Goal: Task Accomplishment & Management: Use online tool/utility

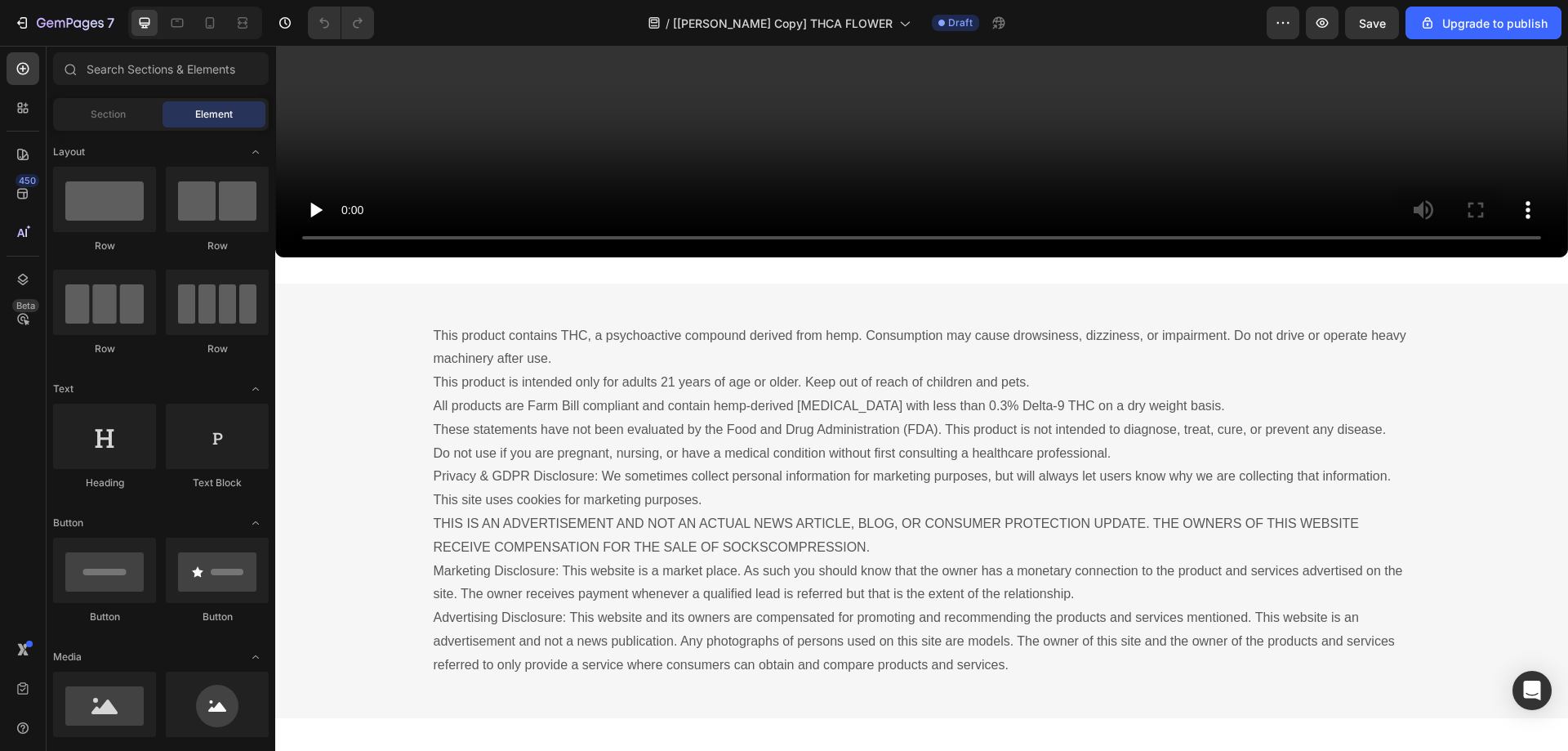
scroll to position [11658, 0]
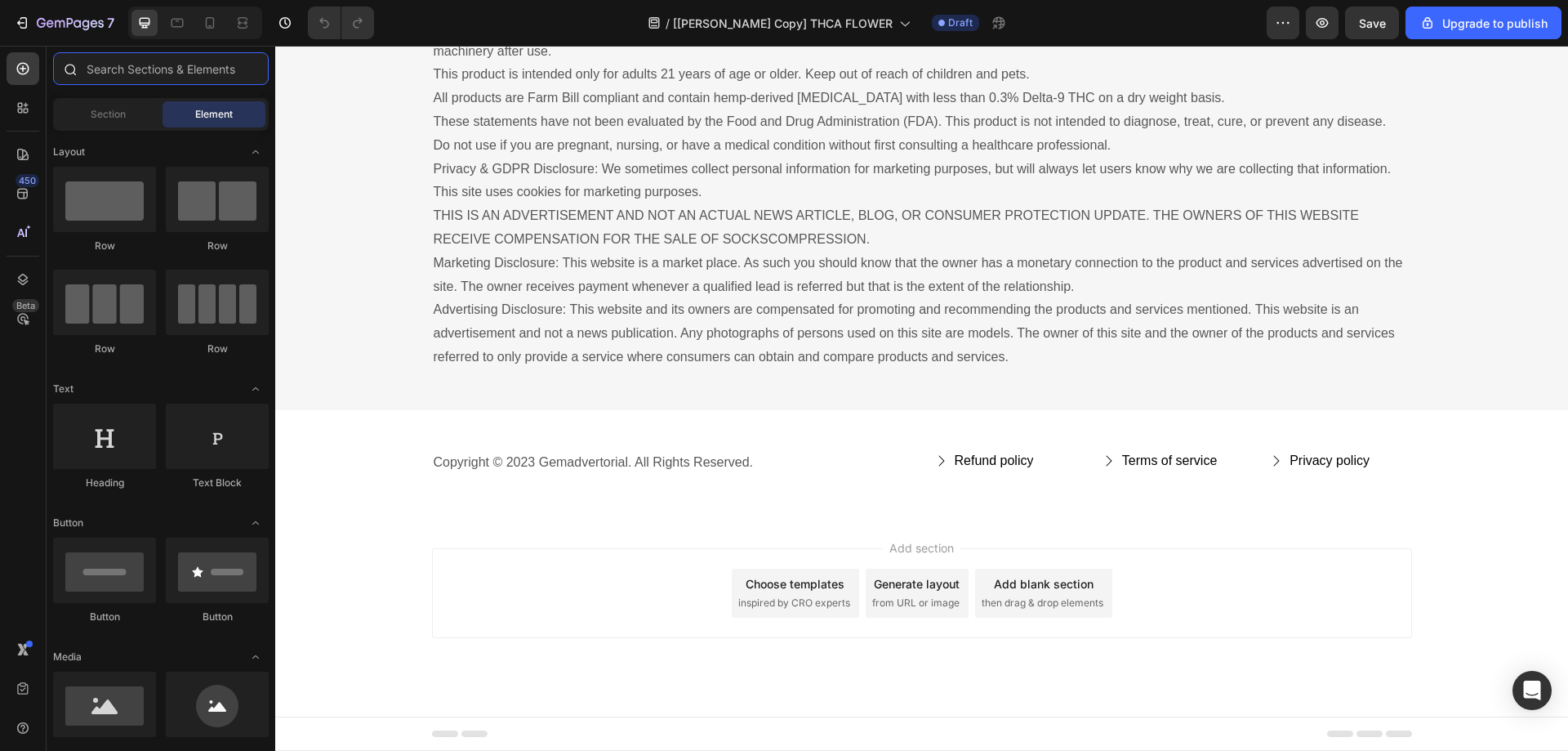
click at [115, 60] on input "text" at bounding box center [160, 68] width 215 height 33
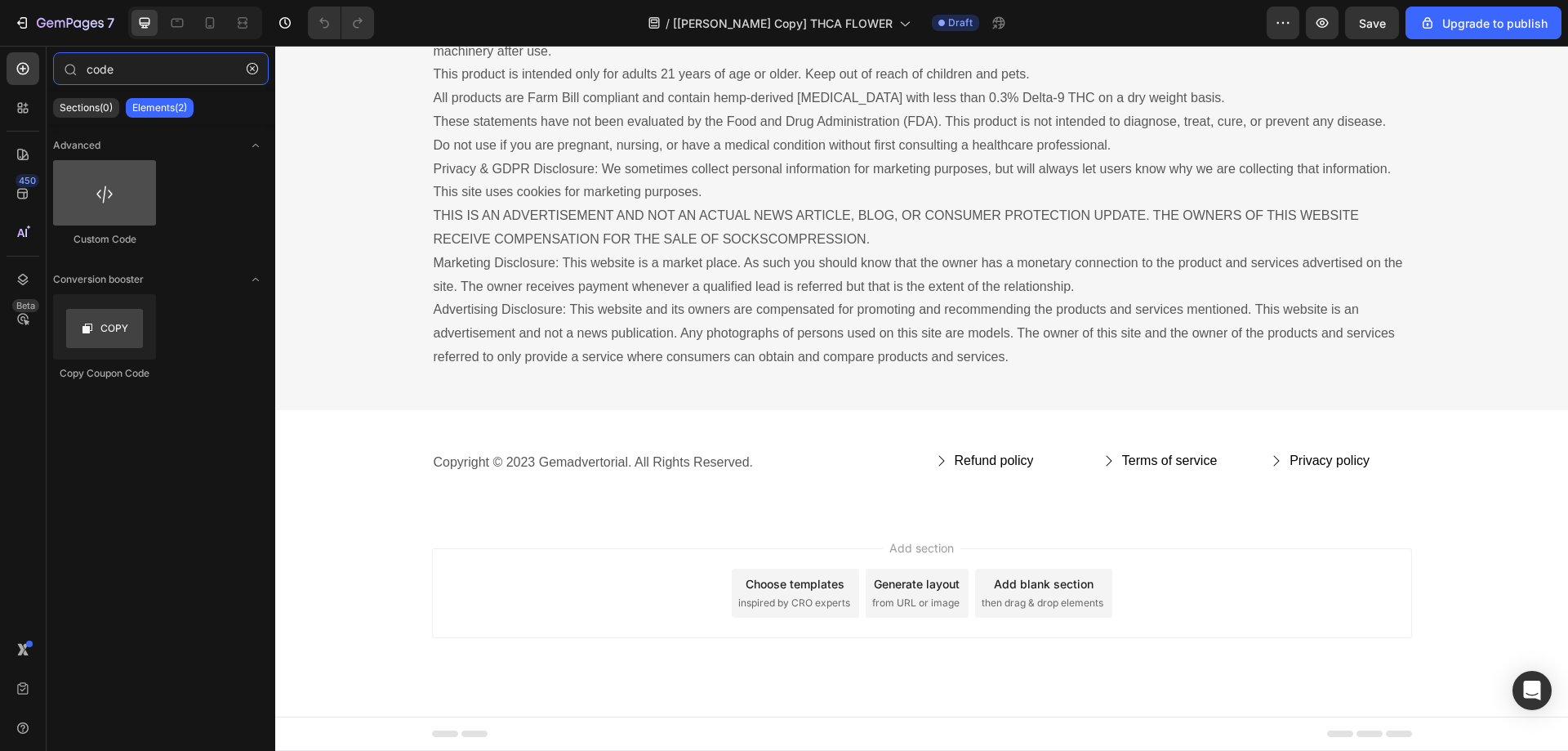
type input "code"
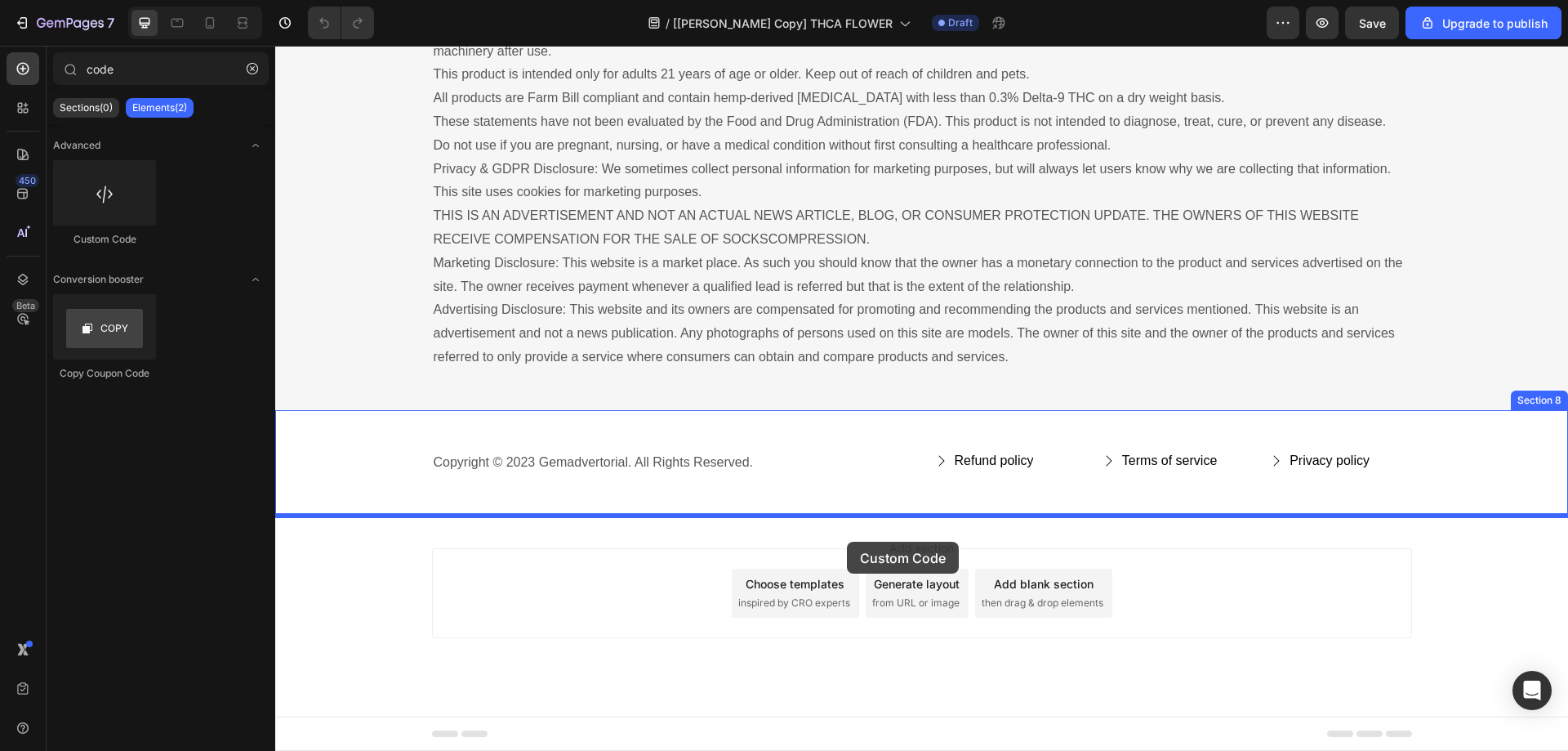
drag, startPoint x: 375, startPoint y: 228, endPoint x: 846, endPoint y: 541, distance: 565.5
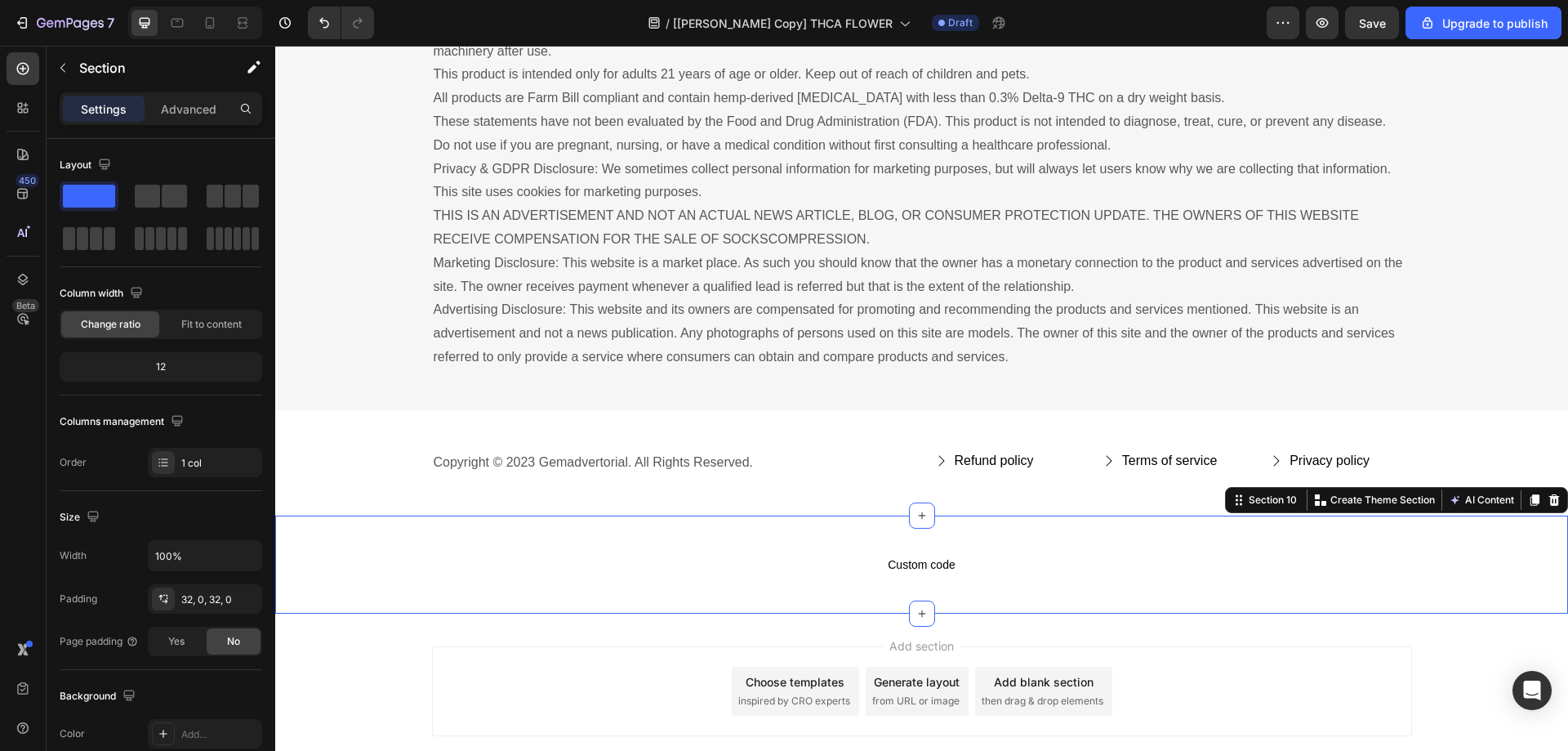
click at [1028, 524] on div "Custom code Custom Code Section 10 You can create reusable sections Create Them…" at bounding box center [922, 564] width 1293 height 98
click at [236, 598] on button "button" at bounding box center [245, 599] width 19 height 19
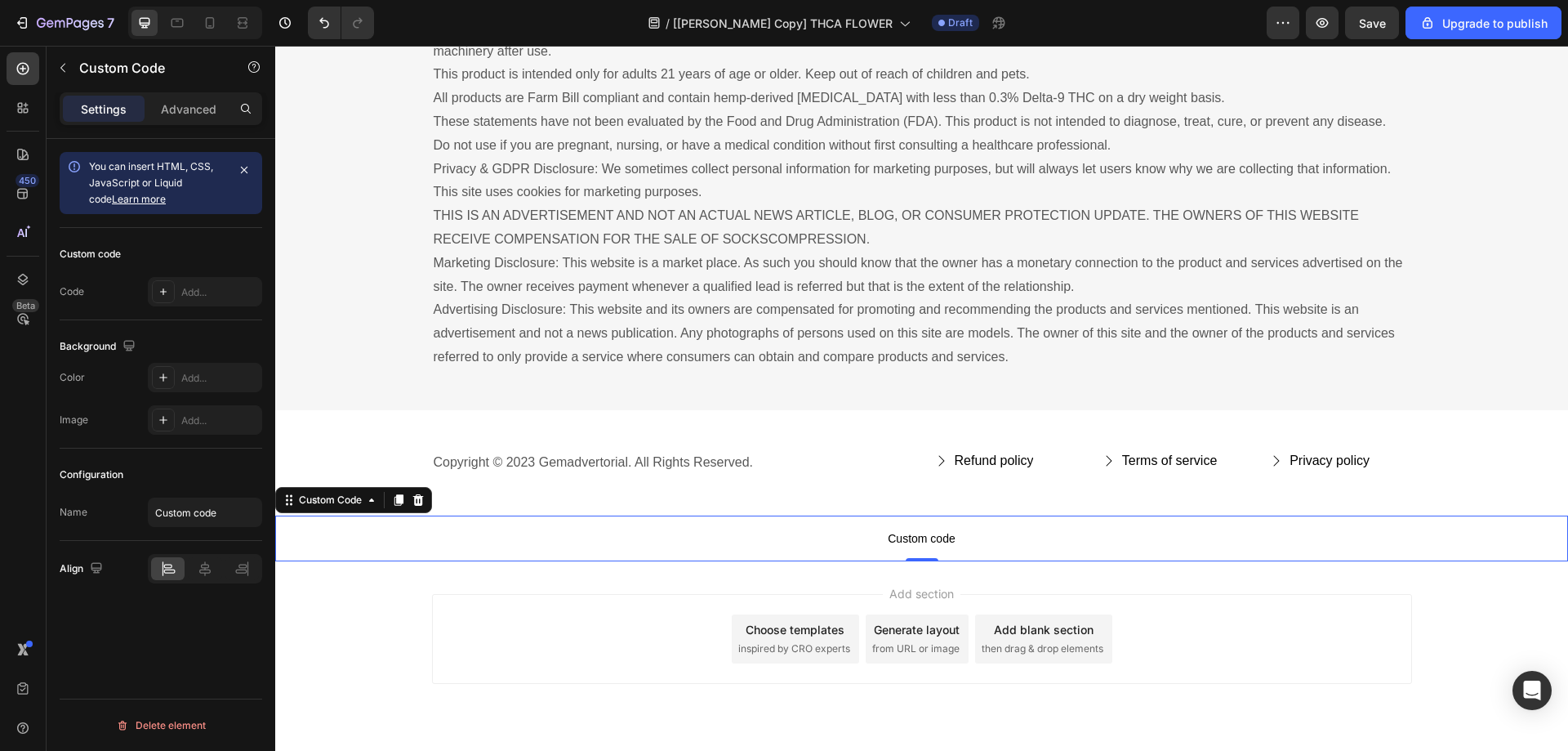
click at [721, 531] on span "Custom code" at bounding box center [922, 538] width 1293 height 19
click at [888, 537] on span "Custom code" at bounding box center [922, 538] width 1293 height 19
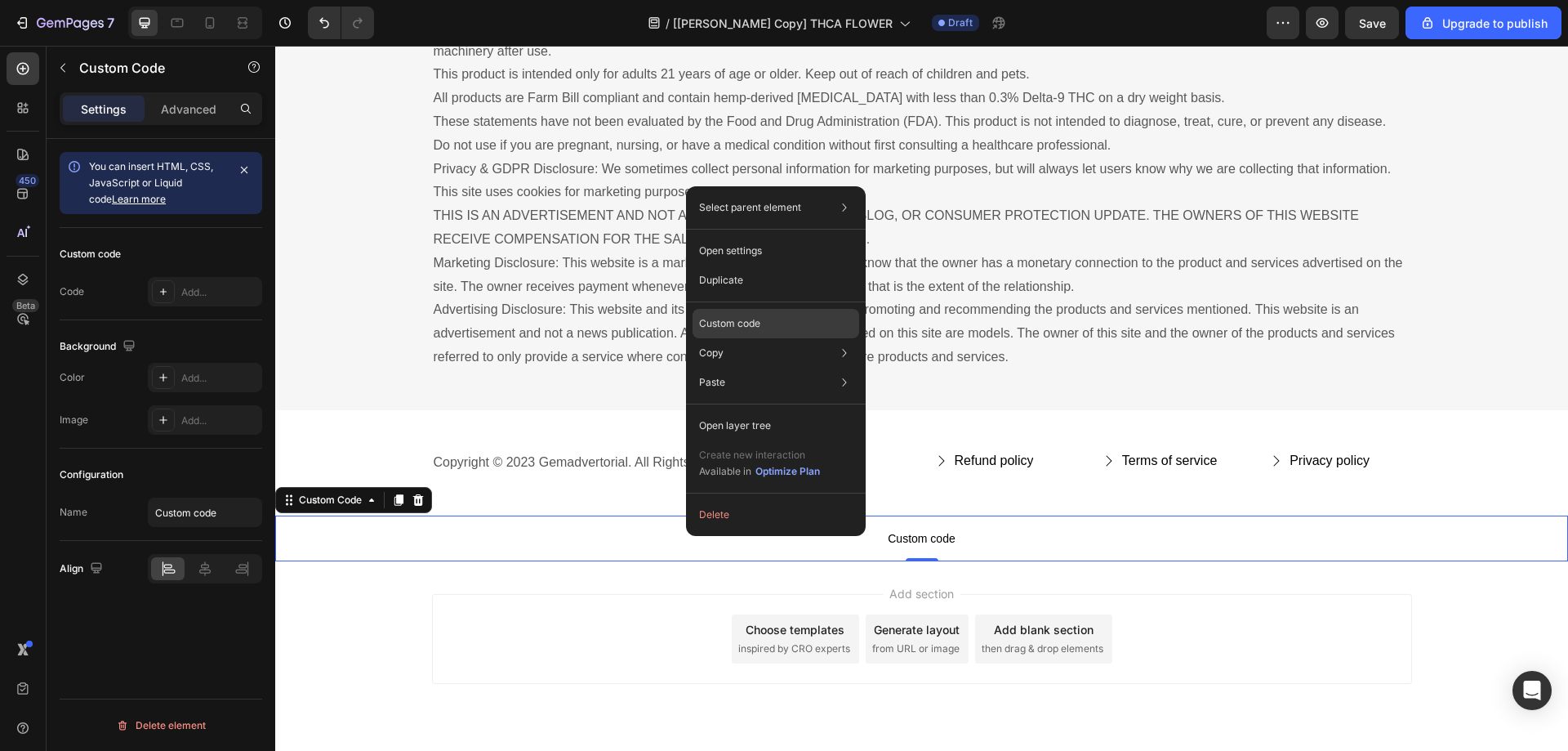
click at [728, 325] on p "Custom code" at bounding box center [729, 323] width 61 height 15
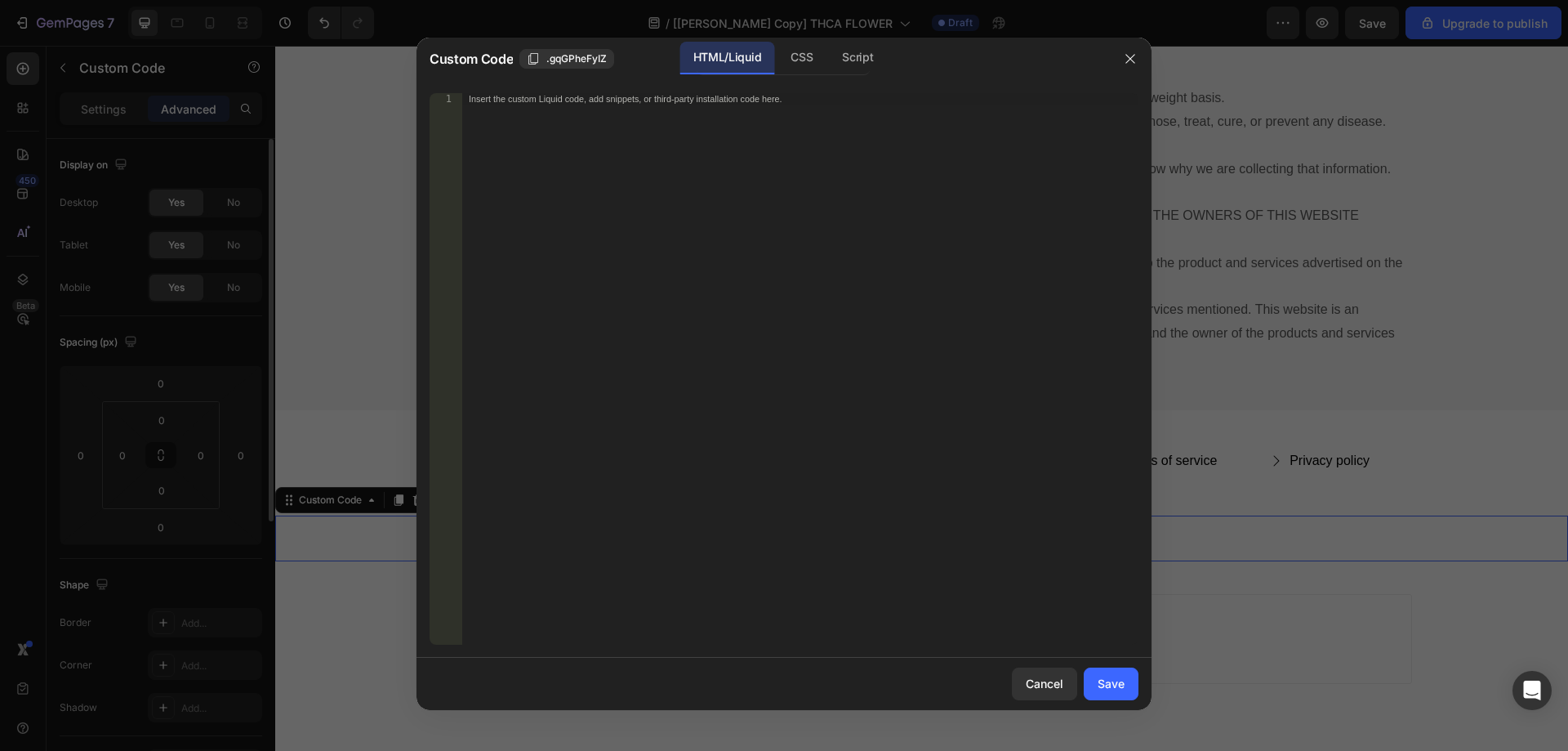
click at [850, 65] on div "Script" at bounding box center [857, 58] width 58 height 33
click at [755, 177] on div "Insert the Javascript code to add interaction and animation to your content her…" at bounding box center [800, 380] width 676 height 574
paste textarea "});"
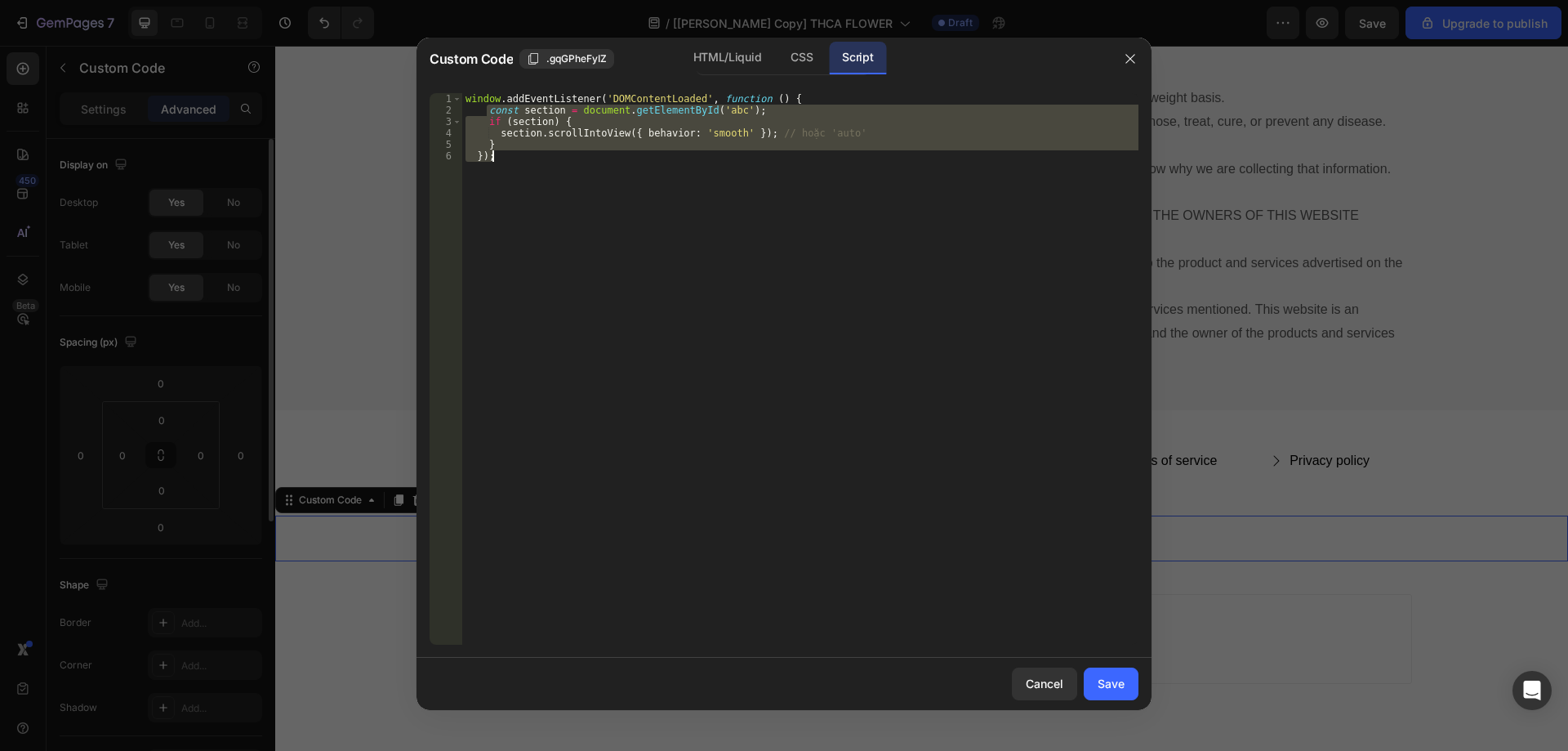
drag, startPoint x: 488, startPoint y: 111, endPoint x: 515, endPoint y: 151, distance: 48.3
click at [515, 151] on div "window . addEventListener ( 'DOMContentLoaded' , function ( ) { const section =…" at bounding box center [800, 380] width 676 height 574
click at [573, 165] on div "window . addEventListener ( 'DOMContentLoaded' , function ( ) { const section =…" at bounding box center [800, 368] width 676 height 552
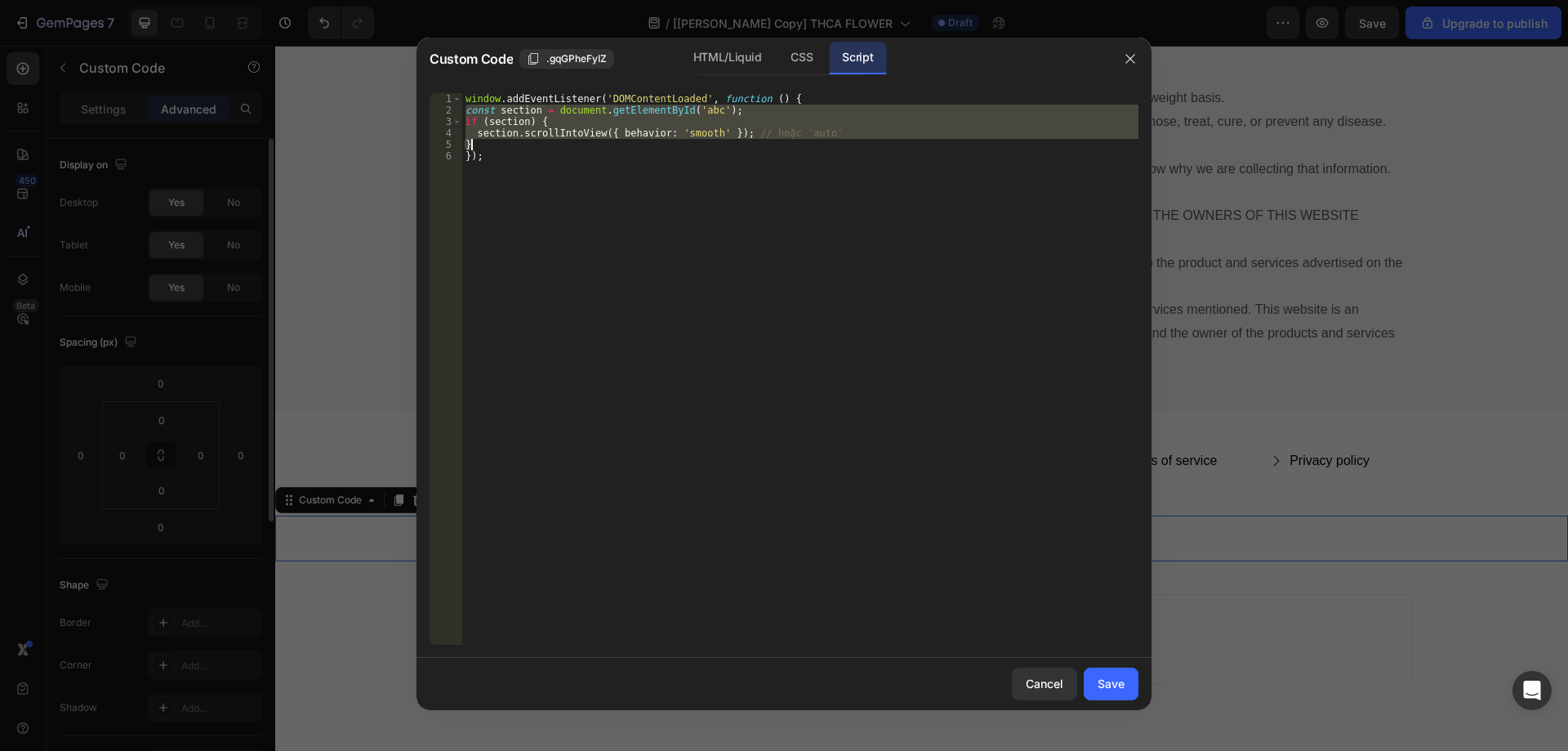
drag, startPoint x: 467, startPoint y: 108, endPoint x: 494, endPoint y: 143, distance: 44.2
click at [494, 143] on div "window . addEventListener ( 'DOMContentLoaded' , function ( ) { const section =…" at bounding box center [800, 380] width 676 height 574
click at [583, 163] on div "window . addEventListener ( 'DOMContentLoaded' , function ( ) { const section =…" at bounding box center [800, 380] width 676 height 574
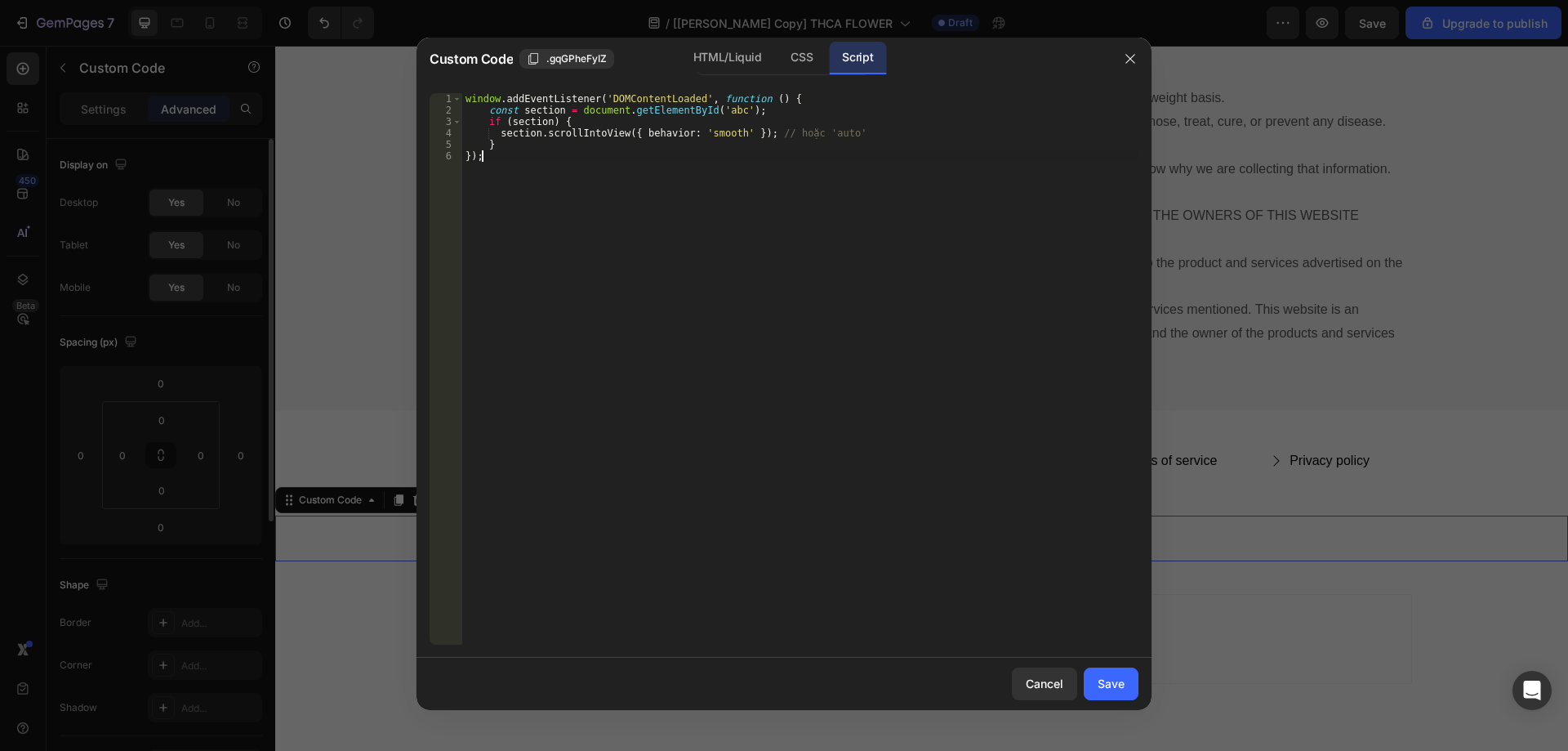
click at [499, 111] on div "window . addEventListener ( 'DOMContentLoaded' , function ( ) { const section =…" at bounding box center [800, 380] width 676 height 574
type textarea "const section = document.getElementById('abc');"
click at [499, 111] on div "window . addEventListener ( 'DOMContentLoaded' , function ( ) { const section =…" at bounding box center [800, 380] width 676 height 574
drag, startPoint x: 1115, startPoint y: 688, endPoint x: 814, endPoint y: 522, distance: 343.7
click at [1115, 688] on div "Save" at bounding box center [1111, 683] width 27 height 17
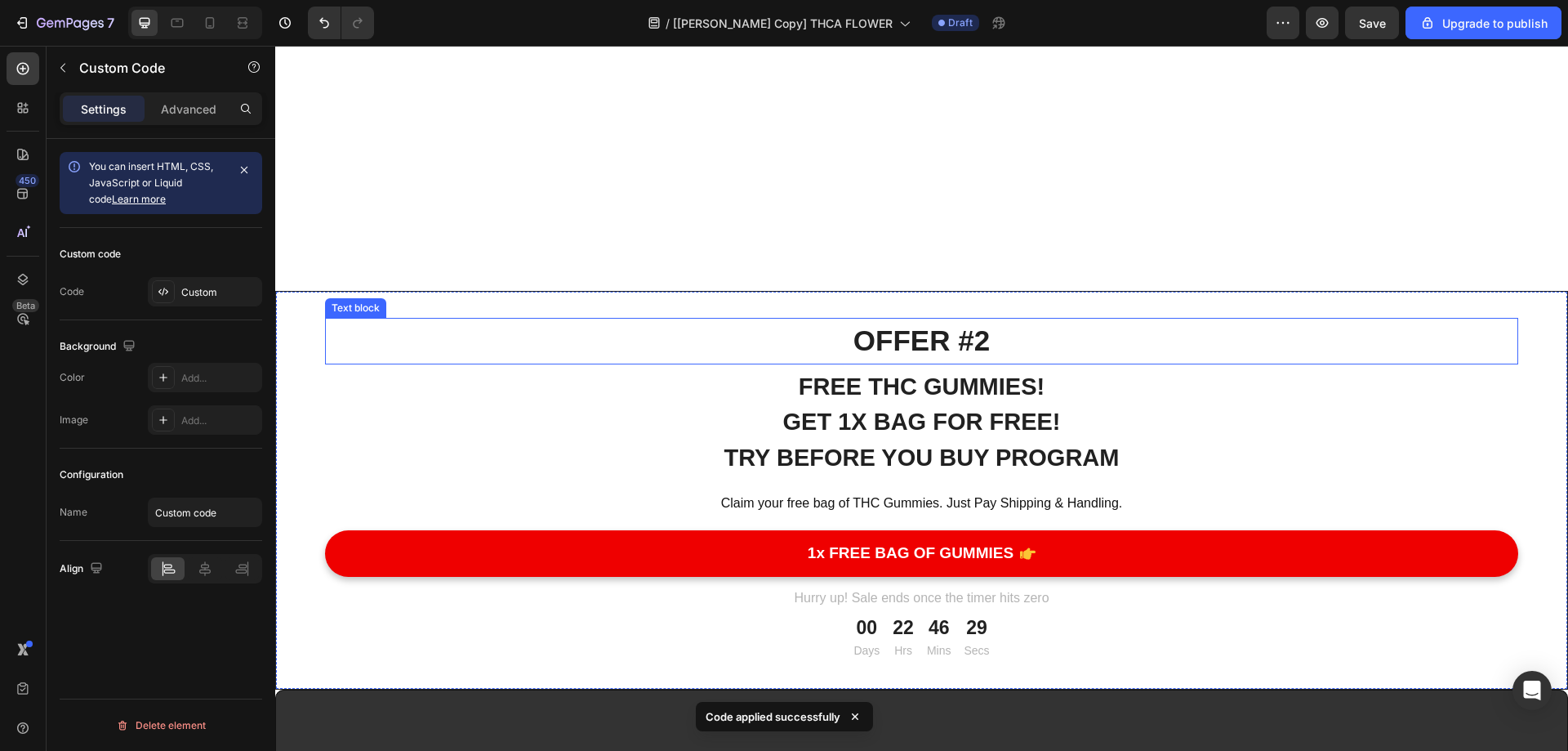
scroll to position [10351, 0]
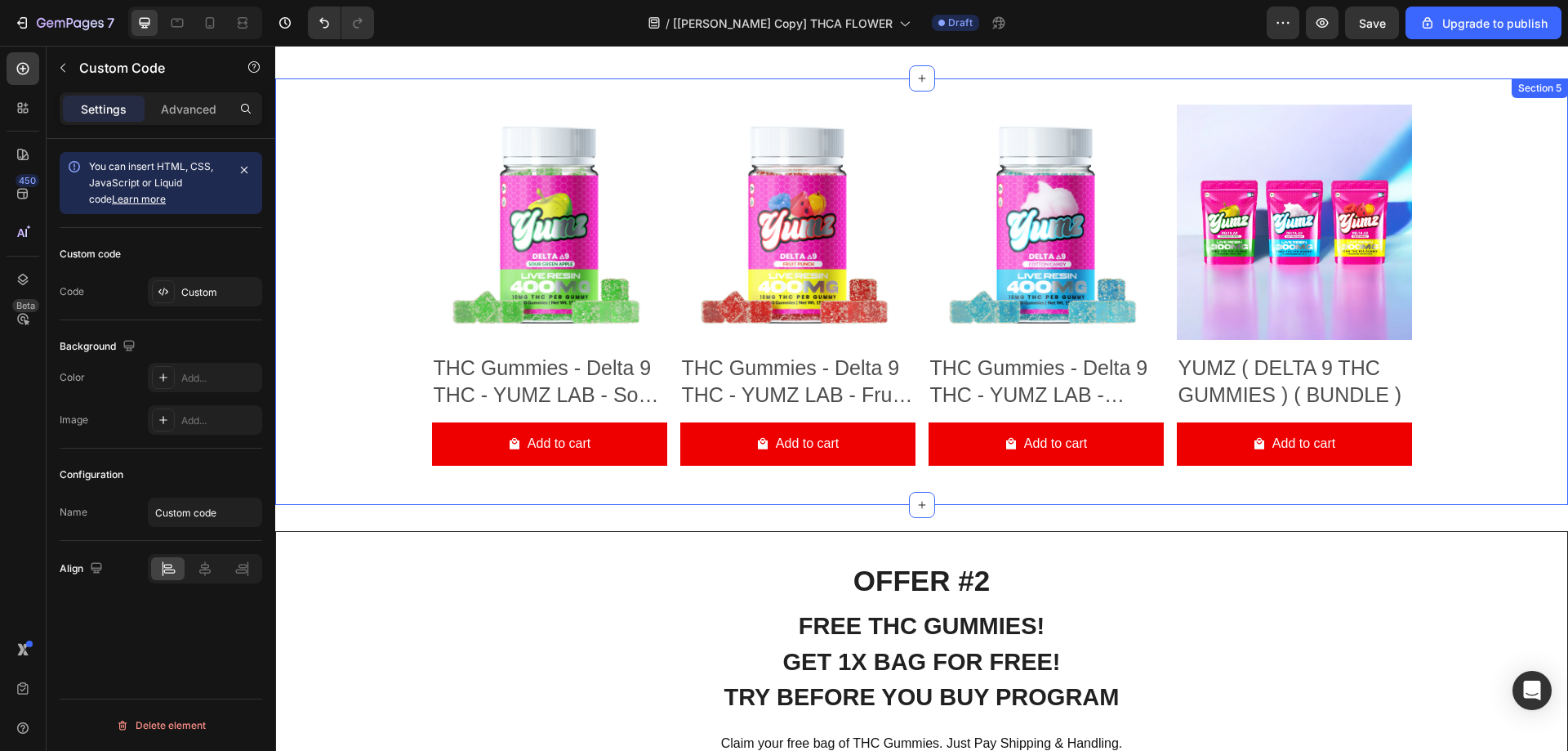
click at [1461, 95] on div "Product Images THC Gummies - Delta 9 THC - YUMZ LAB - Sour Green Apple Product …" at bounding box center [922, 291] width 1293 height 426
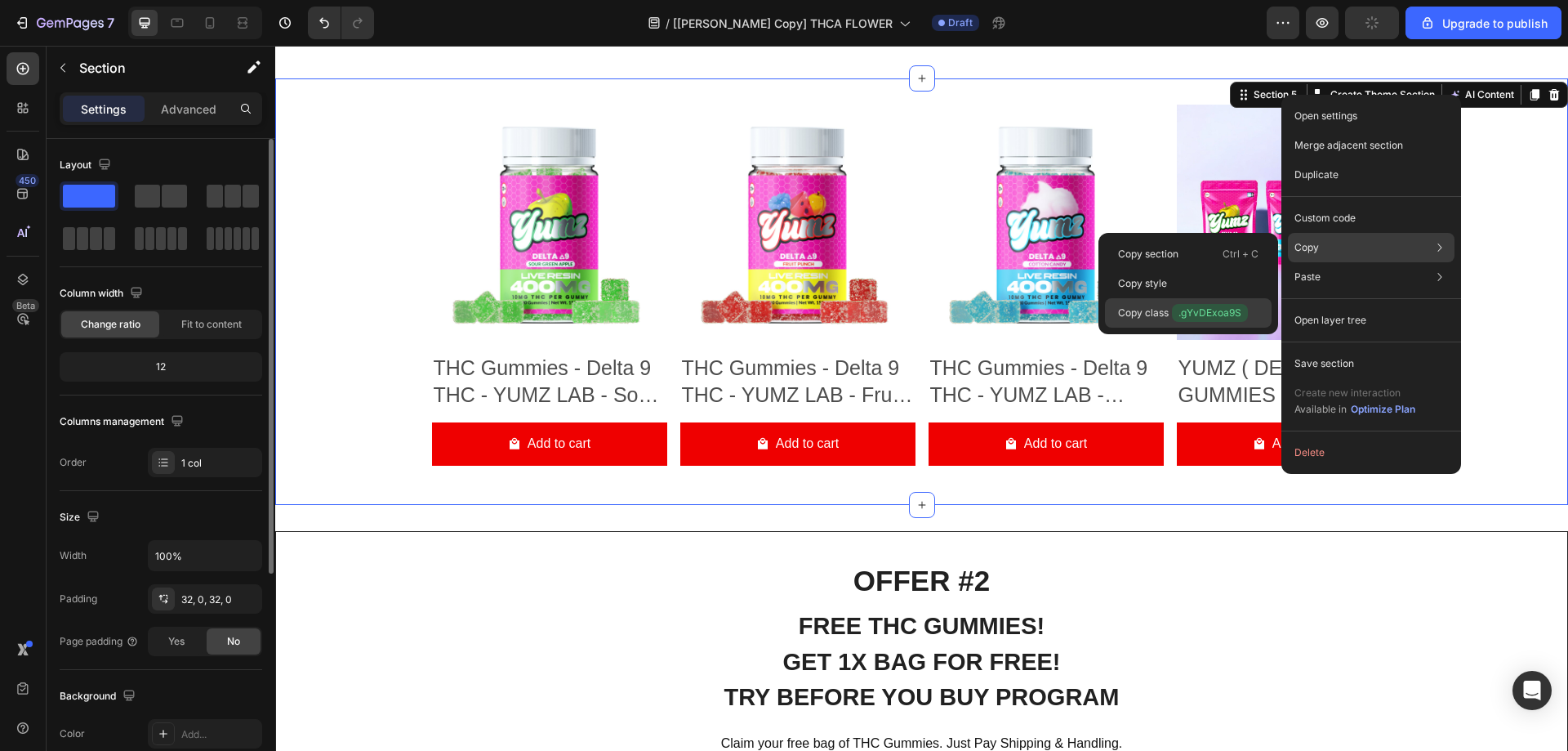
drag, startPoint x: 1195, startPoint y: 313, endPoint x: 861, endPoint y: 306, distance: 334.1
click at [1195, 313] on span ".gYvDExoa9S" at bounding box center [1209, 313] width 76 height 18
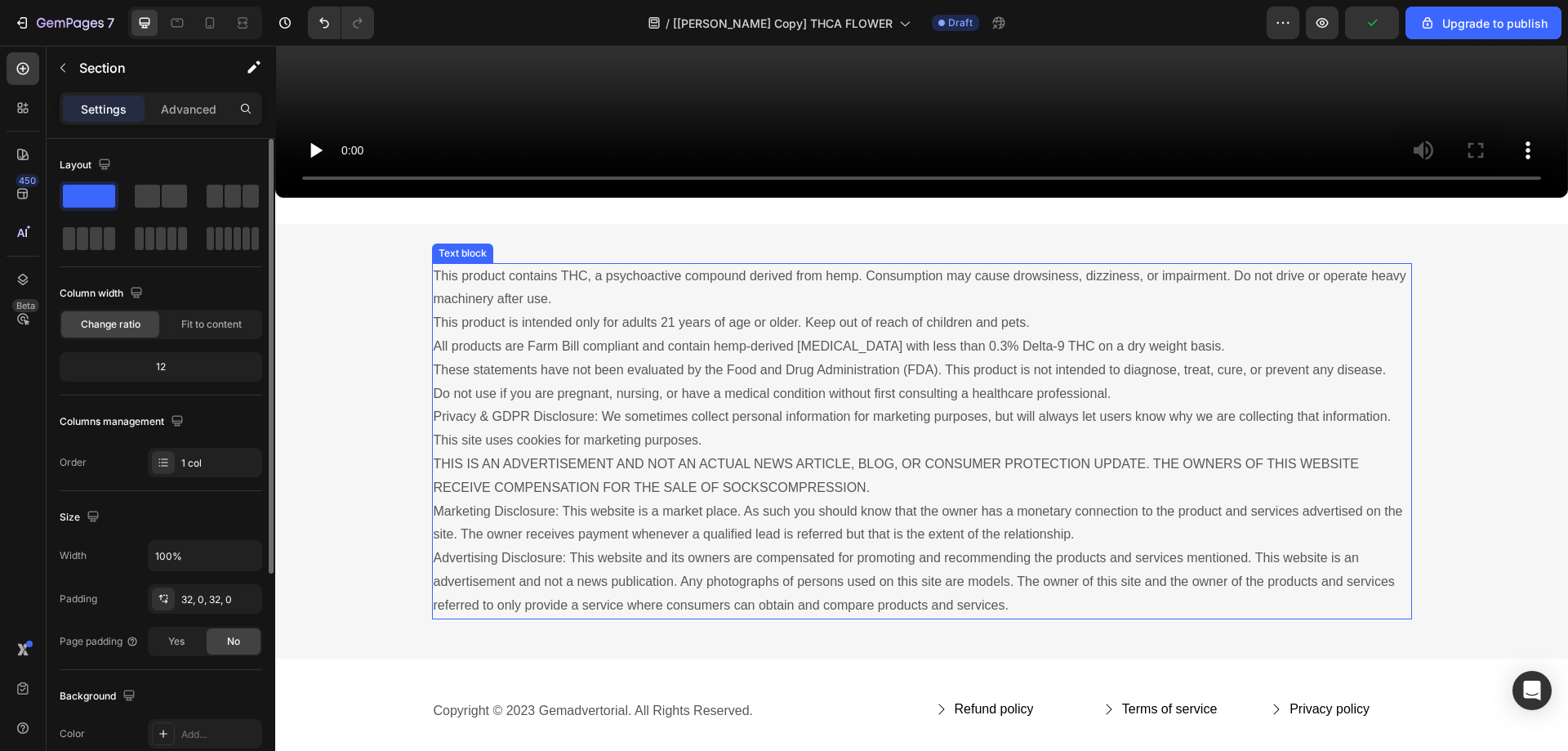
scroll to position [11702, 0]
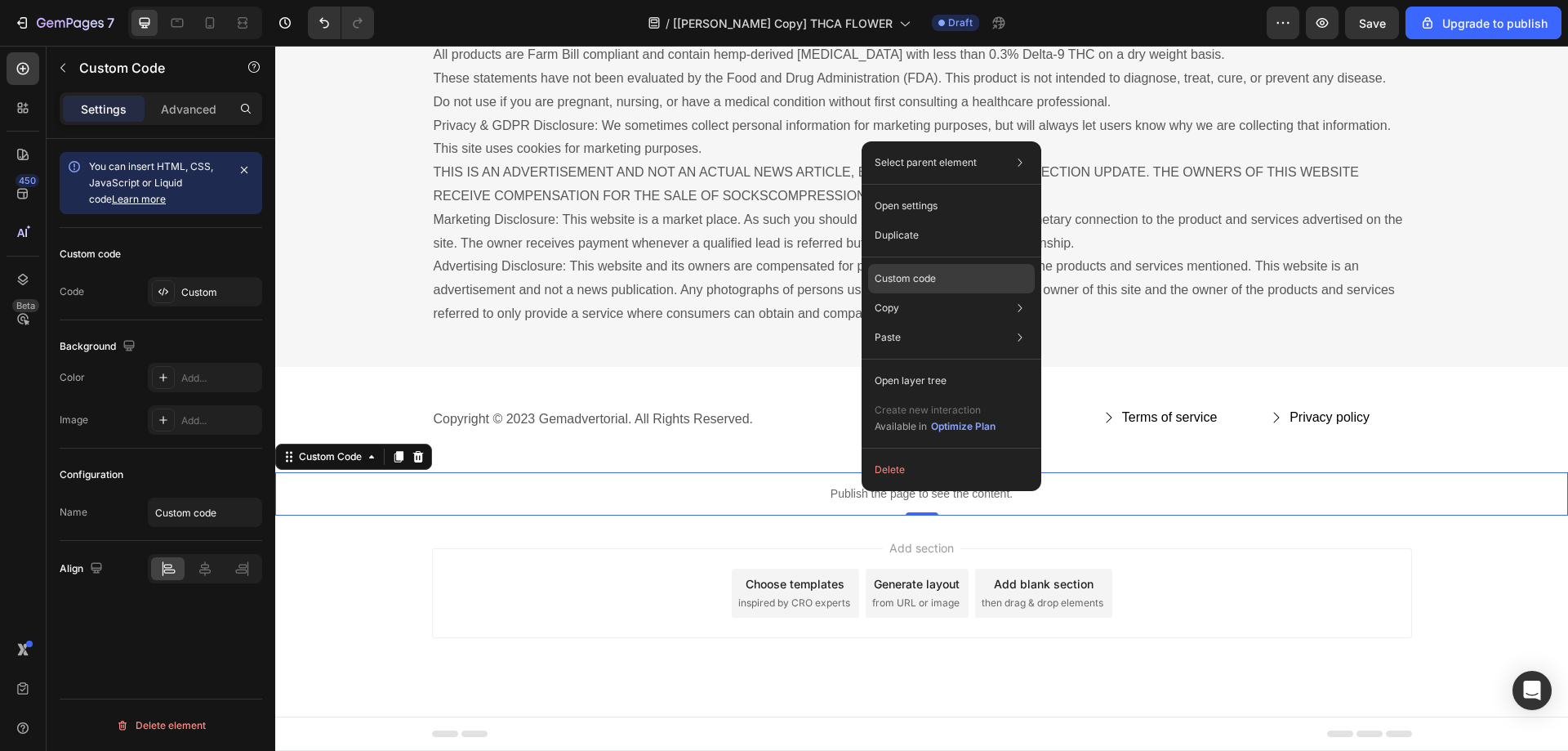
click at [923, 277] on p "Custom code" at bounding box center [905, 278] width 61 height 15
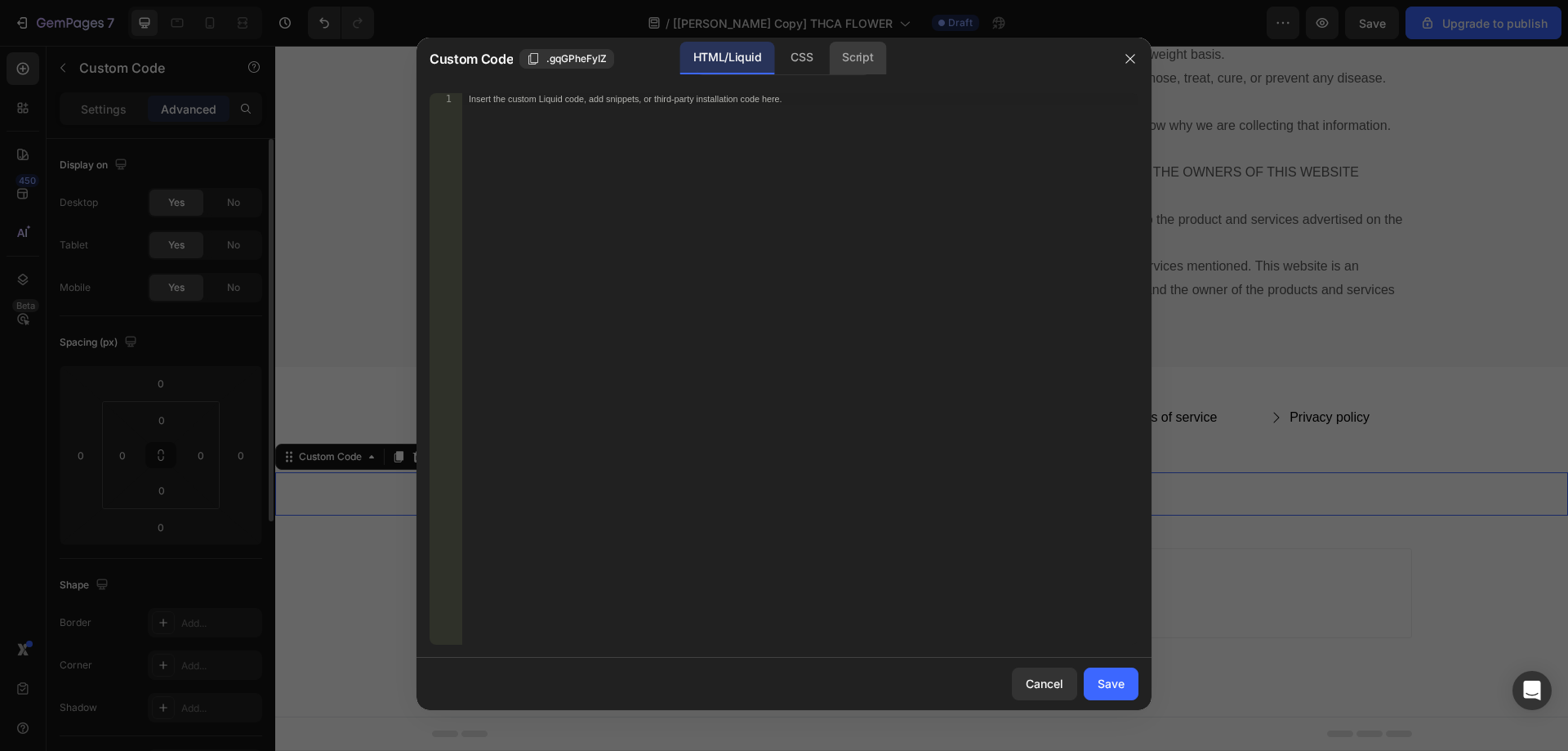
click at [855, 59] on div "Script" at bounding box center [857, 58] width 58 height 33
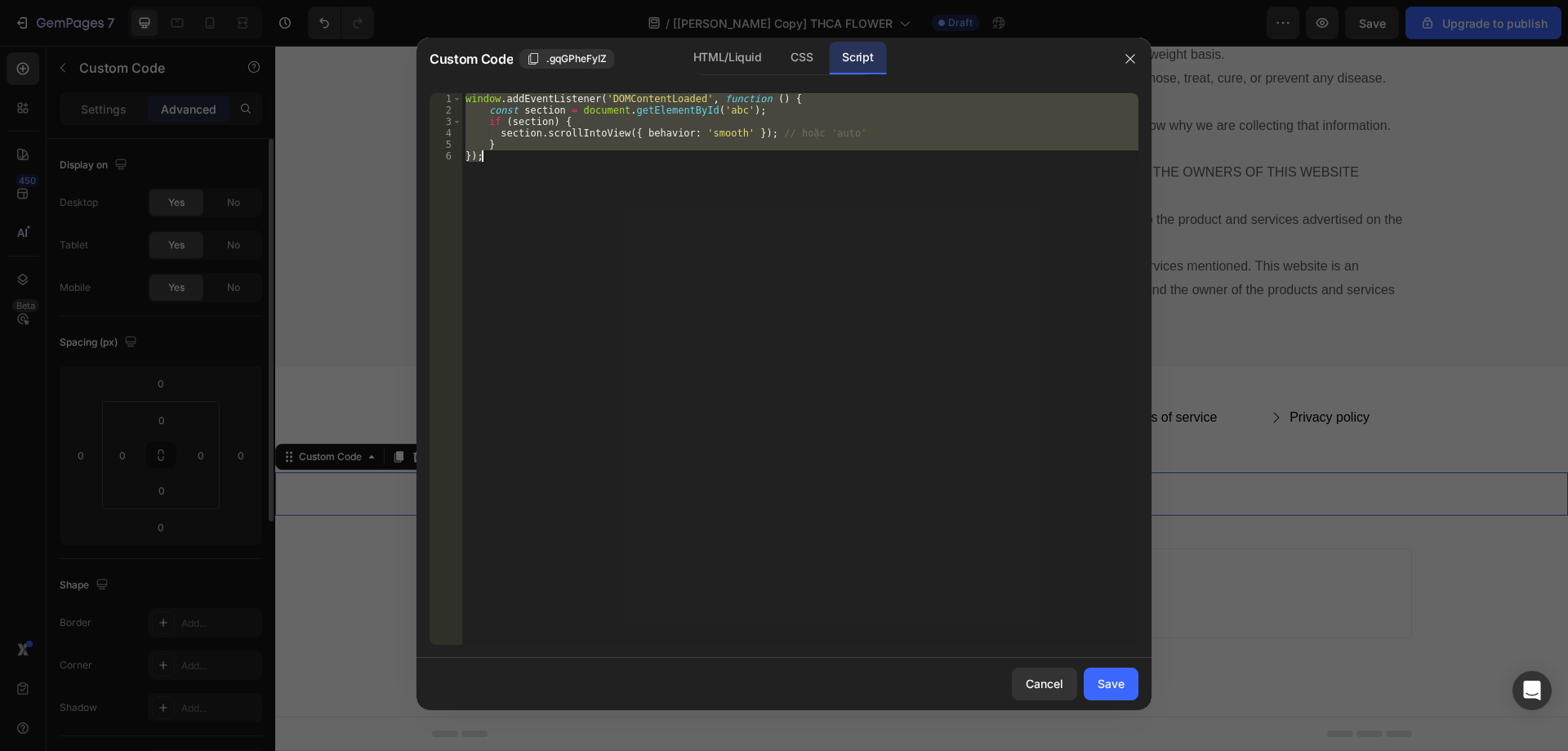
click at [818, 123] on div "window . addEventListener ( 'DOMContentLoaded' , function ( ) { const section =…" at bounding box center [800, 368] width 676 height 552
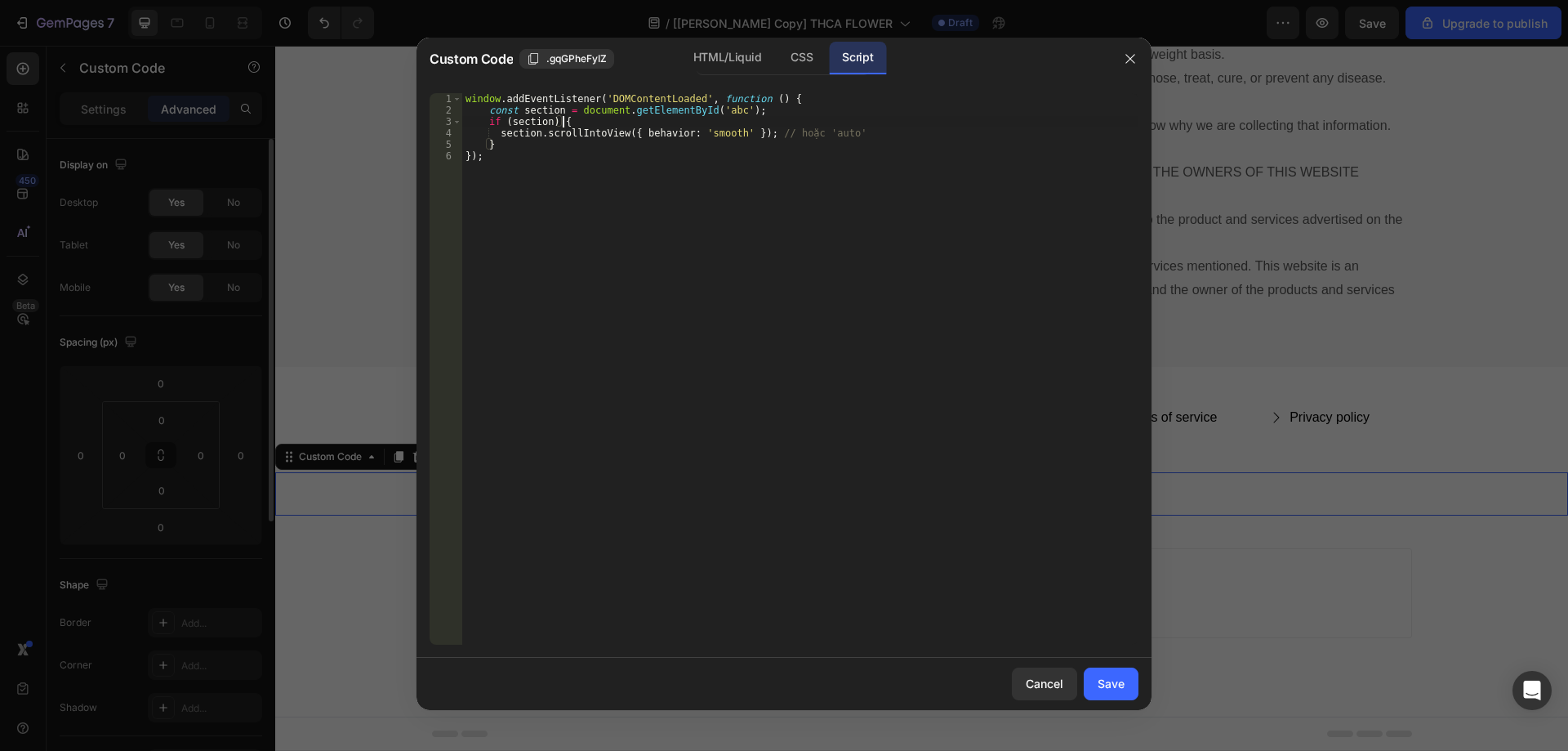
click at [676, 107] on div "window . addEventListener ( 'DOMContentLoaded' , function ( ) { const section =…" at bounding box center [800, 380] width 676 height 574
click at [675, 108] on div "window . addEventListener ( 'DOMContentLoaded' , function ( ) { const section =…" at bounding box center [800, 380] width 676 height 574
click at [712, 110] on div "window . addEventListener ( 'DOMContentLoaded' , function ( ) { const section =…" at bounding box center [800, 380] width 676 height 574
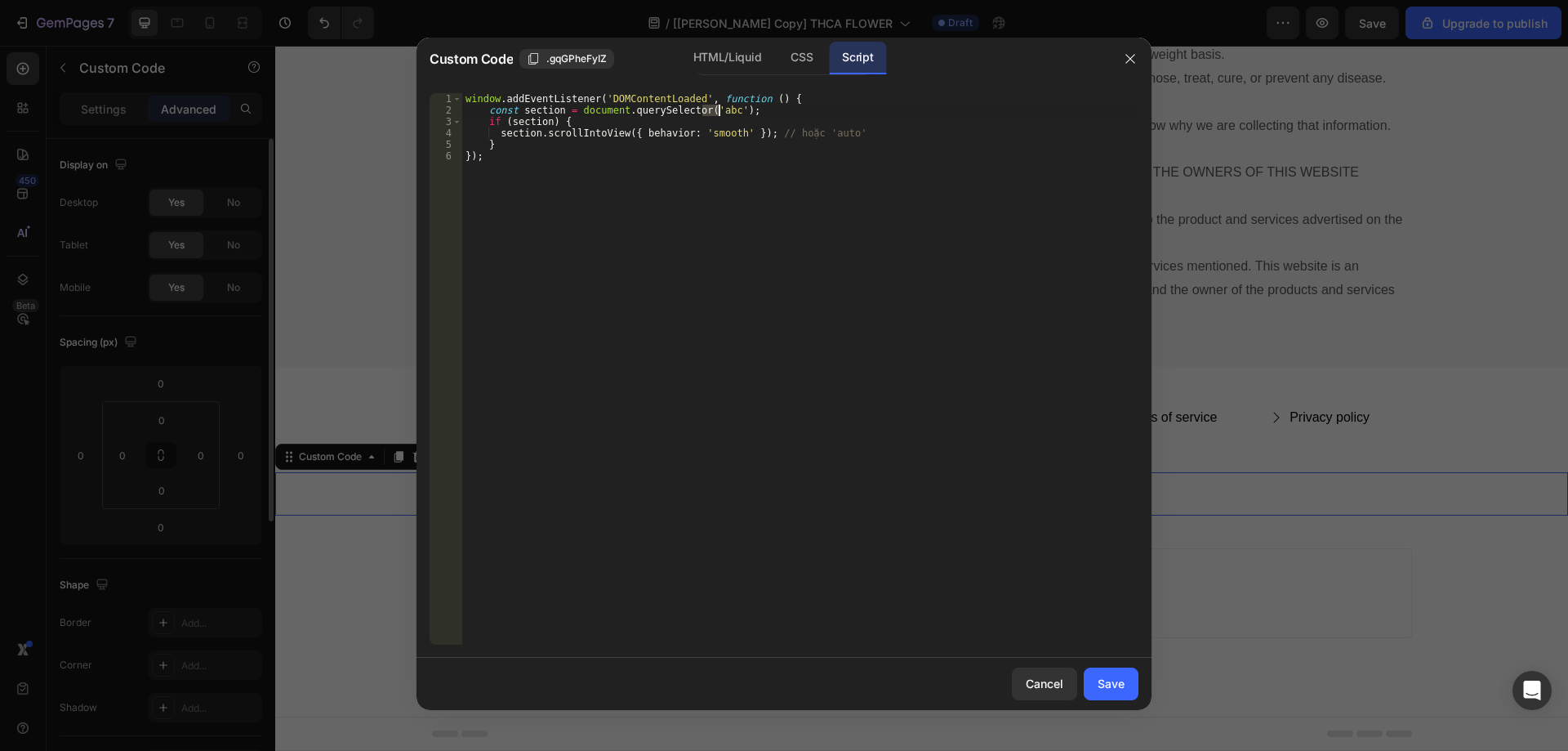
paste textarea ".gYvDExoa9S"
click at [502, 111] on div "window . addEventListener ( 'DOMContentLoaded' , function ( ) { const section =…" at bounding box center [800, 380] width 676 height 574
click at [704, 191] on div "window . addEventListener ( 'DOMContentLoaded' , function ( ) { var section = d…" at bounding box center [800, 380] width 676 height 574
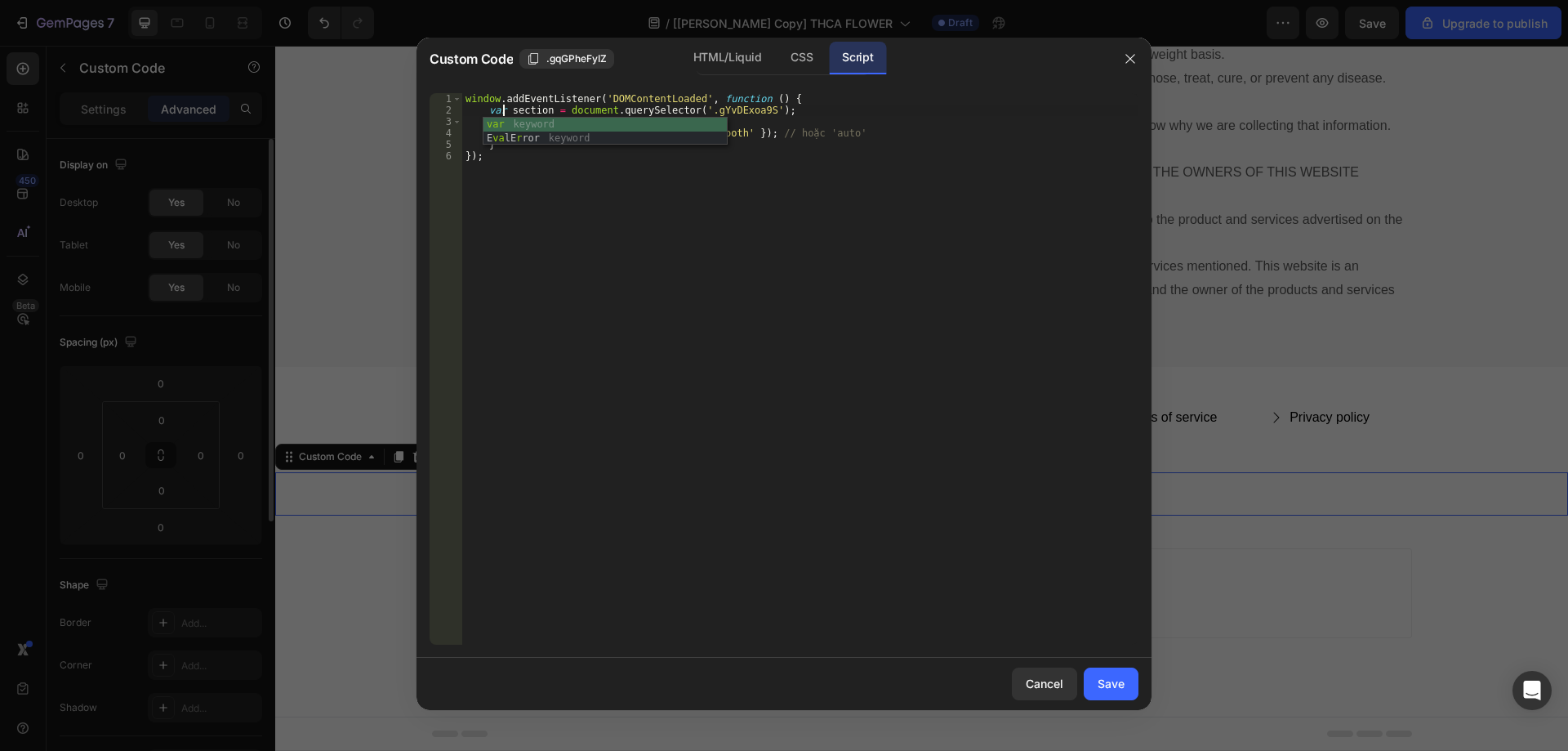
scroll to position [0, 1]
click at [495, 111] on div "window . addEventListener ( 'DOMContentLoaded' , function ( ) { var section = d…" at bounding box center [800, 380] width 676 height 574
click at [820, 100] on div "window . addEventListener ( 'DOMContentLoaded' , function ( ) { const section =…" at bounding box center [800, 380] width 676 height 574
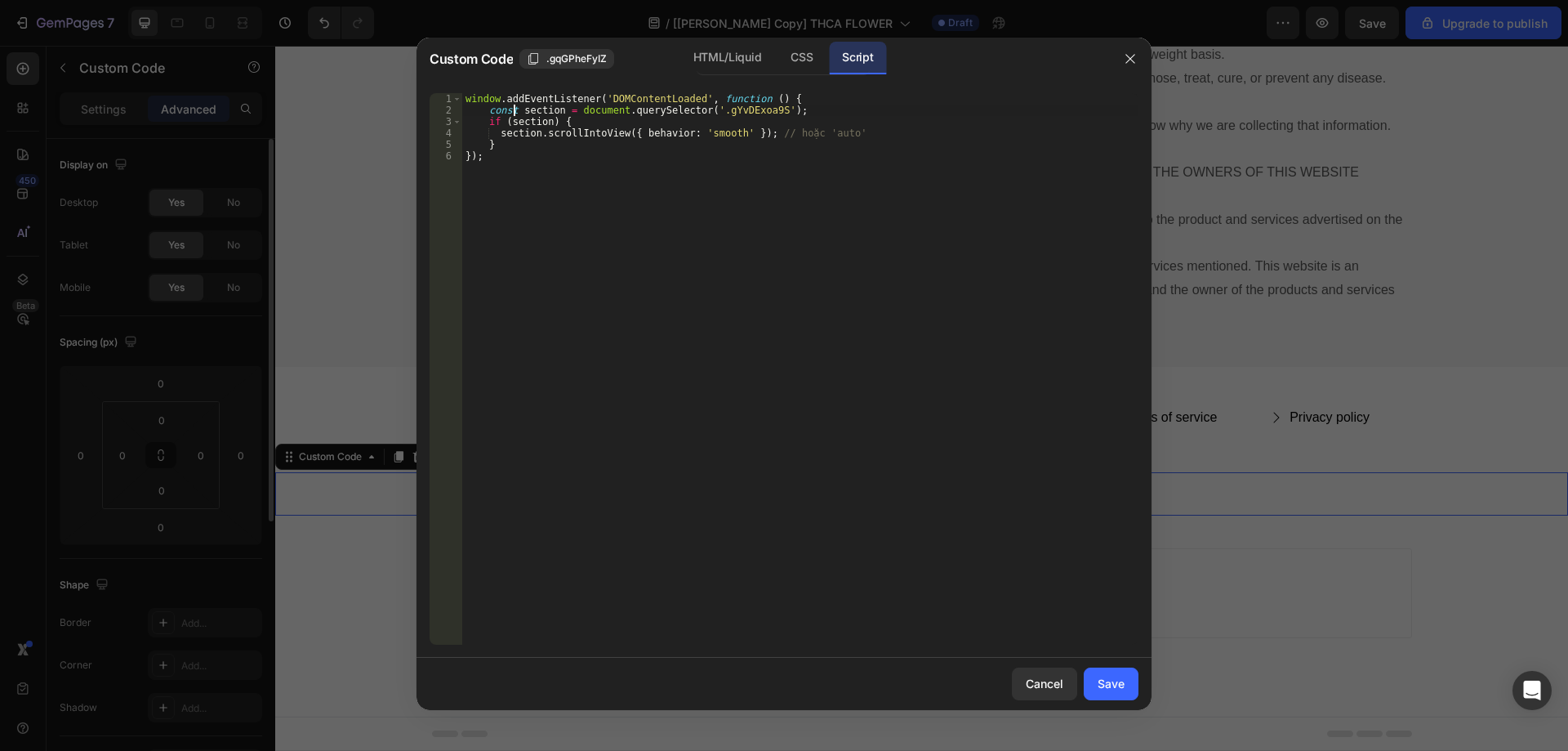
type textarea "window.addEventListener('DOMContentLoaded', function () {"
click at [598, 107] on div "window . addEventListener ( 'DOMContentLoaded' , function ( ) { setInteval ( fu…" at bounding box center [800, 380] width 676 height 574
click at [596, 108] on div "window . addEventListener ( 'DOMContentLoaded' , function ( ) { setInteval ( fu…" at bounding box center [800, 380] width 676 height 574
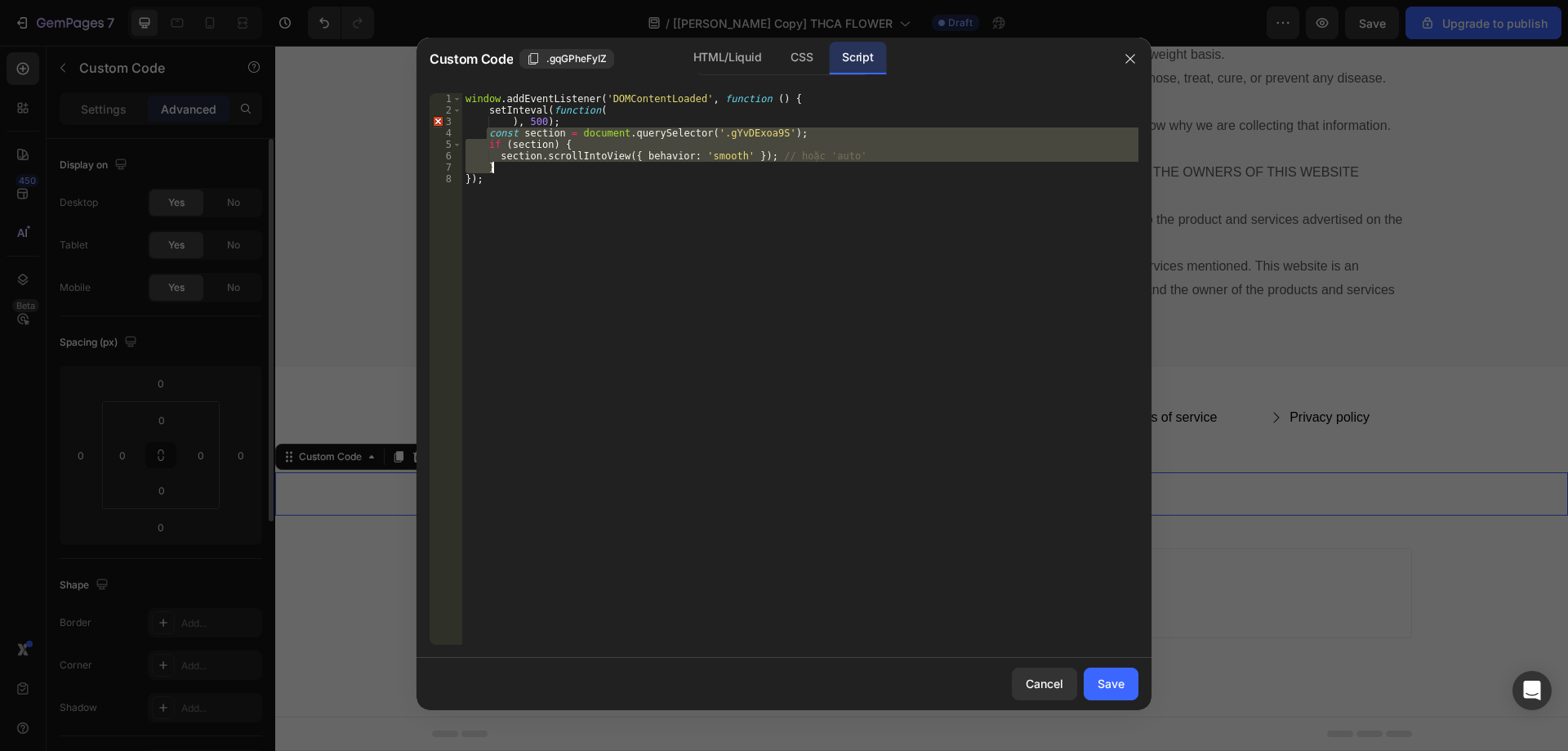
drag, startPoint x: 487, startPoint y: 131, endPoint x: 506, endPoint y: 166, distance: 39.8
click at [506, 166] on div "window . addEventListener ( 'DOMContentLoaded' , function ( ) { setInteval ( fu…" at bounding box center [800, 380] width 676 height 574
type textarea "section.scrollIntoView({ behavior: 'smooth' }); // hoặc 'auto' }"
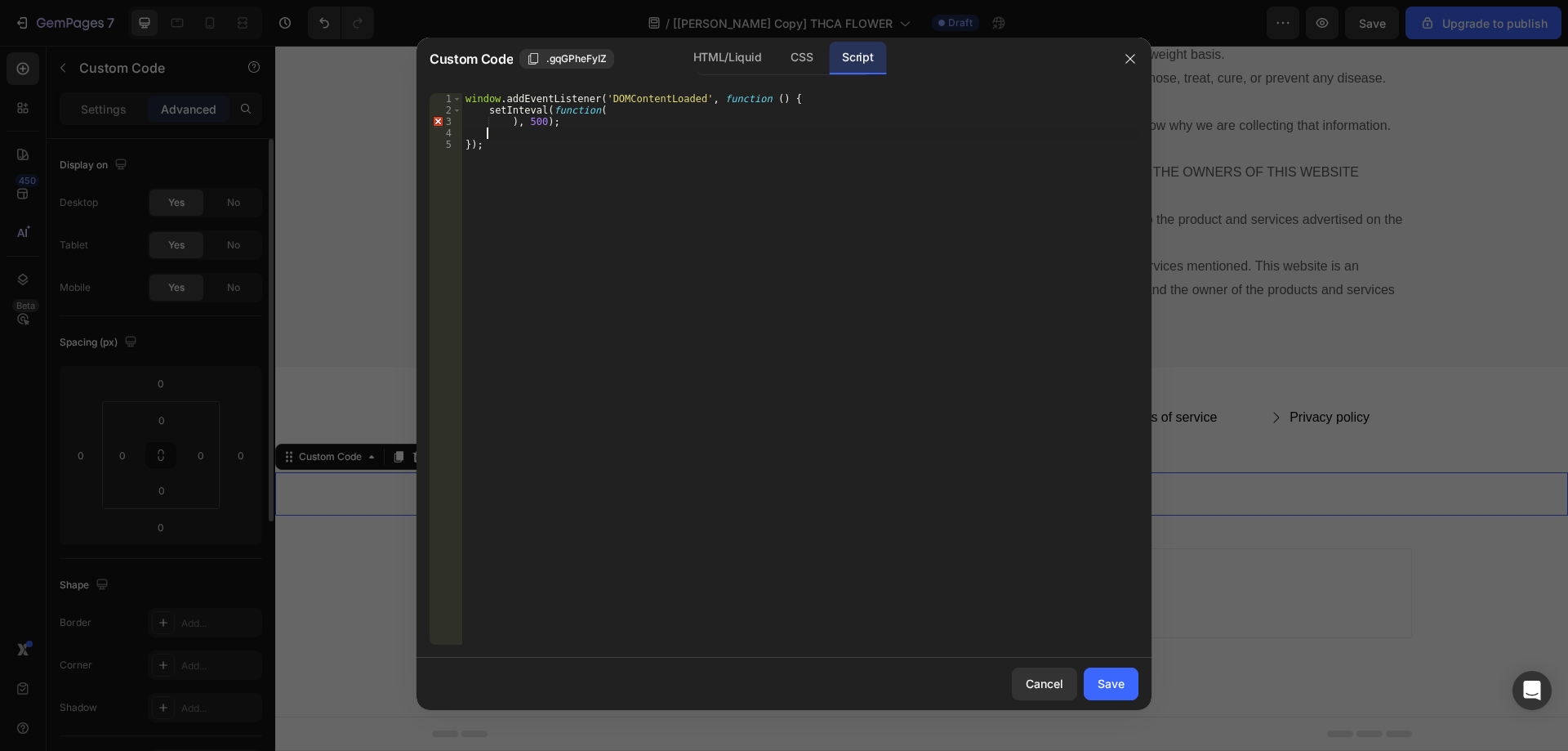
click at [621, 111] on div "window . addEventListener ( 'DOMContentLoaded' , function ( ) { setInteval ( fu…" at bounding box center [800, 380] width 676 height 574
type textarea "setInteval(function("
paste textarea "}"
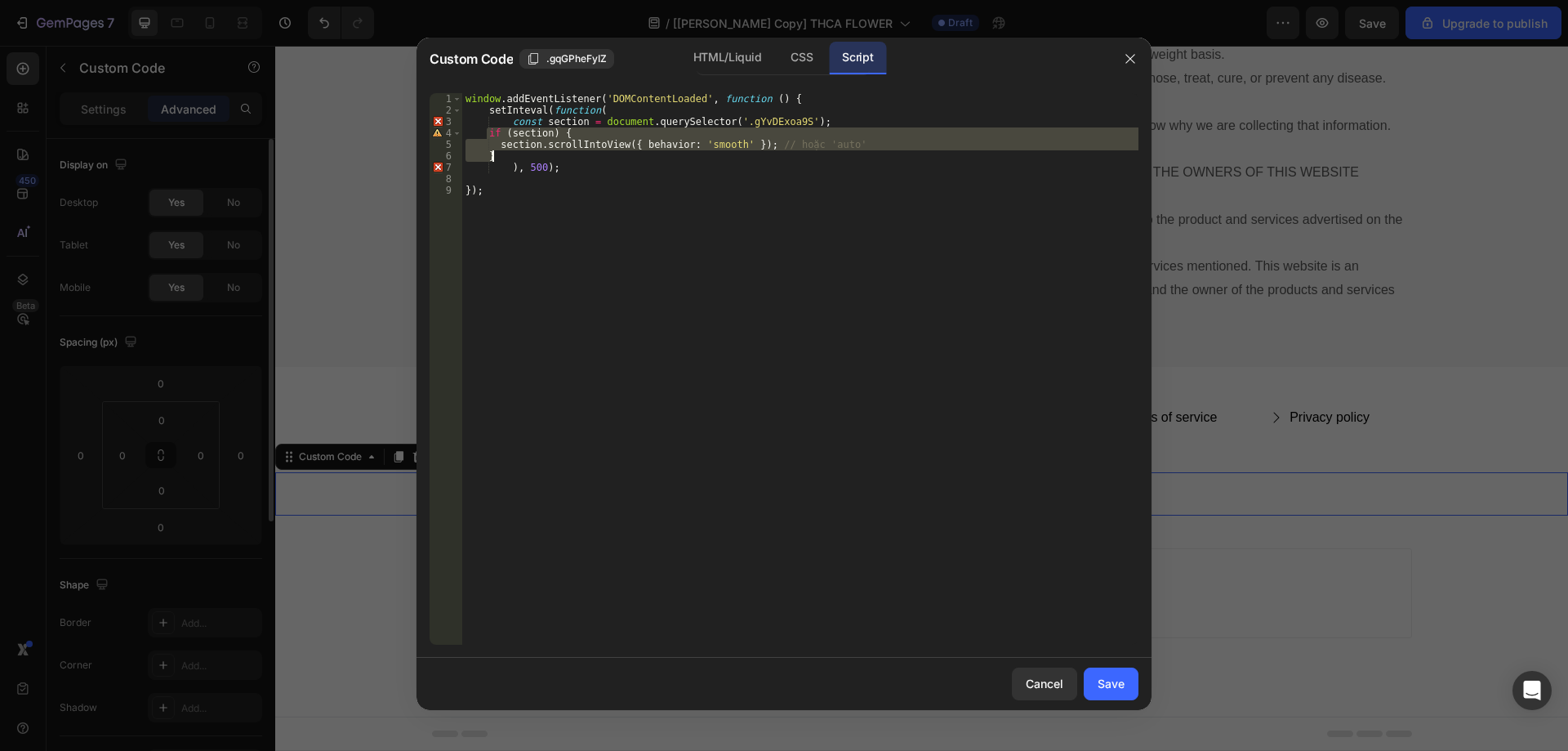
drag, startPoint x: 484, startPoint y: 133, endPoint x: 499, endPoint y: 153, distance: 25.0
click at [499, 153] on div "window . addEventListener ( 'DOMContentLoaded' , function ( ) { setInteval ( fu…" at bounding box center [800, 380] width 676 height 574
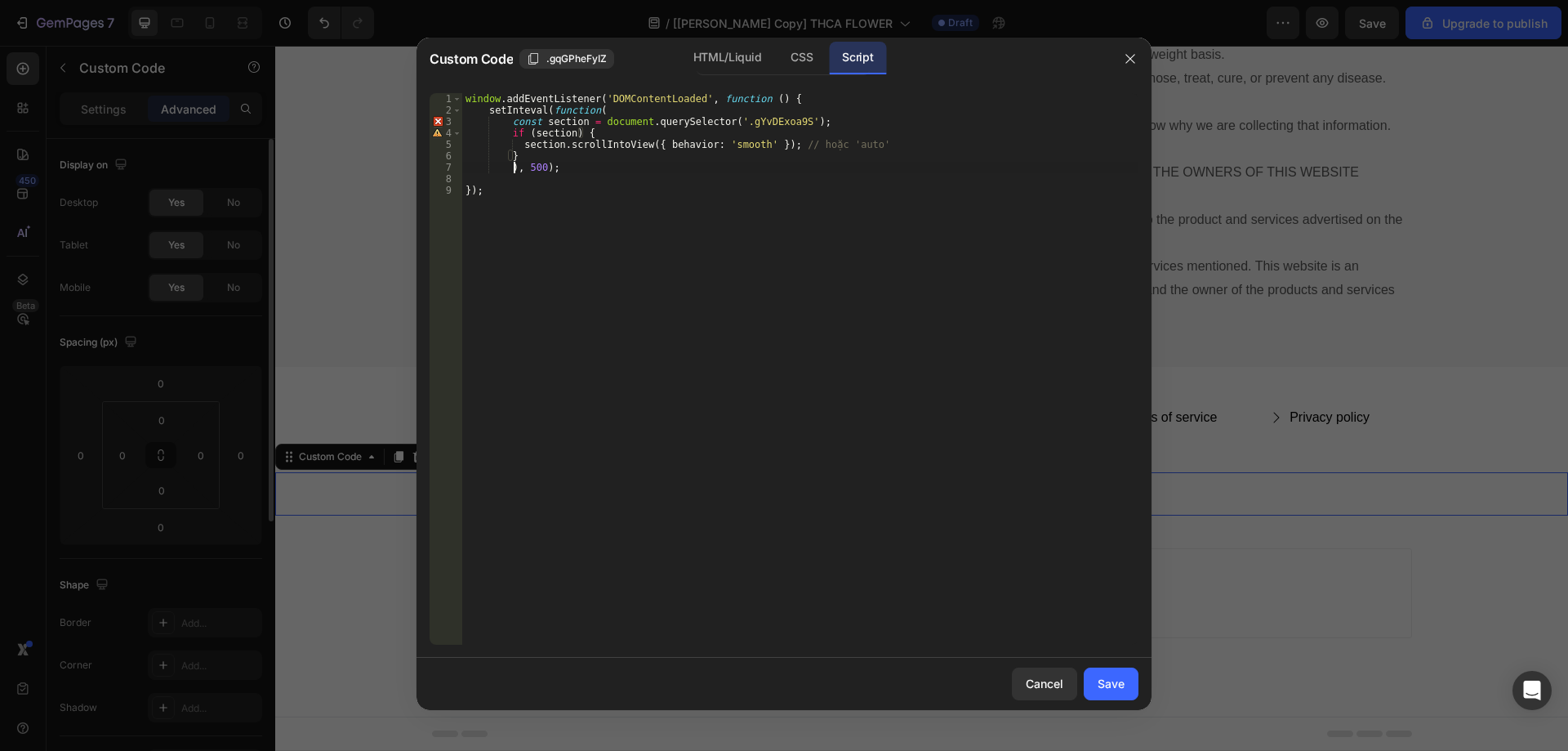
click at [512, 170] on div "window . addEventListener ( 'DOMContentLoaded' , function ( ) { setInteval ( fu…" at bounding box center [800, 380] width 676 height 574
click at [520, 118] on div "window . addEventListener ( 'DOMContentLoaded' , function ( ) { setInteval ( fu…" at bounding box center [800, 380] width 676 height 574
click at [606, 205] on div "window . addEventListener ( 'DOMContentLoaded' , function ( ) { setInteval ( fu…" at bounding box center [800, 380] width 676 height 574
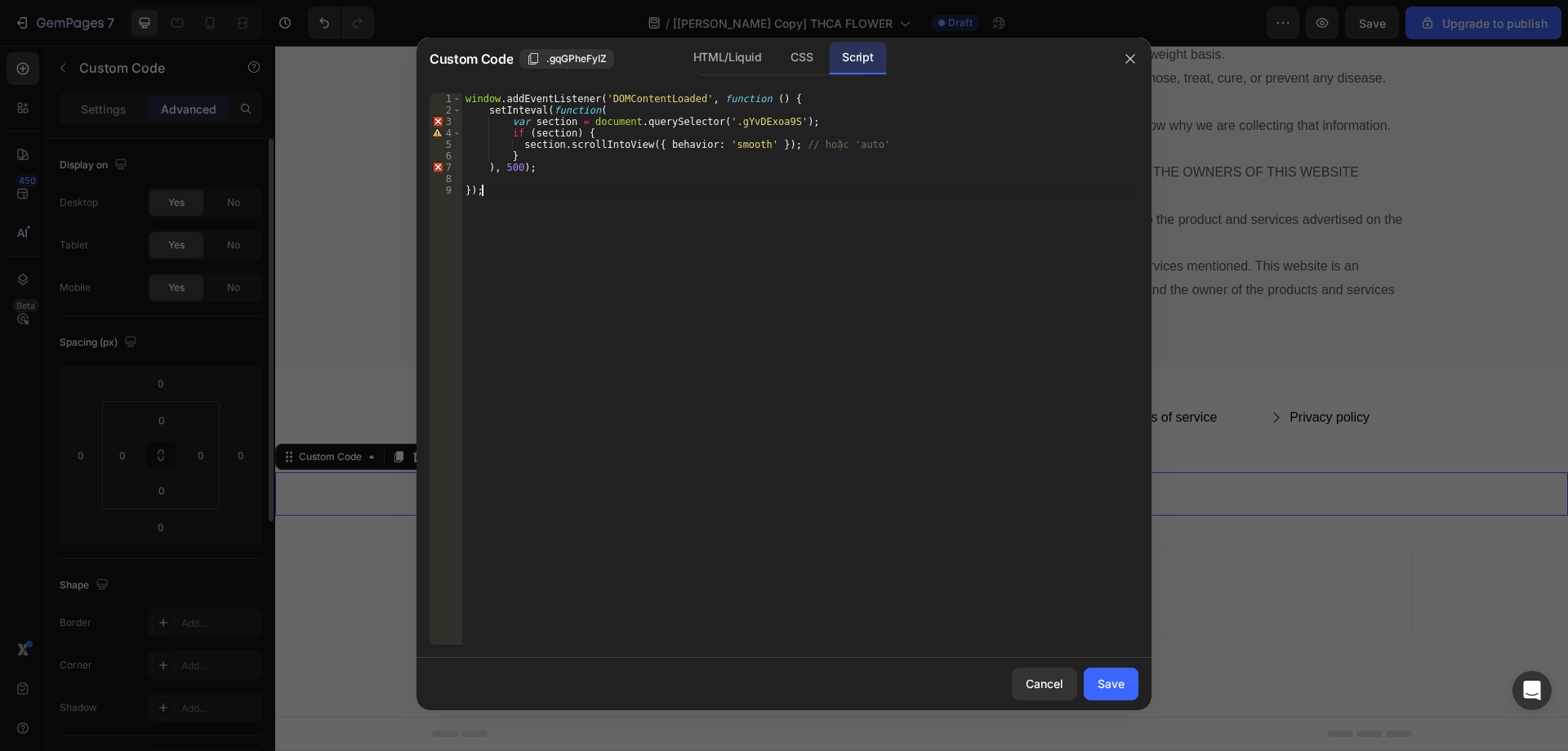
click at [486, 111] on div "window . addEventListener ( 'DOMContentLoaded' , function ( ) { setInteval ( fu…" at bounding box center [800, 380] width 676 height 574
click at [604, 112] on div "window . addEventListener ( 'DOMContentLoaded' , function ( ) { const inter = s…" at bounding box center [800, 380] width 676 height 574
click at [668, 218] on div "window . addEventListener ( 'DOMContentLoaded' , function ( ) { const inter = s…" at bounding box center [800, 380] width 676 height 574
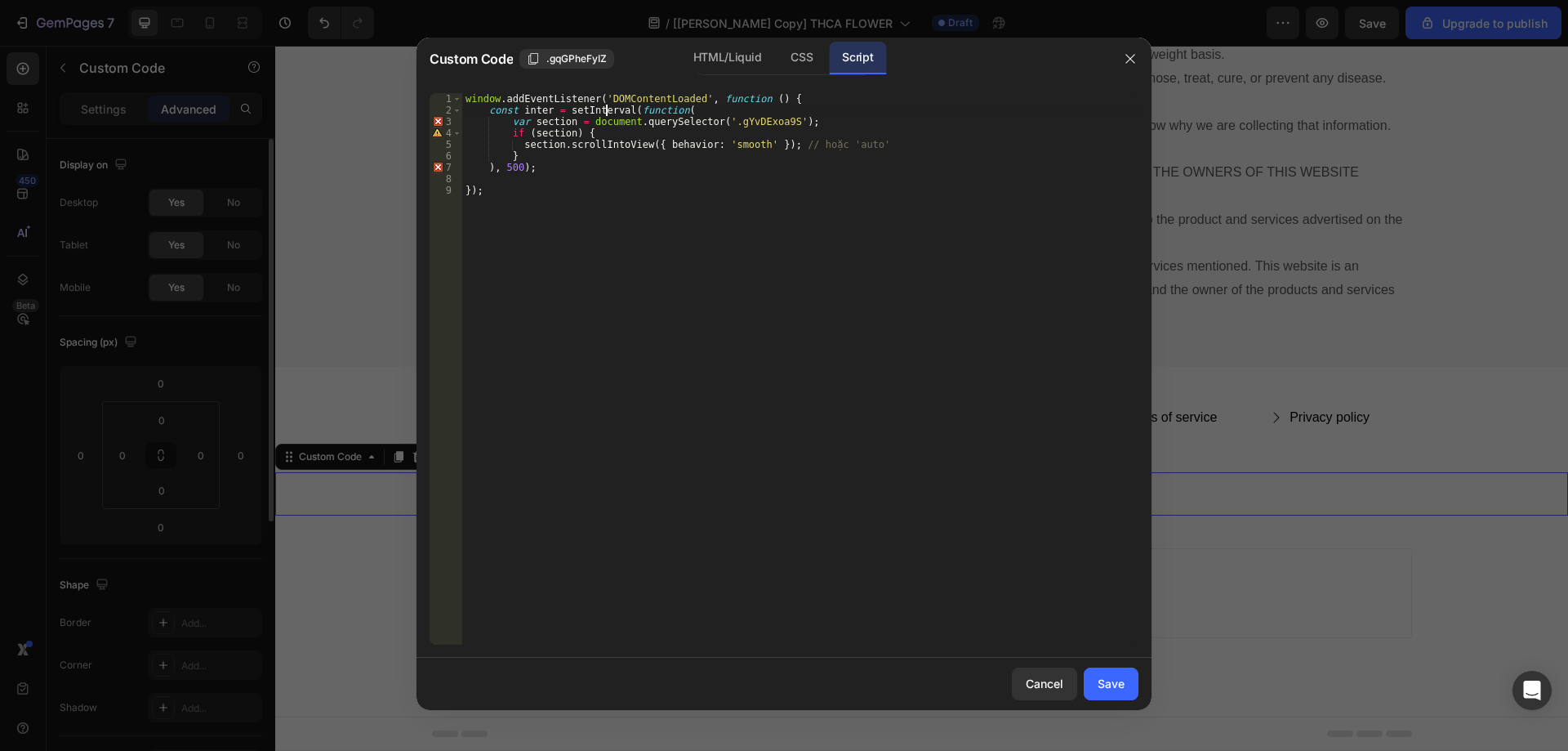
type textarea "});"
click at [495, 179] on div "window . addEventListener ( 'DOMContentLoaded' , function ( ) { const inter = s…" at bounding box center [800, 380] width 676 height 574
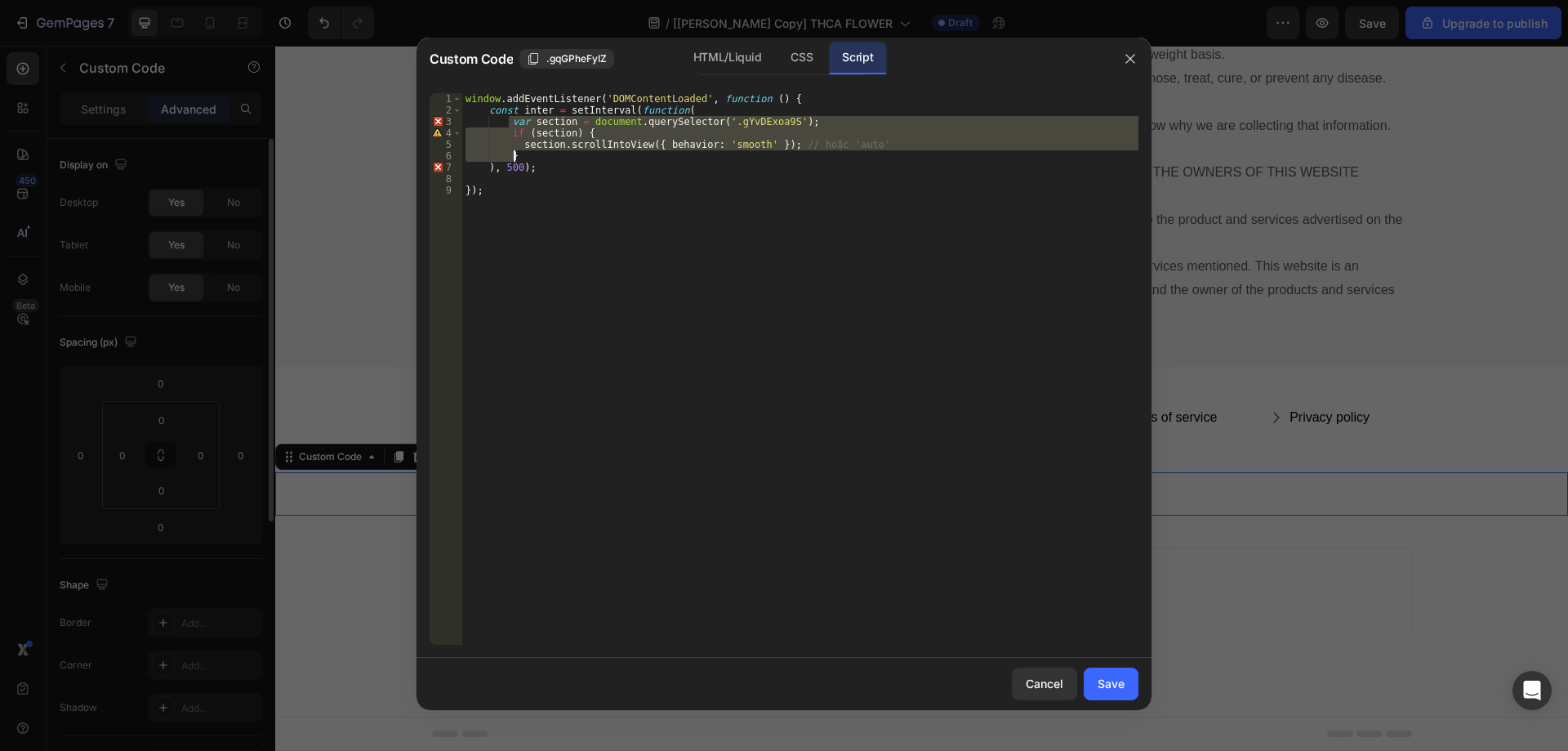
drag, startPoint x: 507, startPoint y: 124, endPoint x: 534, endPoint y: 152, distance: 38.9
click at [534, 152] on div "window . addEventListener ( 'DOMContentLoaded' , function ( ) { const inter = s…" at bounding box center [800, 380] width 676 height 574
type textarea "section.scrollIntoView({ behavior: 'smooth' }); // hoặc 'auto' }"
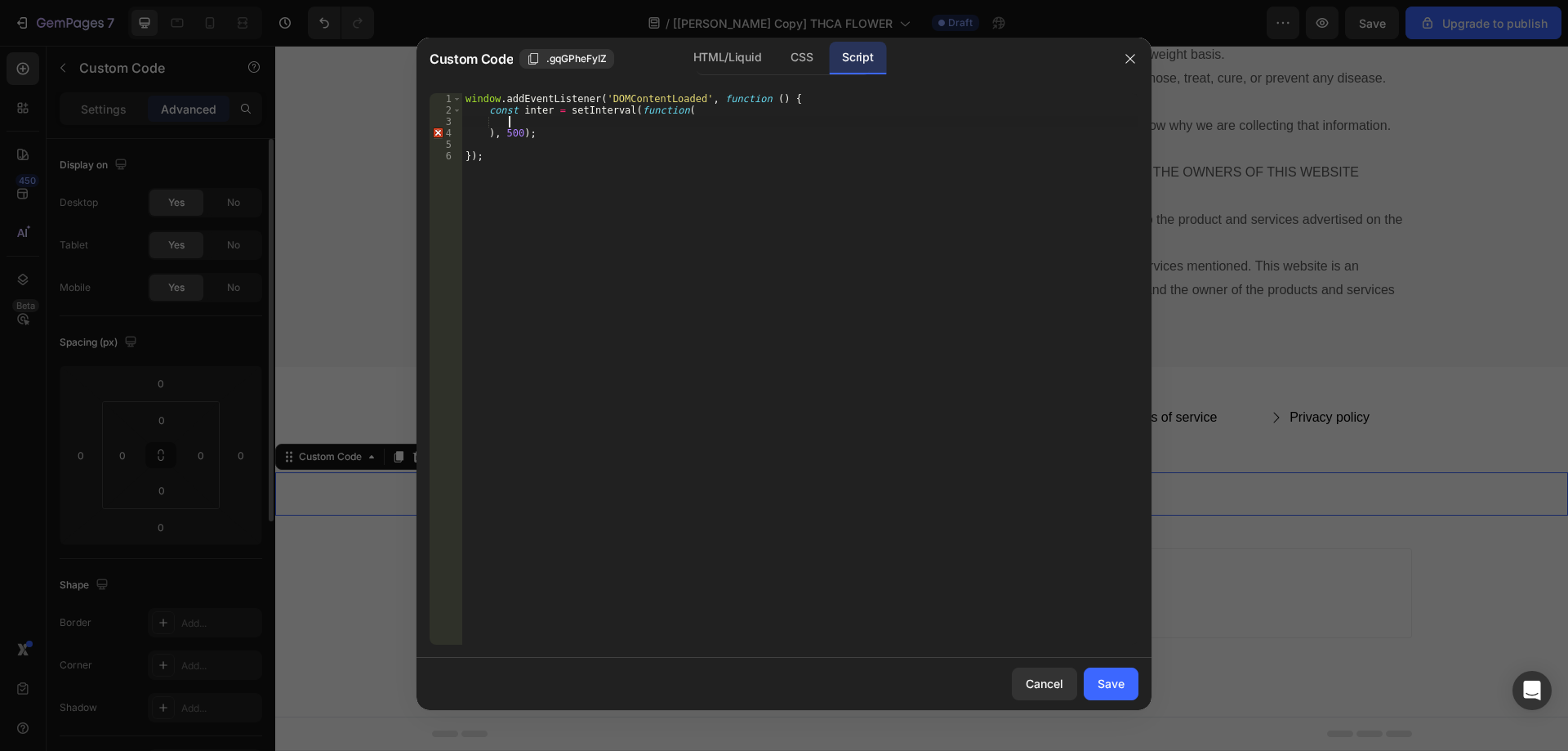
click at [698, 112] on div "window . addEventListener ( 'DOMContentLoaded' , function ( ) { const inter = s…" at bounding box center [800, 380] width 676 height 574
type textarea "const inter = setInterval(function(){}"
click at [688, 109] on div "window . addEventListener ( 'DOMContentLoaded' , function ( ) { const inter = s…" at bounding box center [800, 380] width 676 height 574
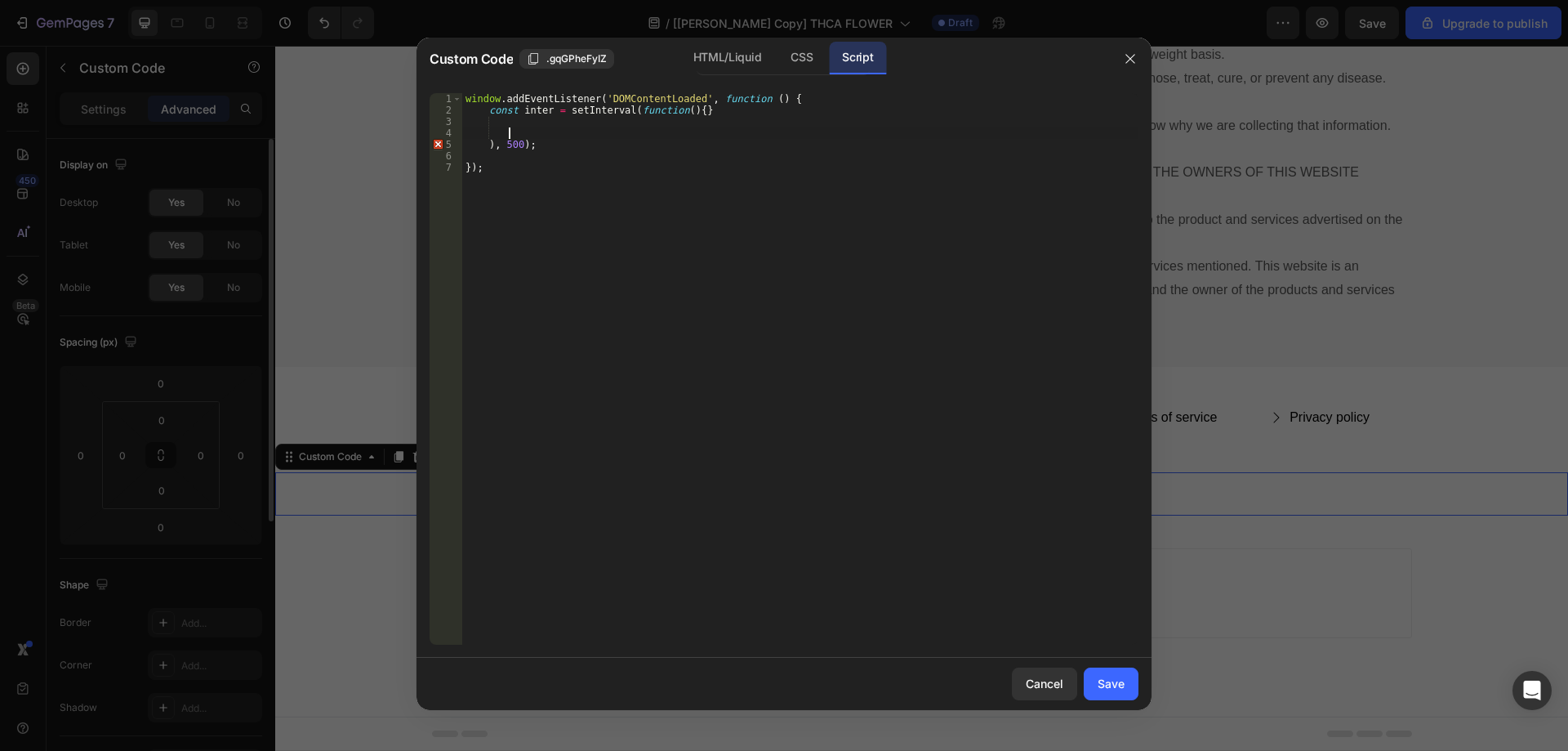
type textarea "const inter = setInterval(function(){}"
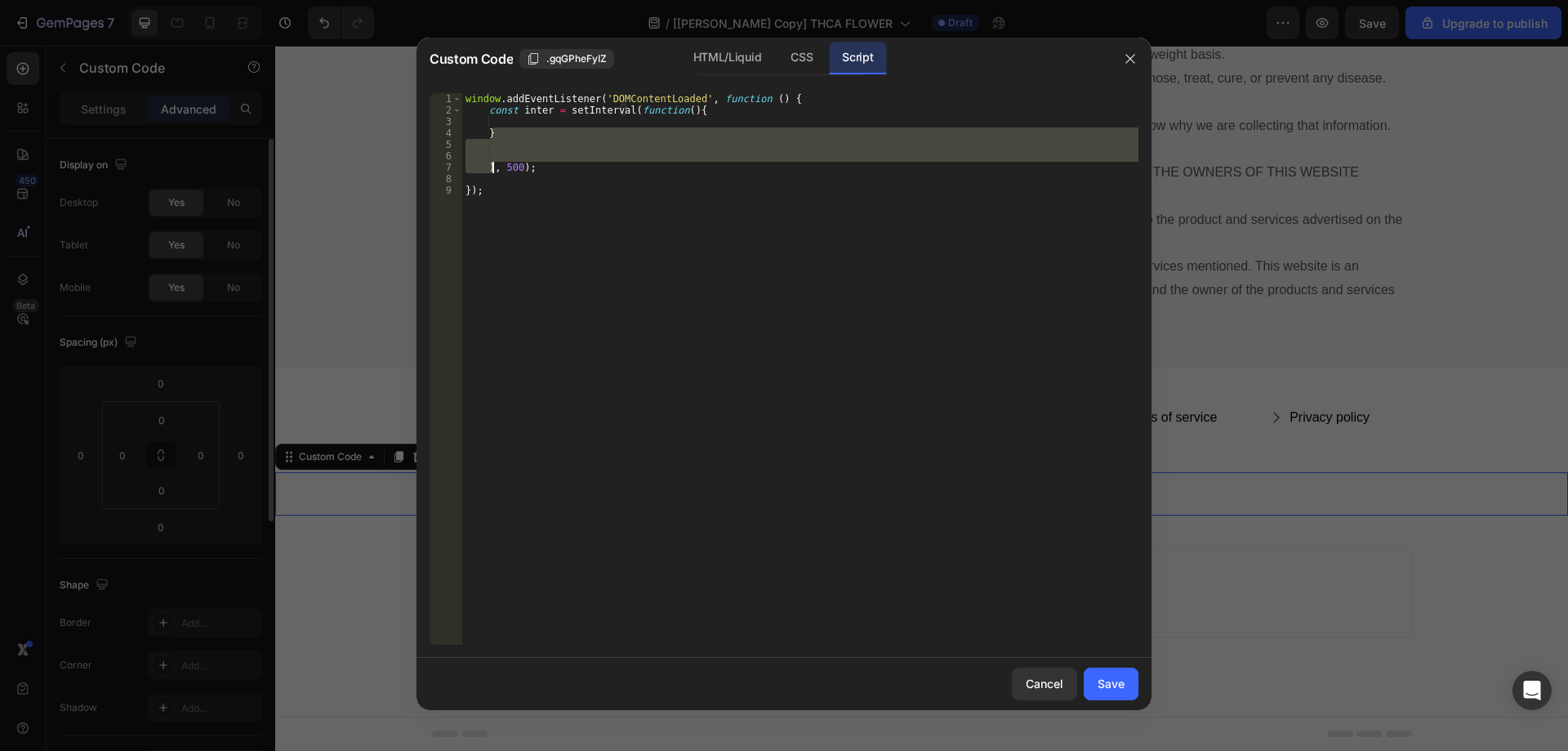
drag, startPoint x: 499, startPoint y: 131, endPoint x: 493, endPoint y: 163, distance: 32.6
click at [493, 163] on div "window . addEventListener ( 'DOMContentLoaded' , function ( ) { const inter = s…" at bounding box center [800, 380] width 676 height 574
click at [484, 167] on div "window . addEventListener ( 'DOMContentLoaded' , function ( ) { const inter = s…" at bounding box center [800, 368] width 676 height 552
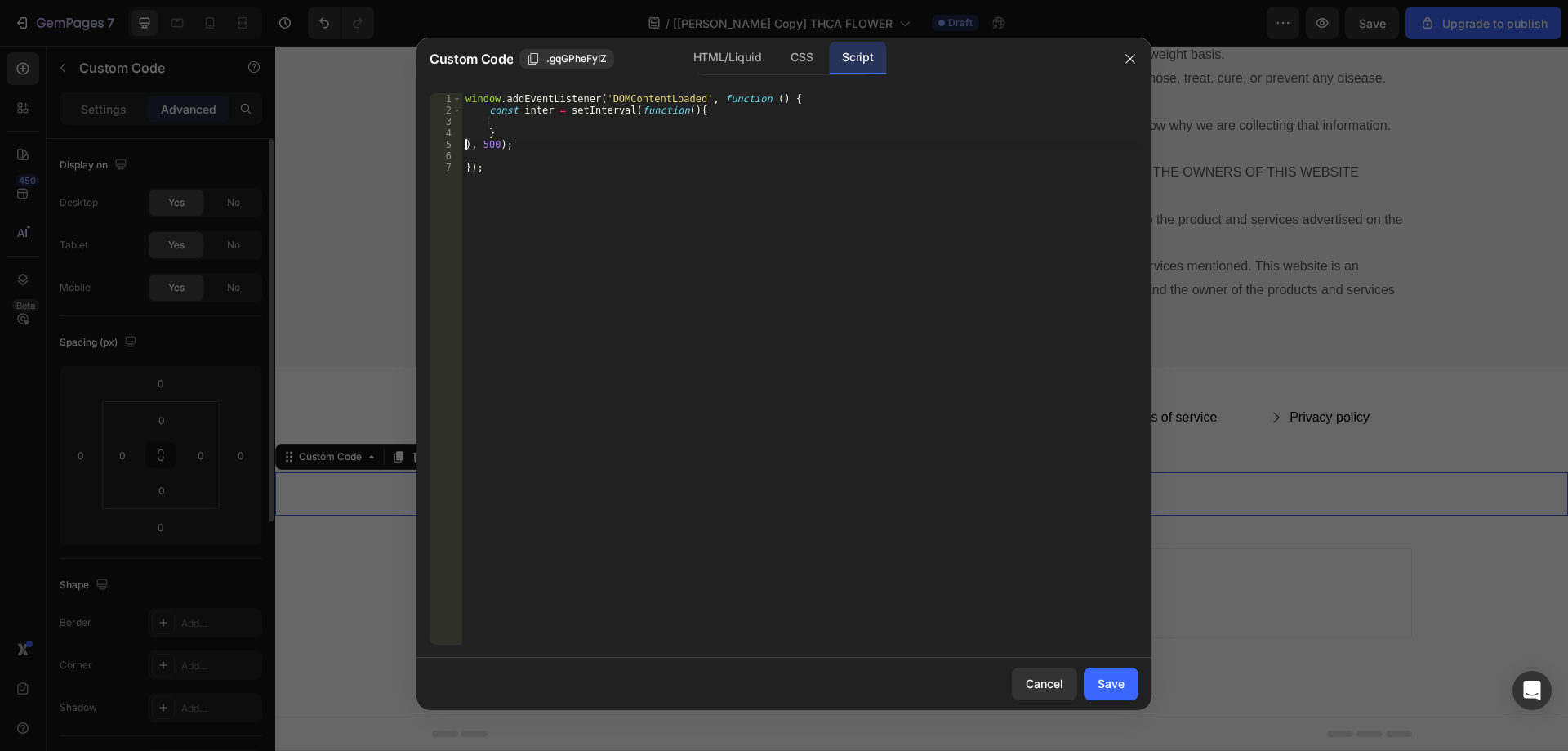
type textarea "}), 500);"
click at [525, 125] on div "window . addEventListener ( 'DOMContentLoaded' , function ( ) { const inter = s…" at bounding box center [800, 380] width 676 height 574
paste textarea "}"
click at [625, 109] on div "window . addEventListener ( 'DOMContentLoaded' , function ( ) { const inter = s…" at bounding box center [800, 380] width 676 height 574
click at [594, 114] on div "window . addEventListener ( 'DOMContentLoaded' , function ( ) { const inter = s…" at bounding box center [800, 380] width 676 height 574
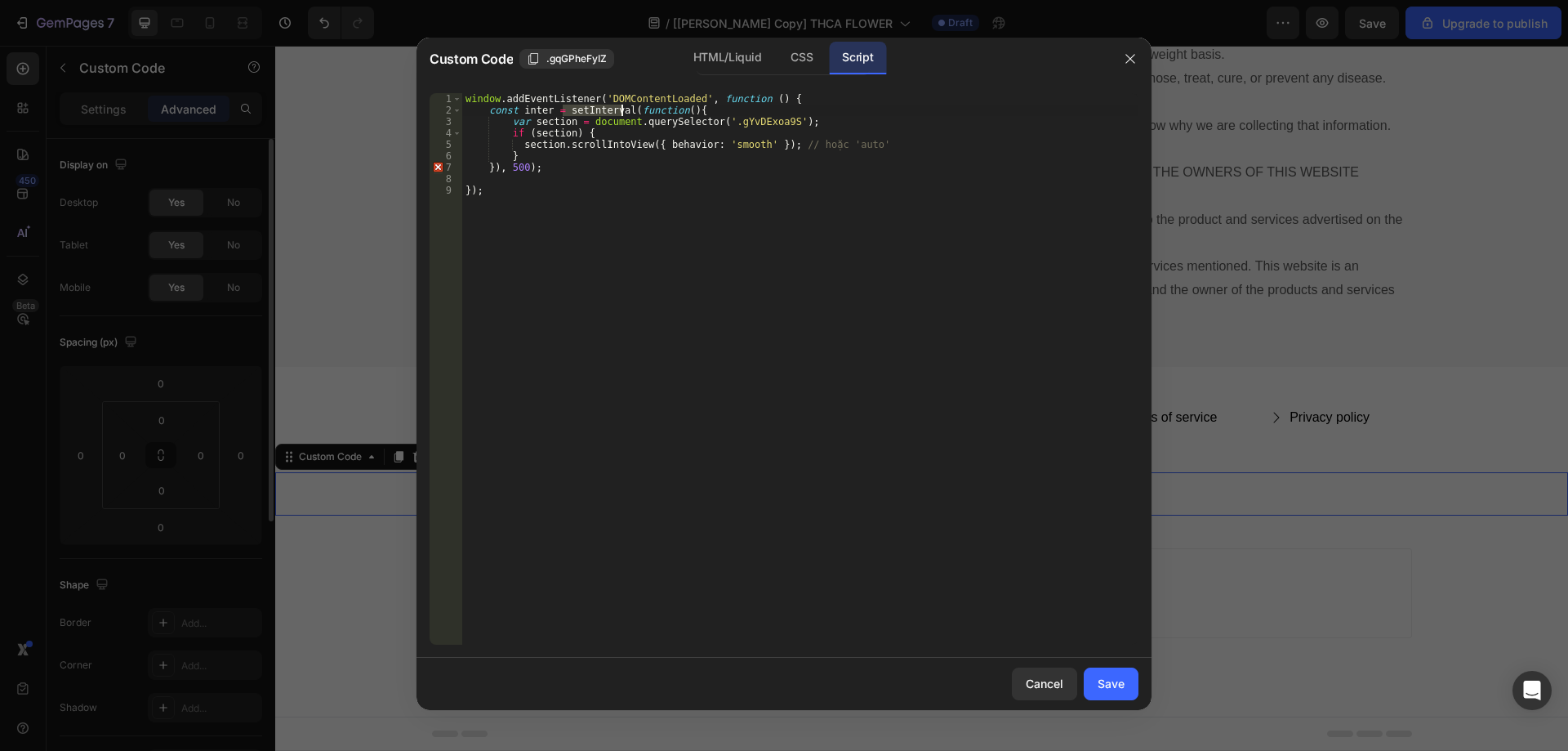
click at [594, 114] on div "window . addEventListener ( 'DOMContentLoaded' , function ( ) { const inter = s…" at bounding box center [800, 380] width 676 height 574
click at [695, 110] on div "window . addEventListener ( 'DOMContentLoaded' , function ( ) { const inter = s…" at bounding box center [800, 380] width 676 height 574
click at [499, 165] on div "window . addEventListener ( 'DOMContentLoaded' , function ( ) { const inter = s…" at bounding box center [800, 380] width 676 height 574
click at [614, 190] on div "window . addEventListener ( 'DOMContentLoaded' , function ( ) { const inter = s…" at bounding box center [800, 380] width 676 height 574
type textarea "});"
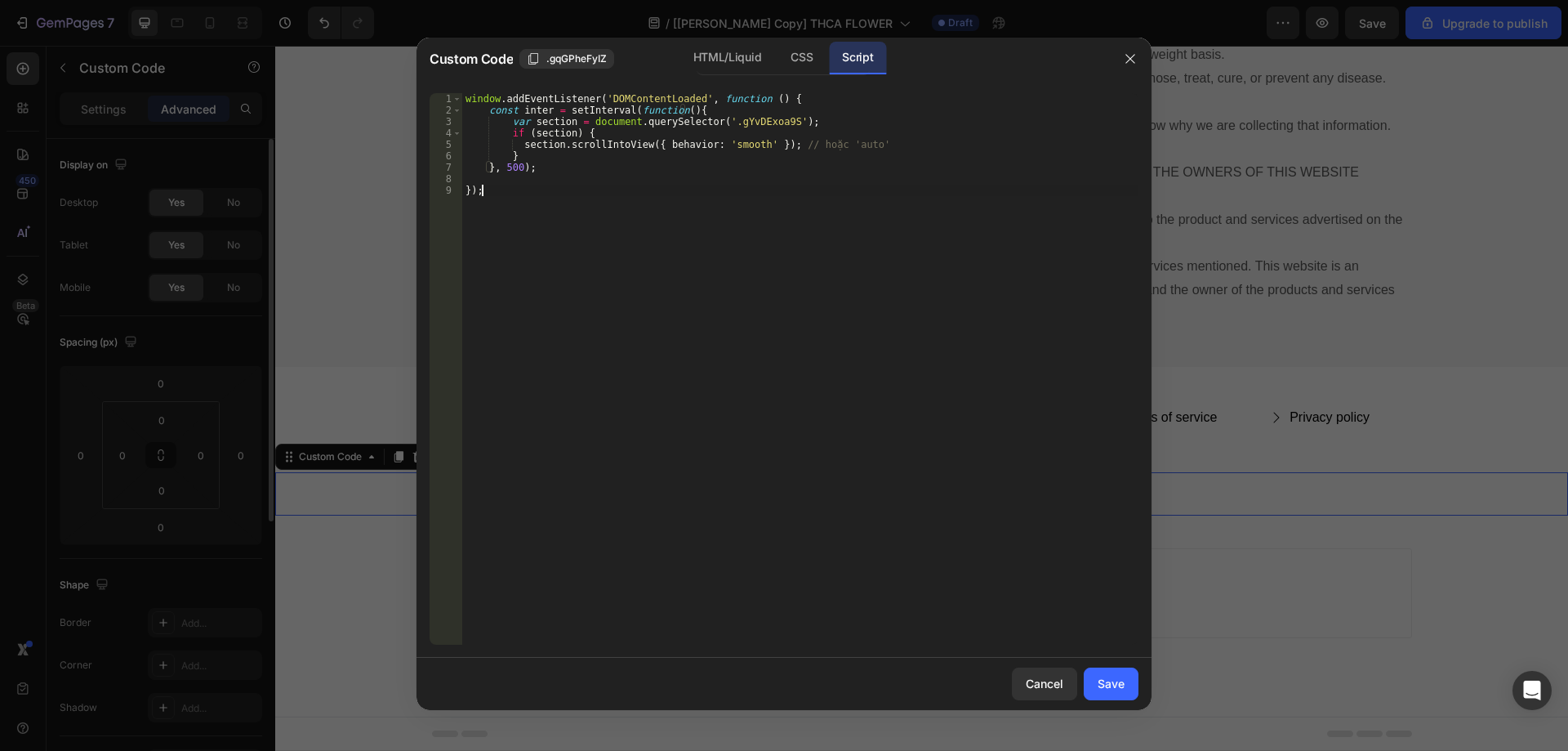
scroll to position [0, 1]
click at [616, 184] on div "window . addEventListener ( 'DOMContentLoaded' , function ( ) { const inter = s…" at bounding box center [800, 380] width 676 height 574
click at [899, 143] on div "window . addEventListener ( 'DOMContentLoaded' , function ( ) { const inter = s…" at bounding box center [800, 380] width 676 height 574
type textarea "section.scrollIntoView({ behavior: 'smooth' }); // hoặc 'auto'"
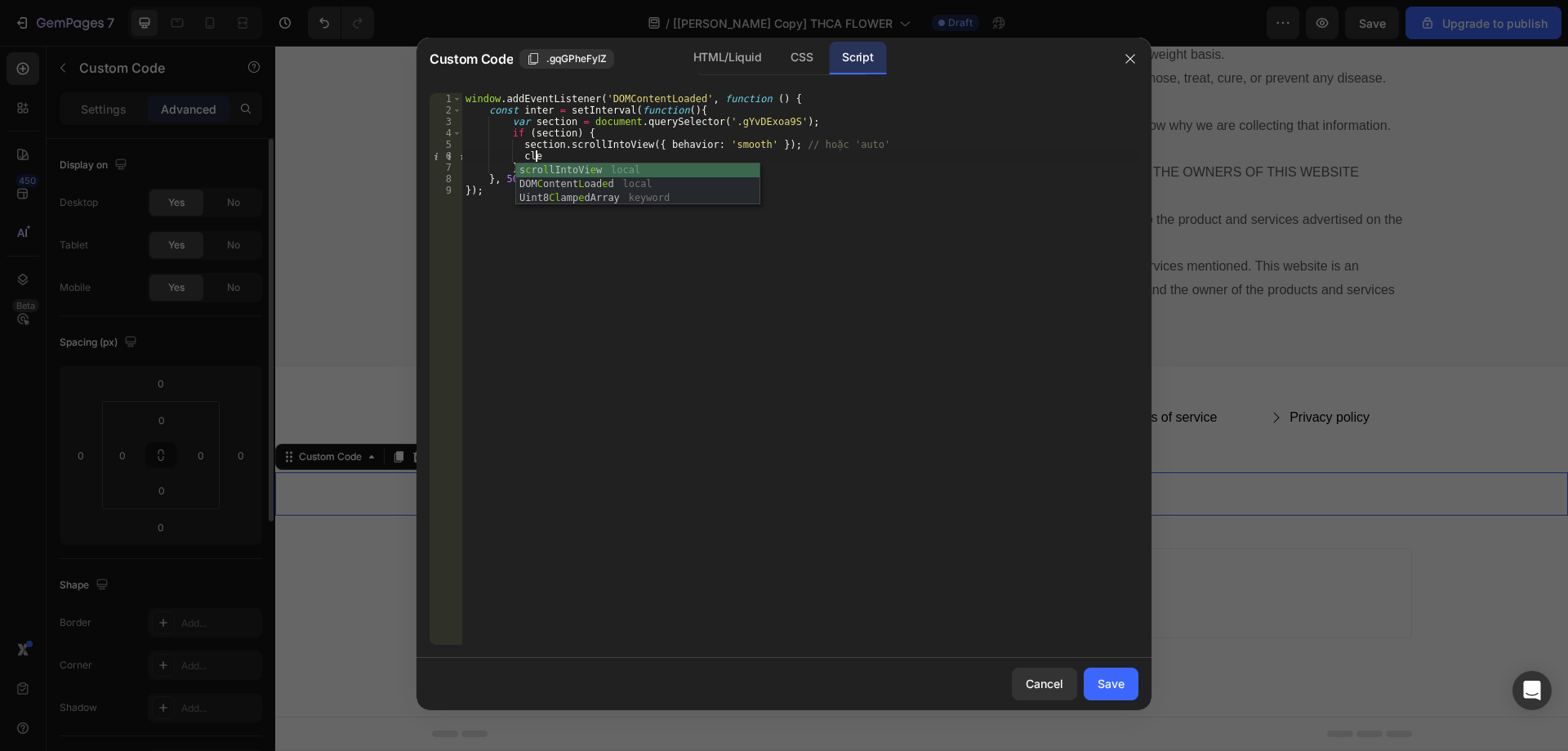
scroll to position [0, 5]
click at [534, 154] on div "window . addEventListener ( 'DOMContentLoaded' , function ( ) { const inter = s…" at bounding box center [800, 380] width 676 height 574
paste textarea "rInterval"
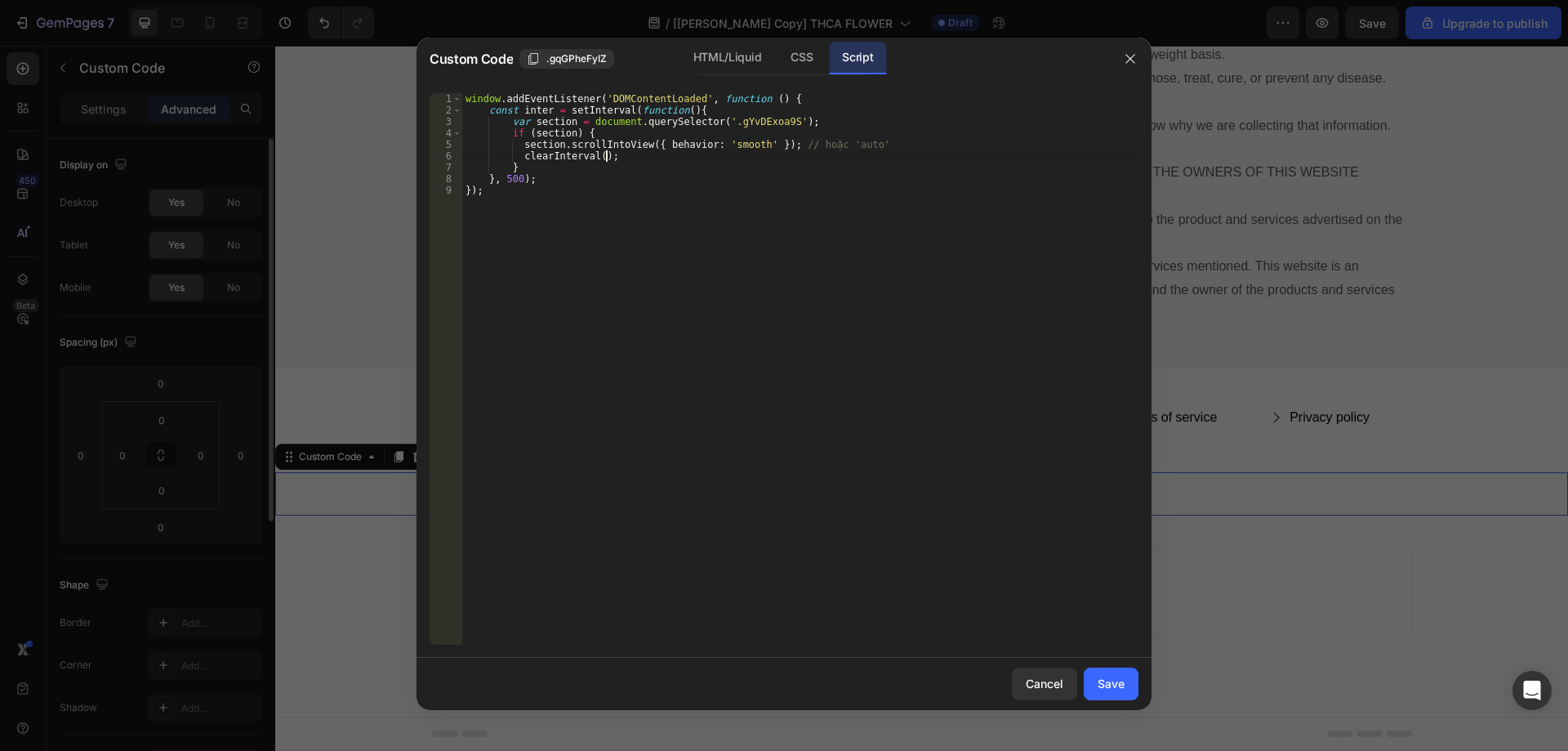
click at [533, 112] on div "window . addEventListener ( 'DOMContentLoaded' , function ( ) { const inter = s…" at bounding box center [800, 380] width 676 height 574
click at [591, 156] on div "window . addEventListener ( 'DOMContentLoaded' , function ( ) { const inter = s…" at bounding box center [800, 380] width 676 height 574
click at [595, 154] on div "window . addEventListener ( 'DOMContentLoaded' , function ( ) { const inter = s…" at bounding box center [800, 380] width 676 height 574
paste textarea "inter"
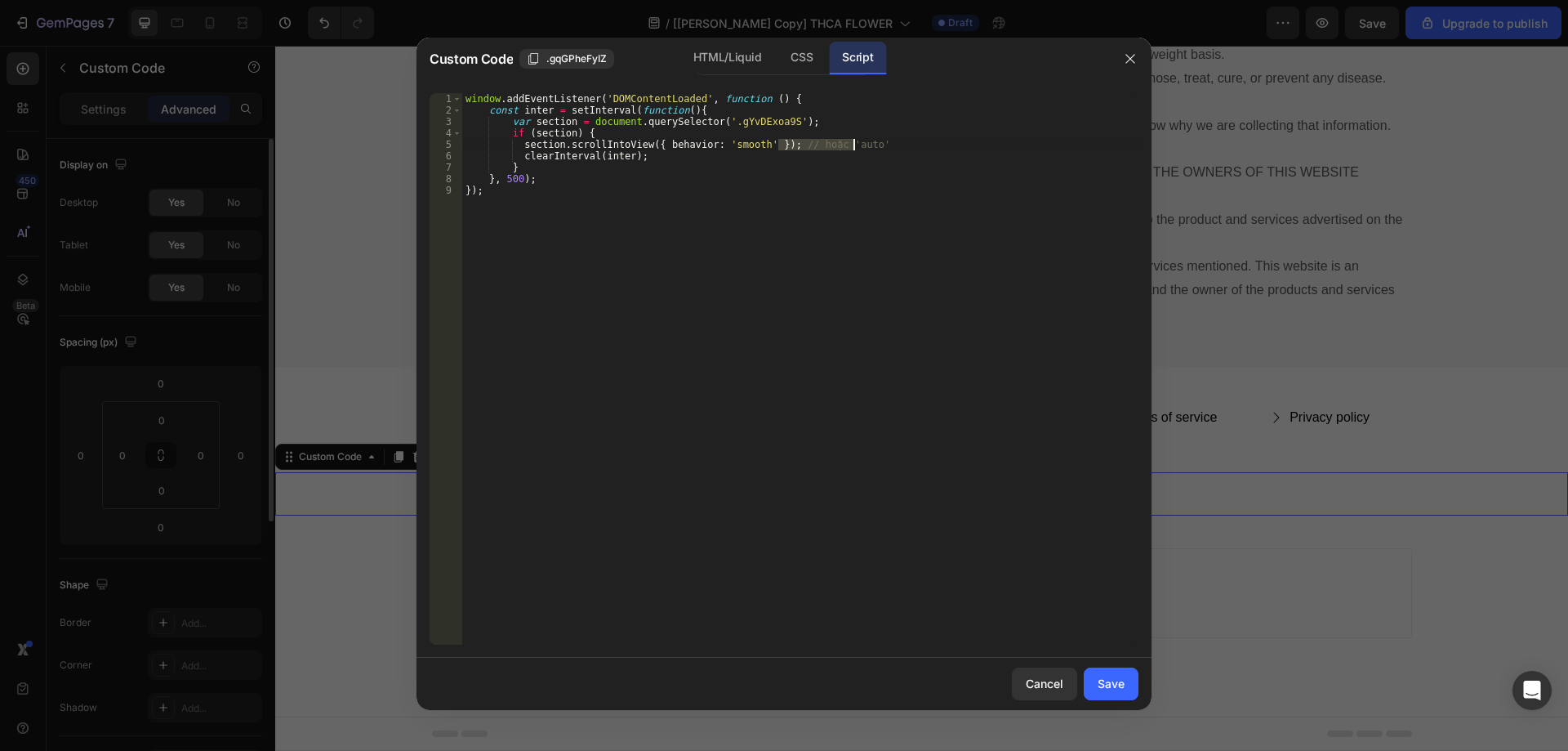
drag, startPoint x: 775, startPoint y: 141, endPoint x: 954, endPoint y: 151, distance: 179.3
click at [954, 151] on div "window . addEventListener ( 'DOMContentLoaded' , function ( ) { const inter = s…" at bounding box center [800, 380] width 676 height 574
click at [920, 135] on div "window . addEventListener ( 'DOMContentLoaded' , function ( ) { const inter = s…" at bounding box center [800, 380] width 676 height 574
drag, startPoint x: 895, startPoint y: 145, endPoint x: 771, endPoint y: 140, distance: 124.1
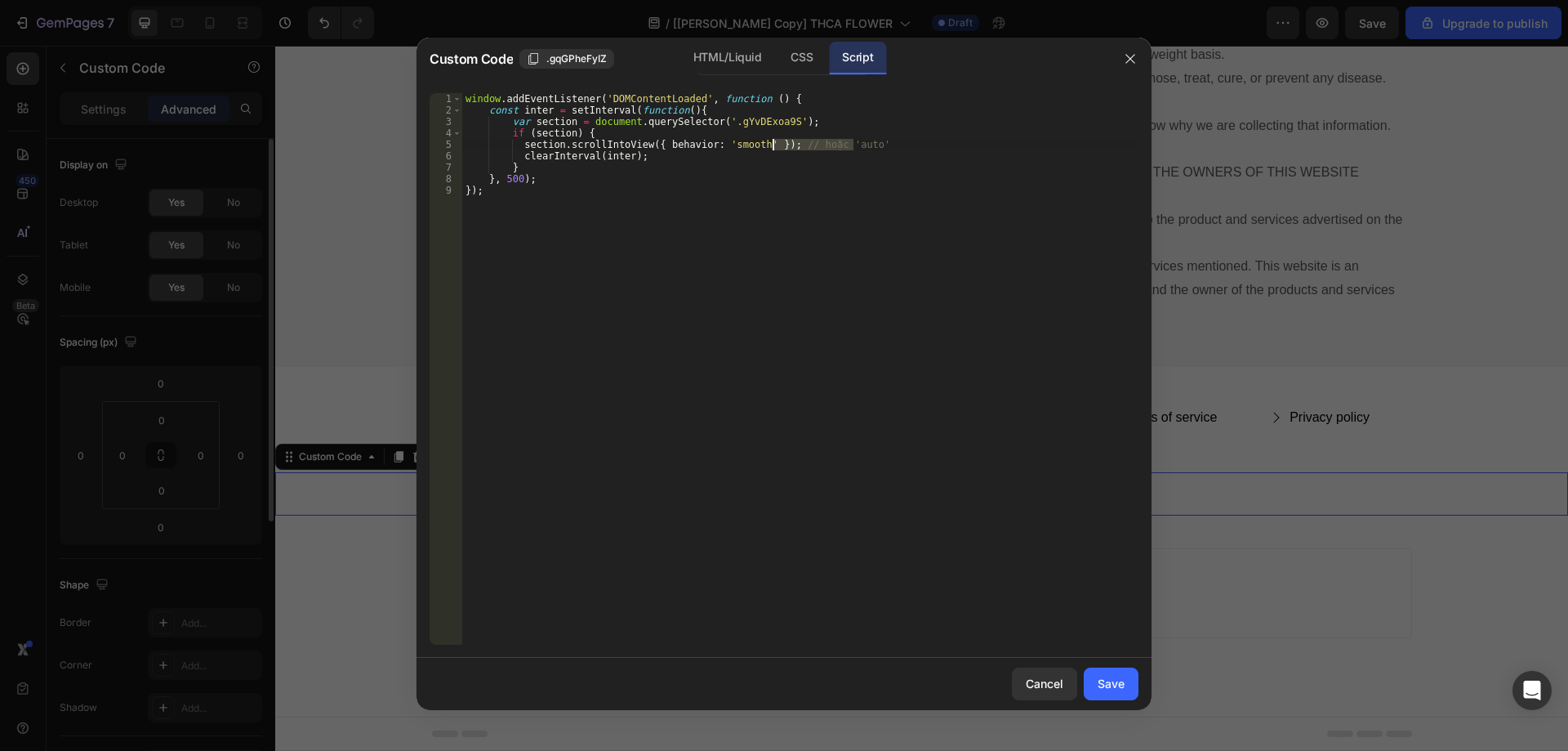
click at [771, 140] on div "window . addEventListener ( 'DOMContentLoaded' , function ( ) { const inter = s…" at bounding box center [800, 380] width 676 height 574
type textarea "section.scrollIntoView({ behavior: 'smooth' });"
drag, startPoint x: 1107, startPoint y: 684, endPoint x: 933, endPoint y: 299, distance: 422.5
click at [1107, 684] on div "Save" at bounding box center [1111, 683] width 27 height 17
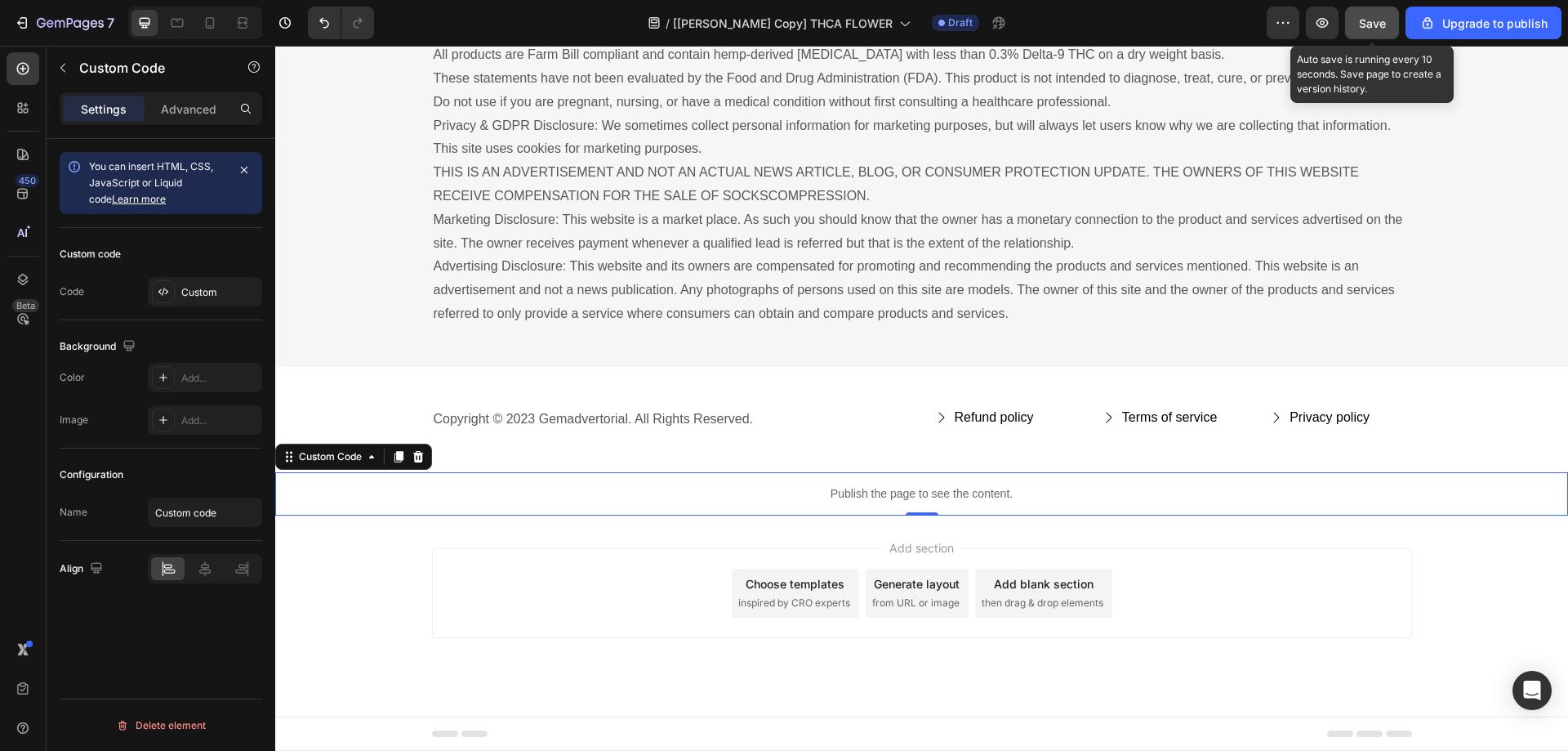
click at [1360, 21] on span "Save" at bounding box center [1372, 23] width 27 height 14
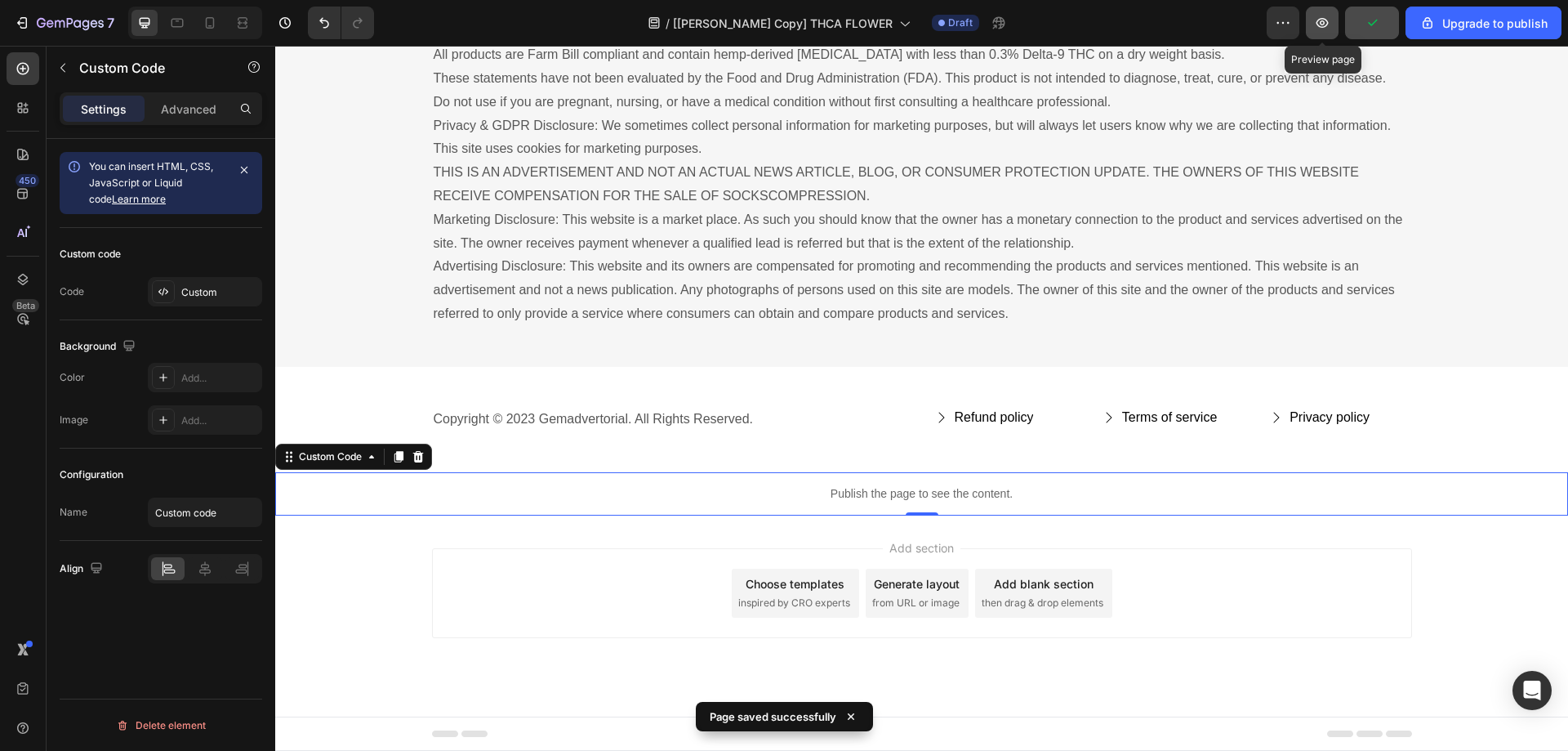
click at [1322, 23] on icon "button" at bounding box center [1322, 23] width 5 height 5
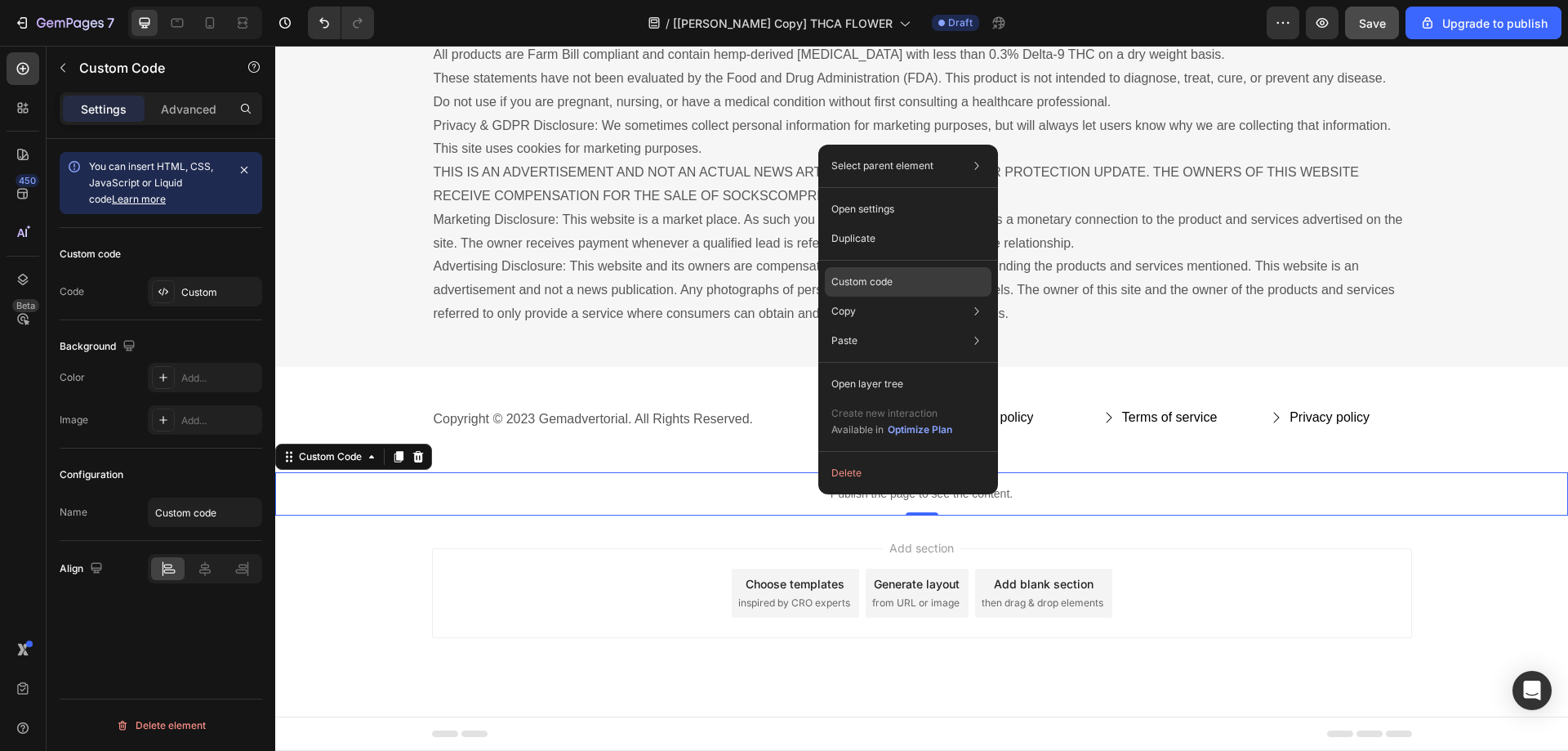
click at [869, 279] on p "Custom code" at bounding box center [861, 282] width 61 height 15
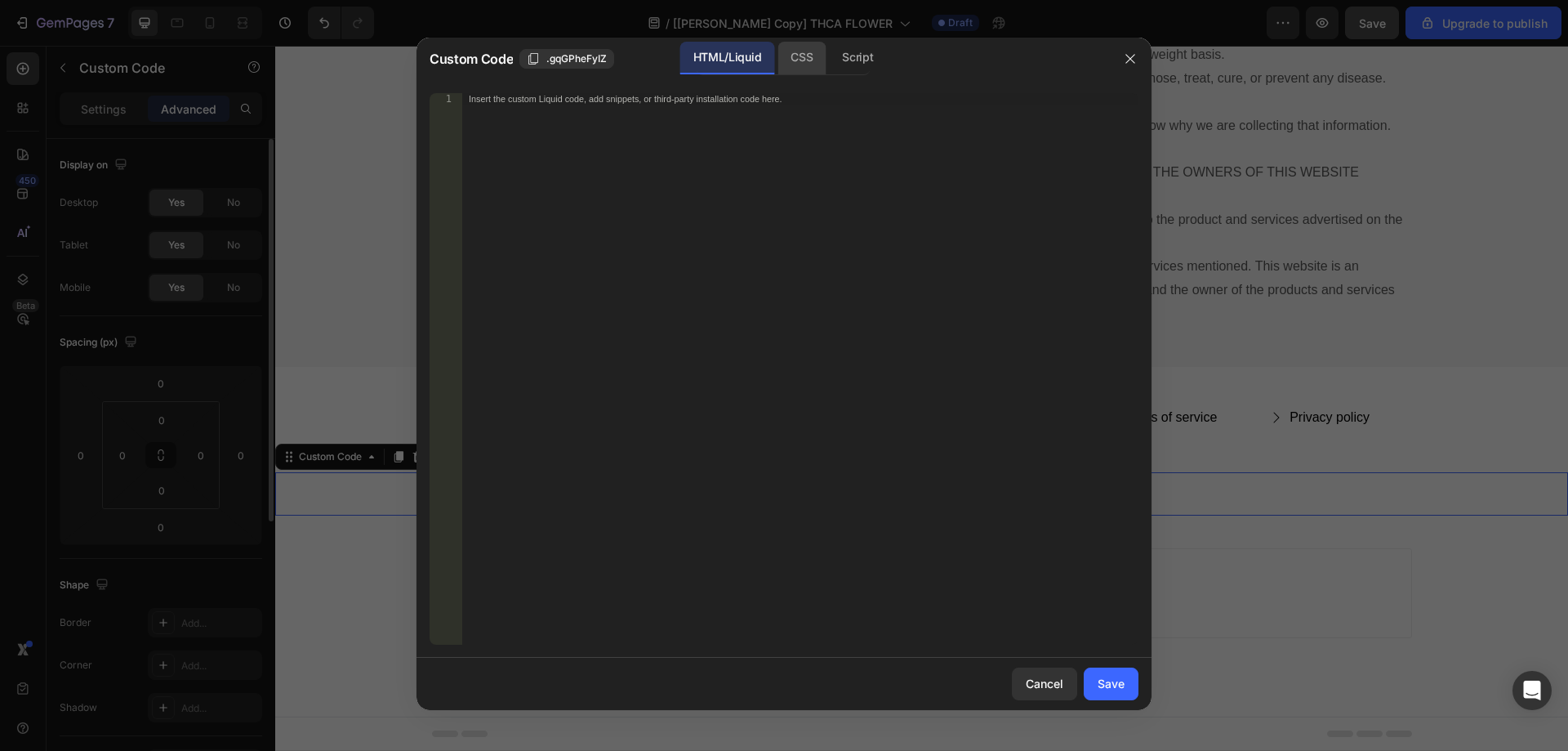
click at [823, 58] on div "CSS" at bounding box center [801, 58] width 48 height 33
click at [862, 57] on div "Script" at bounding box center [857, 58] width 58 height 33
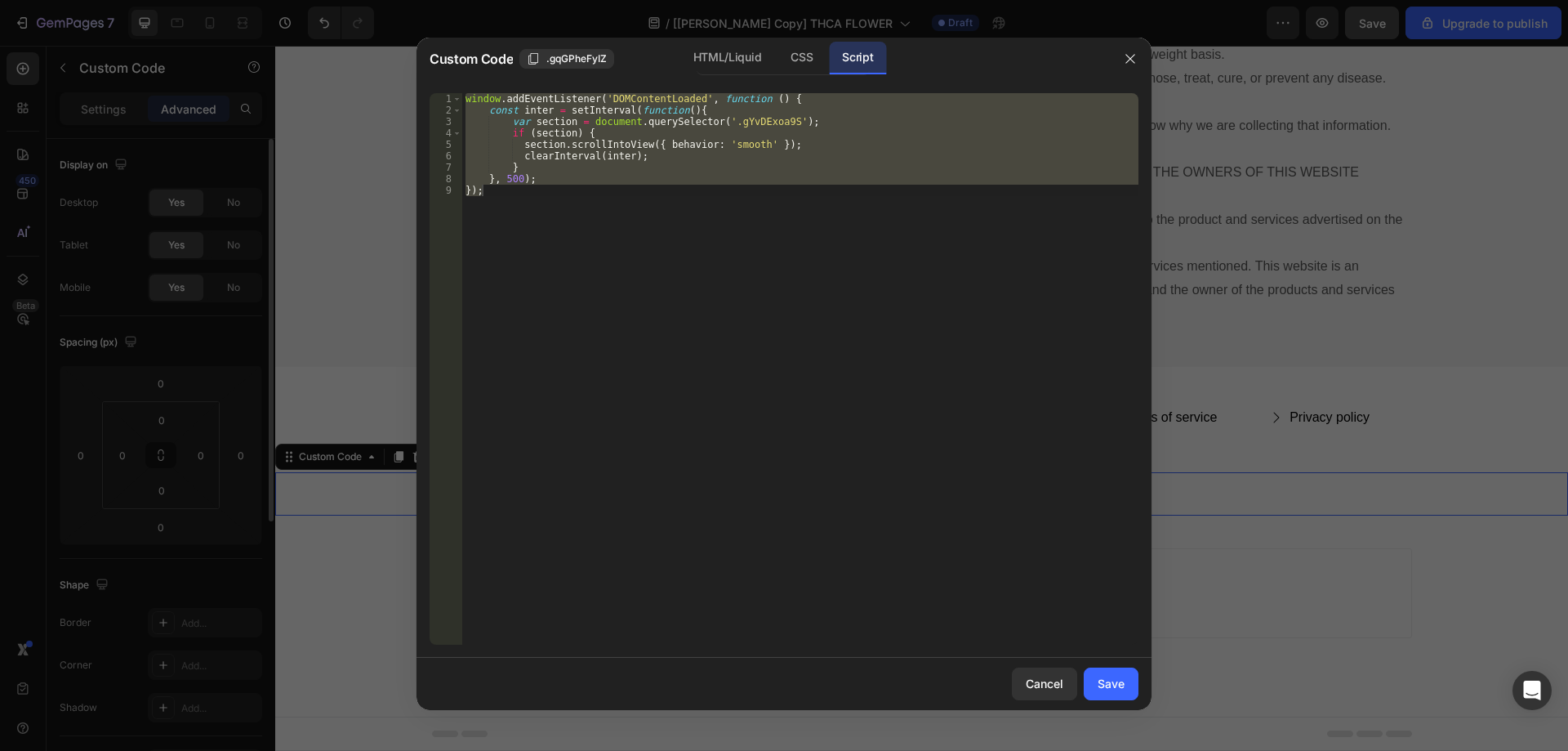
drag, startPoint x: 763, startPoint y: 168, endPoint x: 752, endPoint y: 170, distance: 11.2
click at [761, 169] on div "window . addEventListener ( 'DOMContentLoaded' , function ( ) { const inter = s…" at bounding box center [800, 368] width 676 height 552
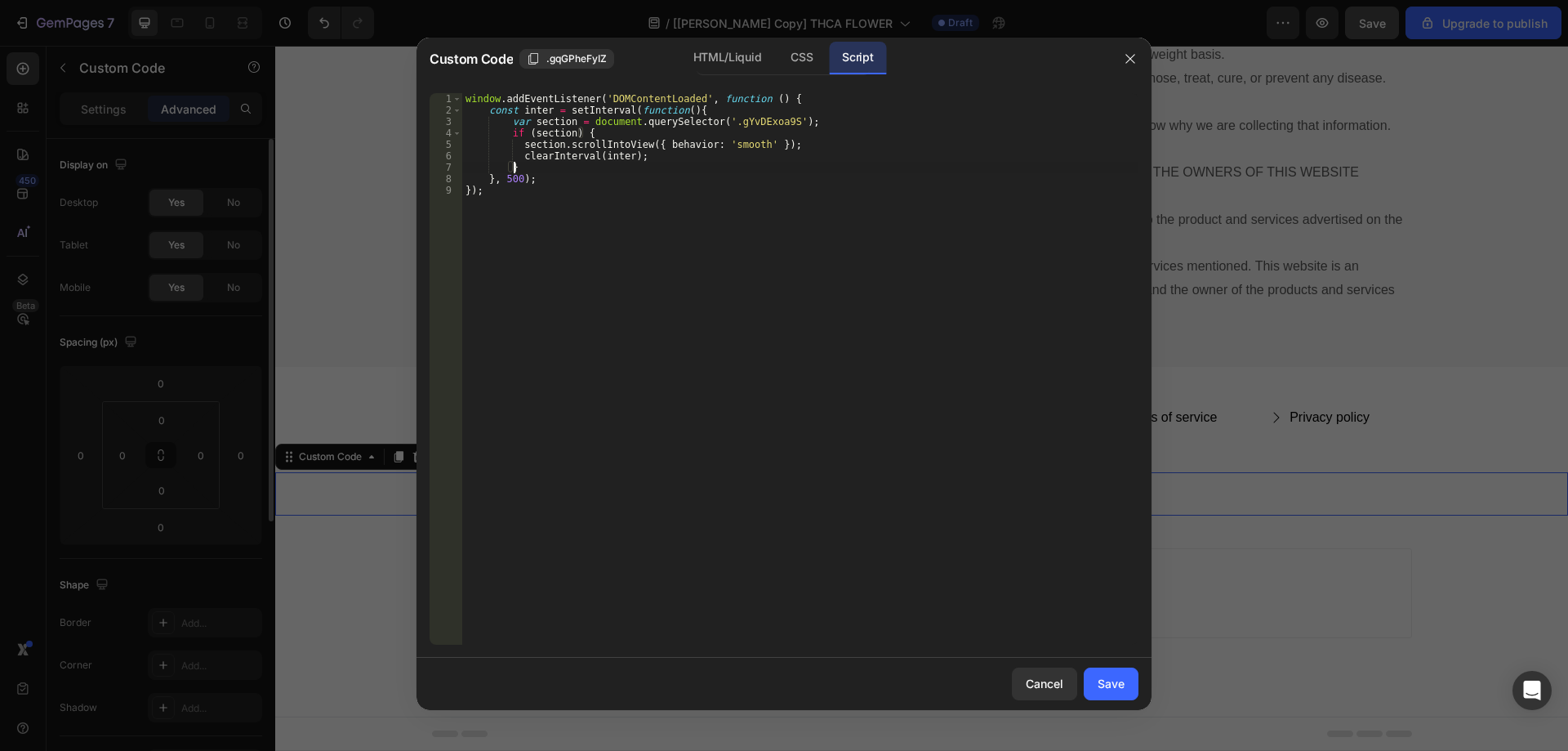
click at [614, 135] on div "window . addEventListener ( 'DOMContentLoaded' , function ( ) { const inter = s…" at bounding box center [800, 380] width 676 height 574
click at [815, 124] on div "window . addEventListener ( 'DOMContentLoaded' , function ( ) { const inter = s…" at bounding box center [800, 380] width 676 height 574
type textarea "var section = document.querySelector('.gYvDExoa9S');"
paste textarea "header-section--wrapper"
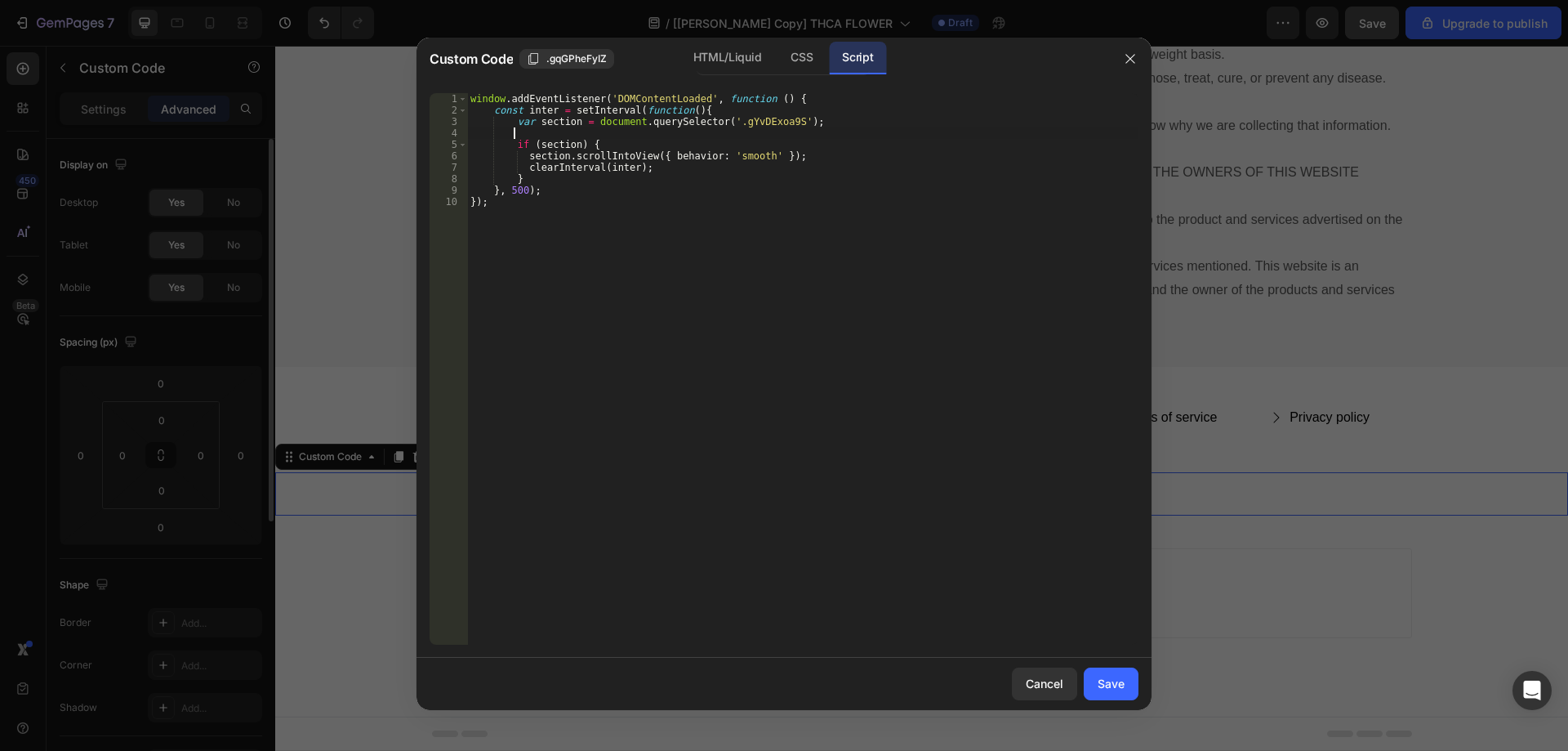
type textarea "header-section--wrapper"
paste textarea "const header = document.querySelector('.header-section--wrapper');"
click at [856, 134] on div "window . addEventListener ( 'DOMContentLoaded' , function ( ) { const inter = s…" at bounding box center [803, 380] width 671 height 574
paste textarea "data-header-sticky="true""
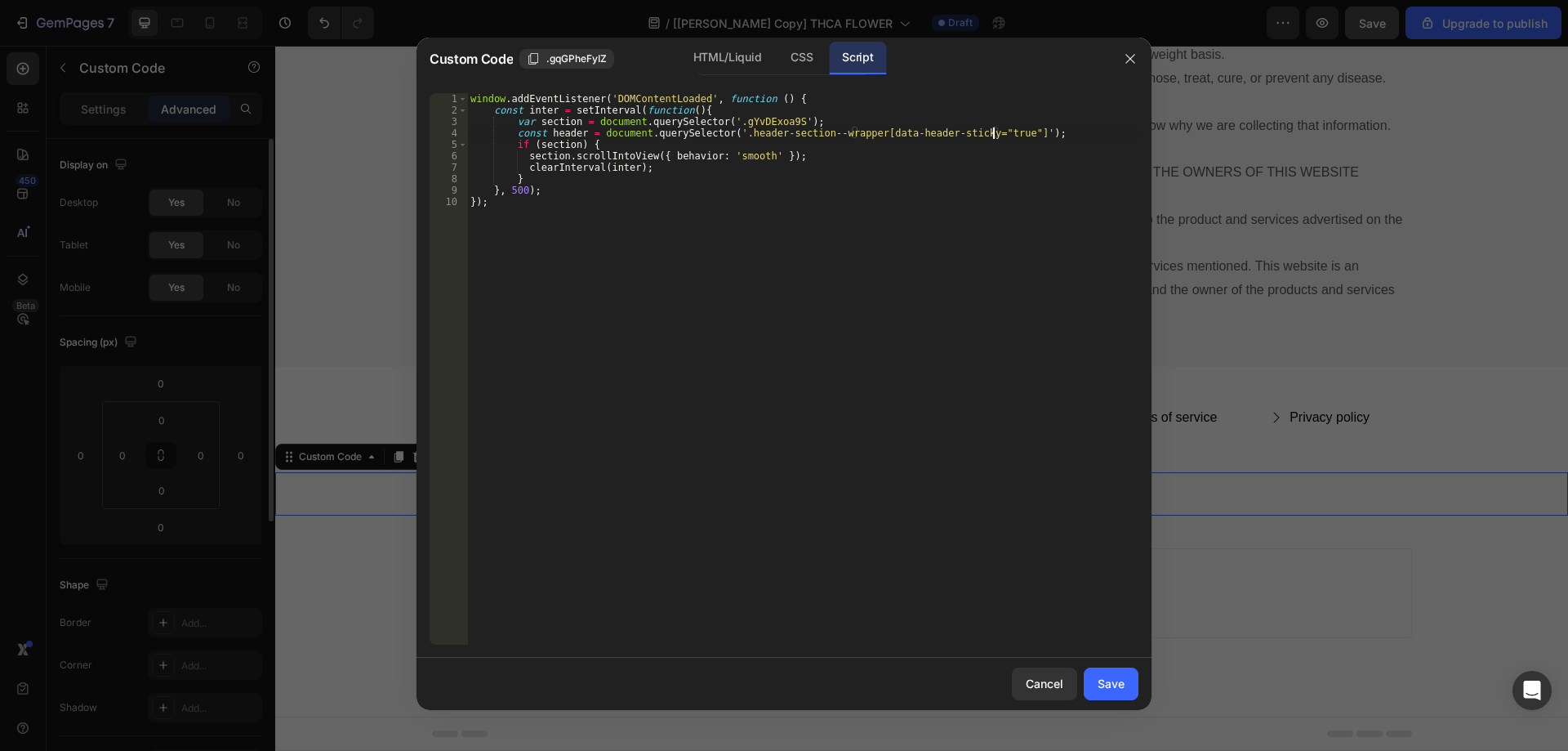
click at [575, 129] on div "window . addEventListener ( 'DOMContentLoaded' , function ( ) { const inter = s…" at bounding box center [803, 380] width 671 height 574
click at [576, 131] on div "window . addEventListener ( 'DOMContentLoaded' , function ( ) { const inter = s…" at bounding box center [803, 380] width 671 height 574
click at [833, 179] on div "window . addEventListener ( 'DOMContentLoaded' , function ( ) { const inter = s…" at bounding box center [803, 380] width 671 height 574
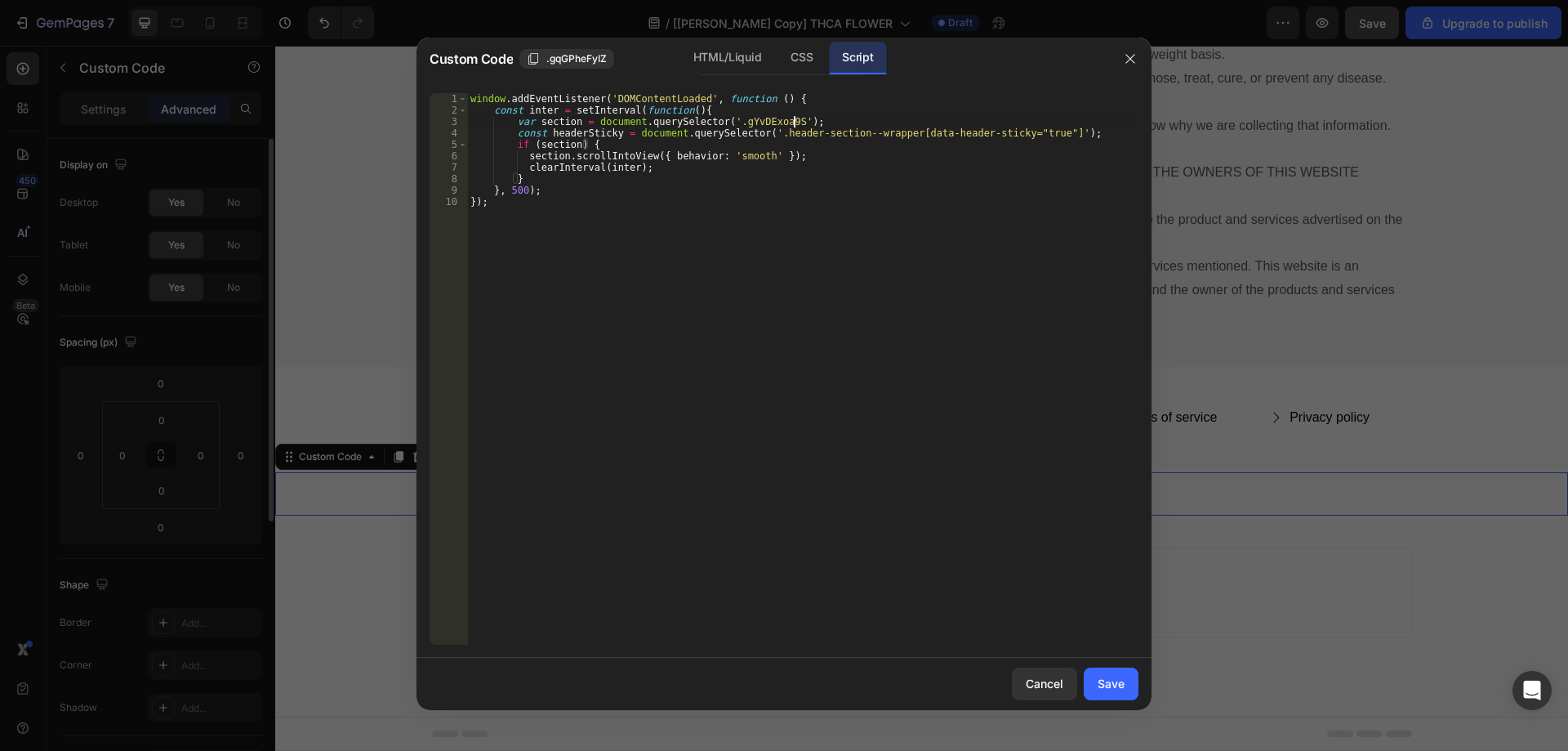
click at [821, 121] on div "window . addEventListener ( 'DOMContentLoaded' , function ( ) { const inter = s…" at bounding box center [803, 380] width 671 height 574
type textarea "var section = document.querySelector('.gYvDExoa9S');"
paste textarea "let headerHeight = 0;"
click at [529, 143] on div "window . addEventListener ( 'DOMContentLoaded' , function ( ) { const inter = s…" at bounding box center [803, 380] width 671 height 574
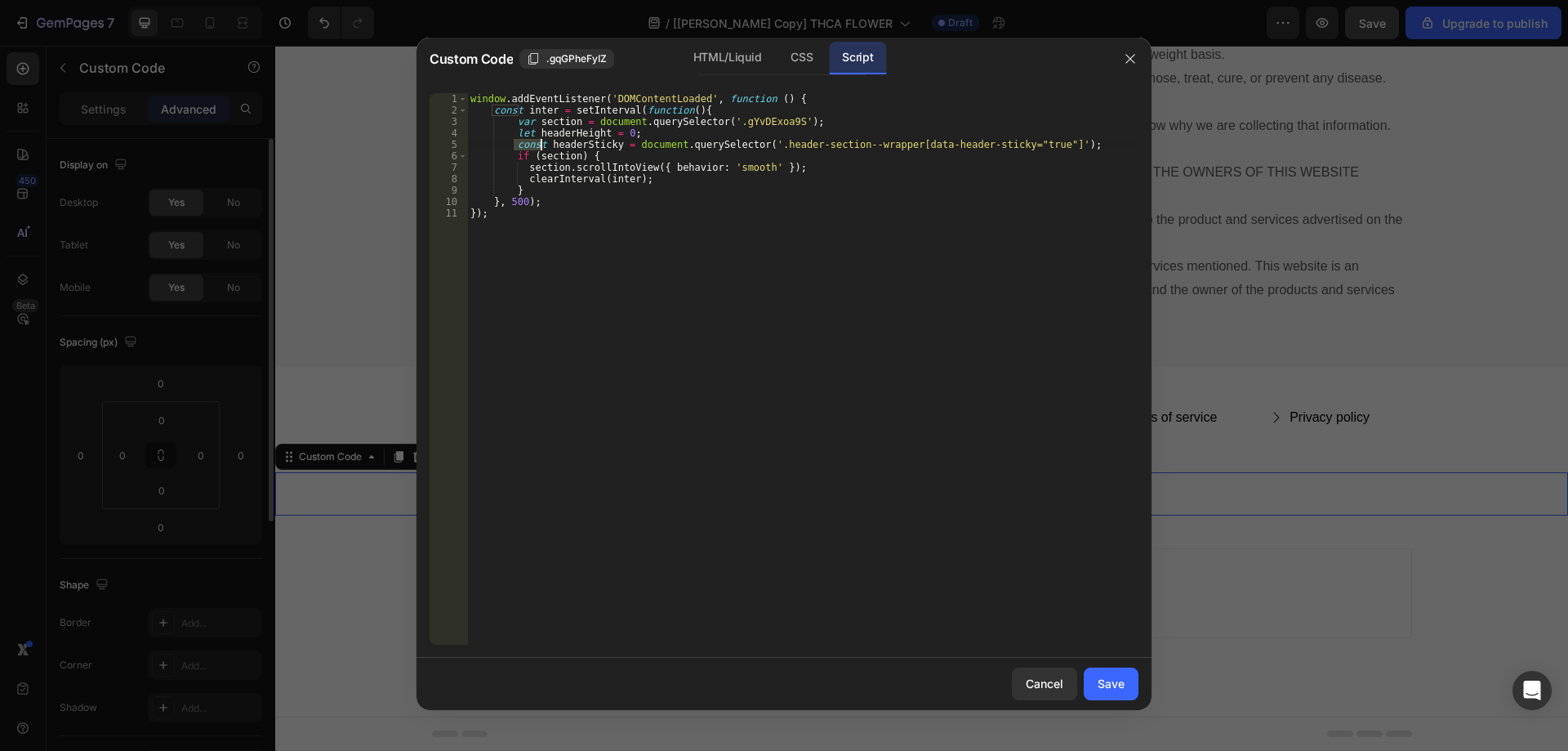
click at [529, 143] on div "window . addEventListener ( 'DOMContentLoaded' , function ( ) { const inter = s…" at bounding box center [803, 380] width 671 height 574
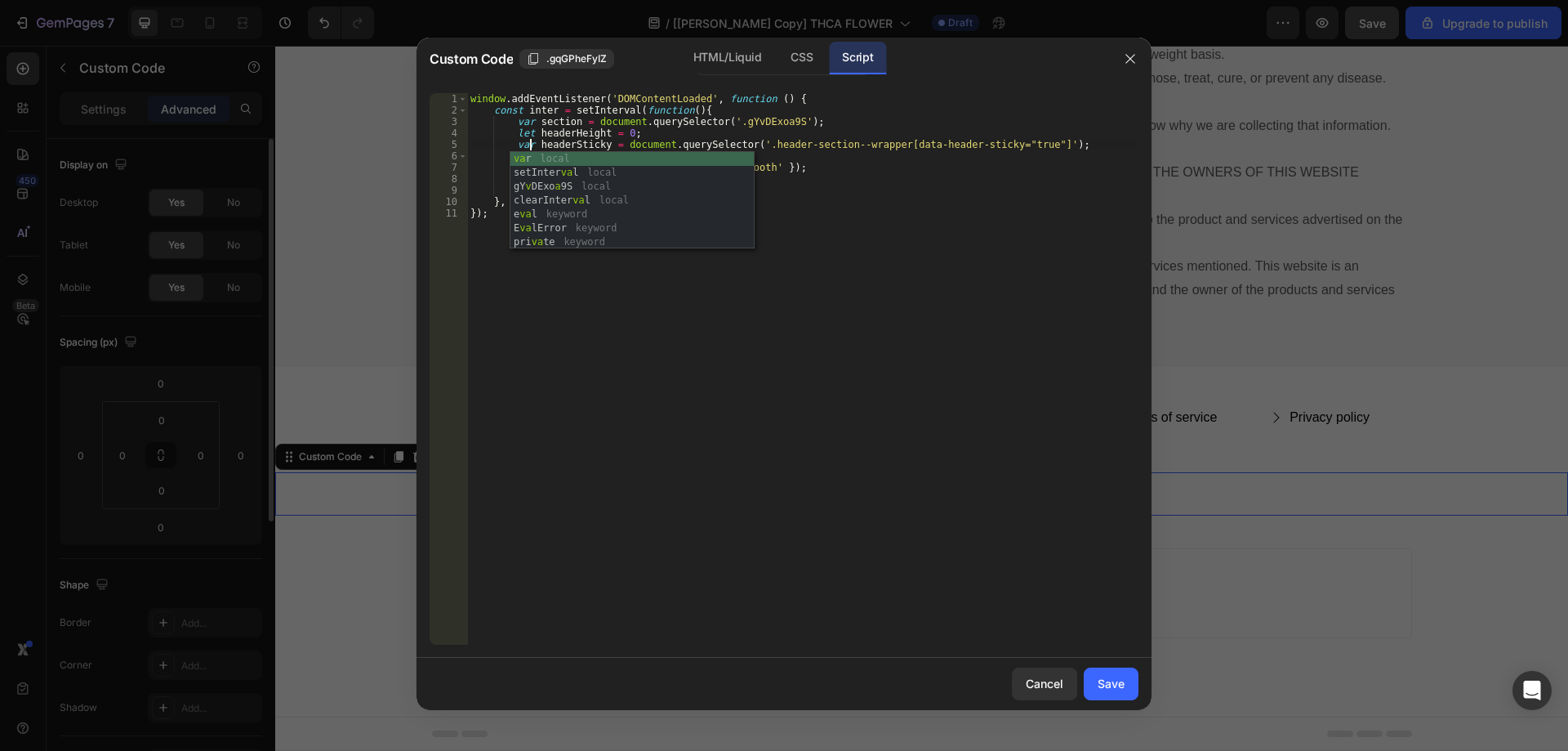
scroll to position [0, 5]
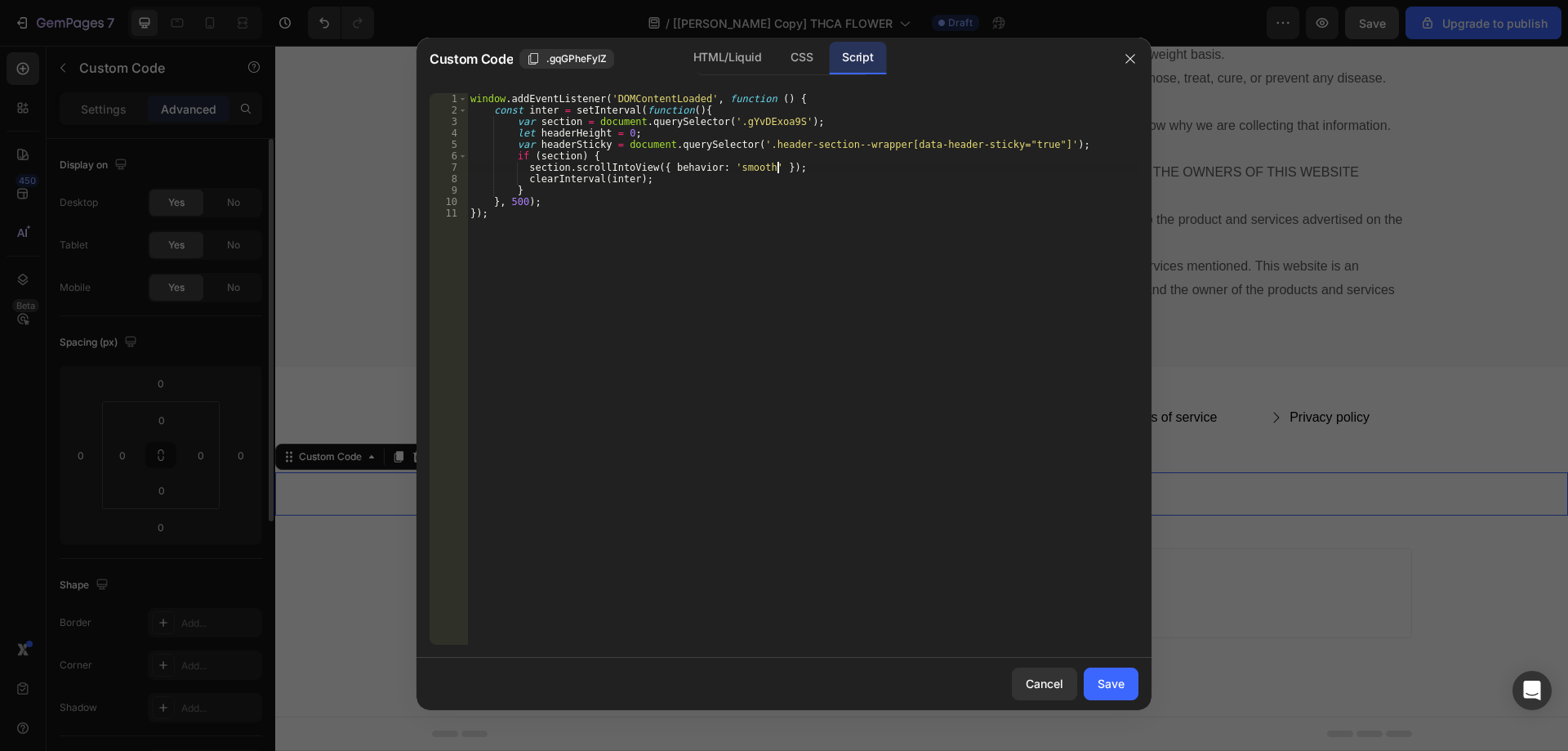
click at [985, 166] on div "window . addEventListener ( 'DOMContentLoaded' , function ( ) { const inter = s…" at bounding box center [803, 380] width 671 height 574
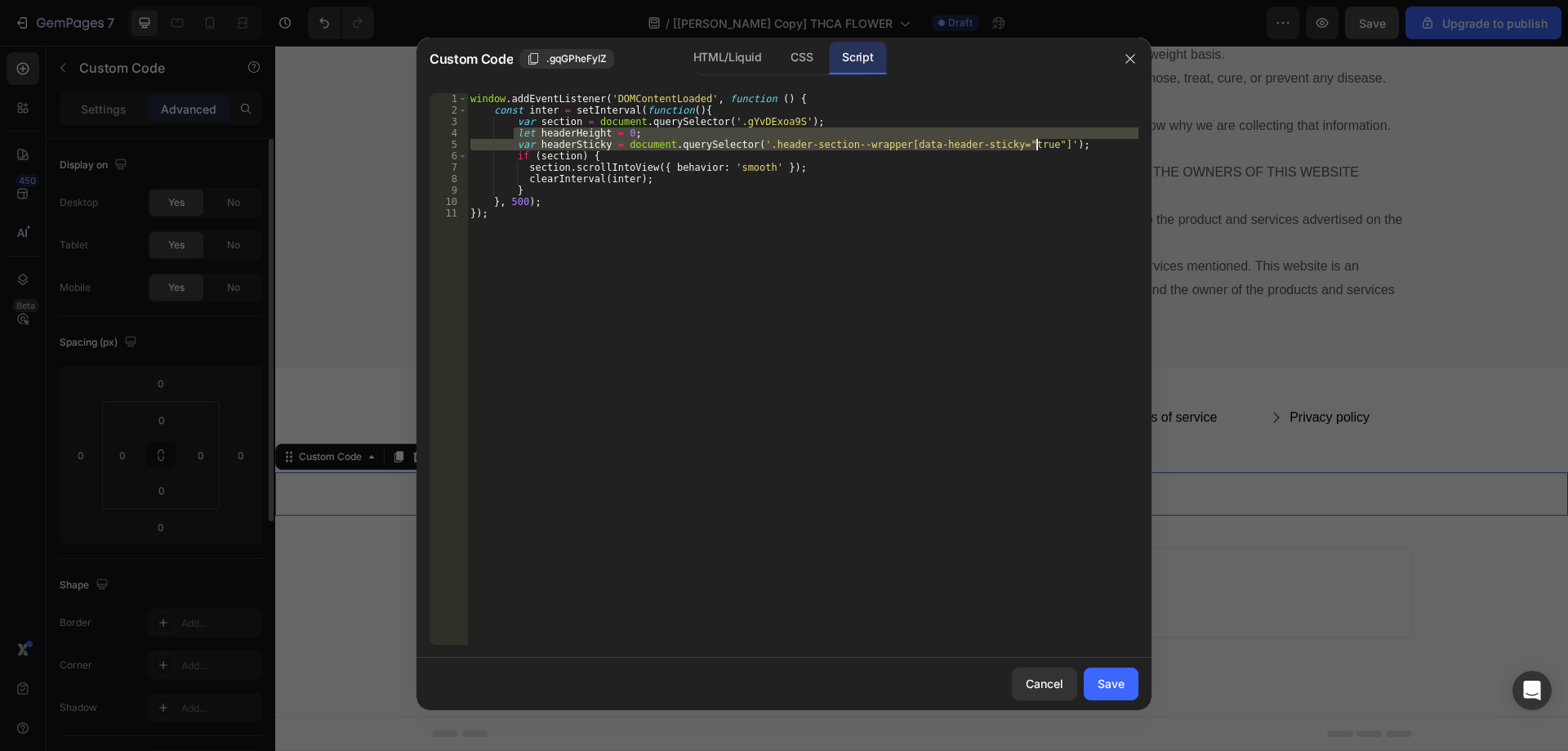
drag, startPoint x: 514, startPoint y: 135, endPoint x: 1067, endPoint y: 144, distance: 553.1
click at [1067, 144] on div "window . addEventListener ( 'DOMContentLoaded' , function ( ) { const inter = s…" at bounding box center [803, 380] width 671 height 574
paste textarea "}"
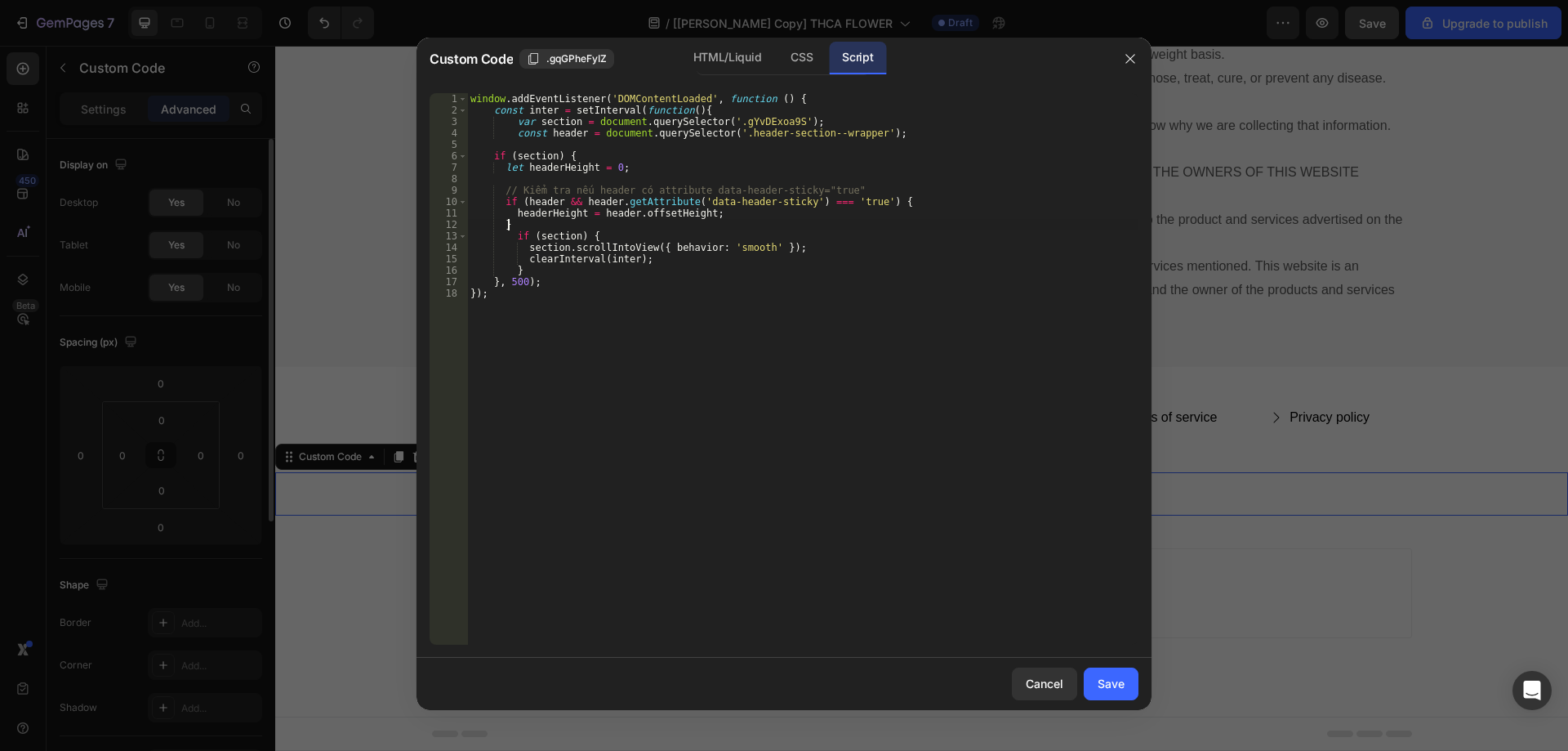
scroll to position [0, 3]
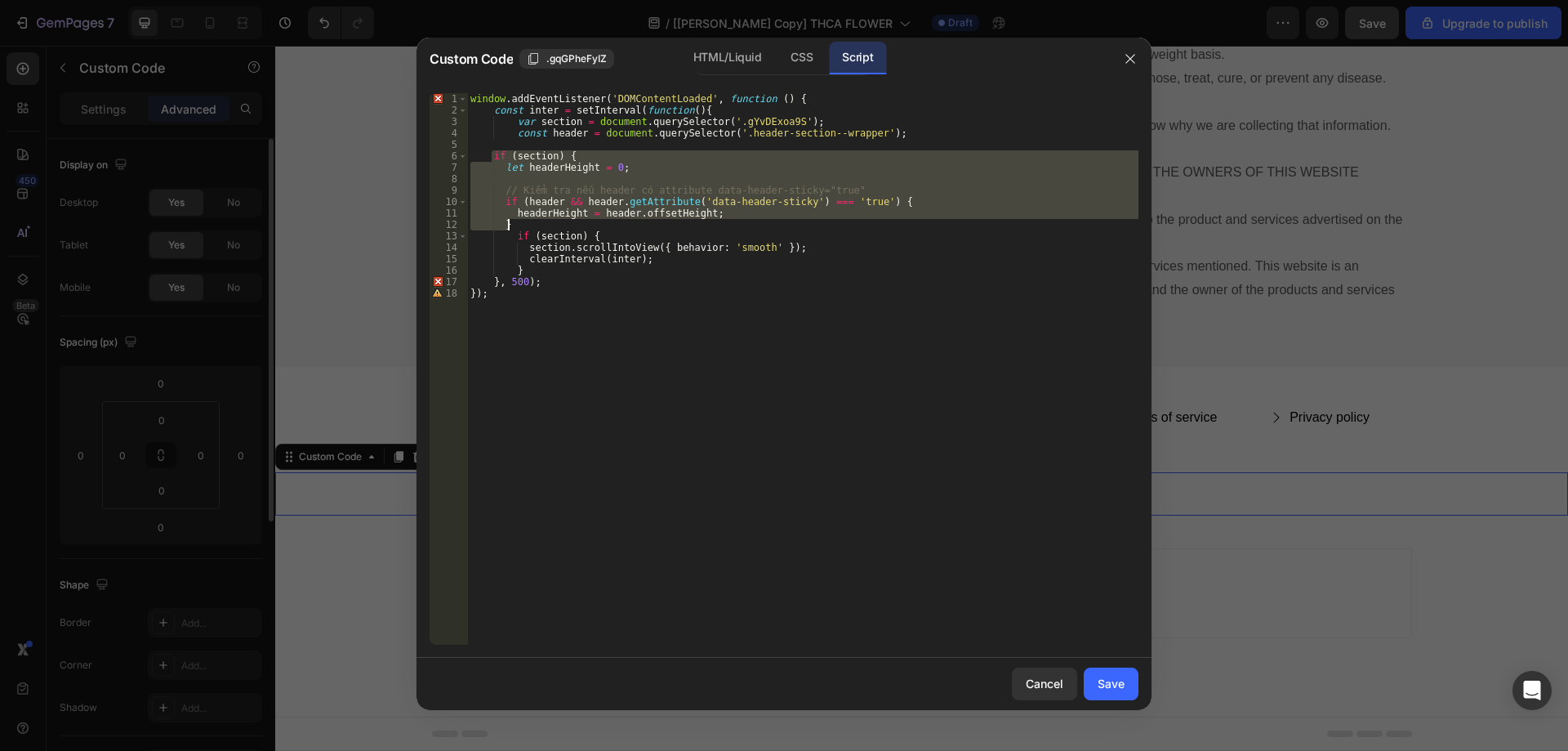
drag, startPoint x: 491, startPoint y: 155, endPoint x: 554, endPoint y: 221, distance: 91.2
click at [554, 221] on div "window . addEventListener ( 'DOMContentLoaded' , function ( ) { const inter = s…" at bounding box center [803, 380] width 671 height 574
type textarea "headerHeight = header.offsetHeight; }"
click at [596, 141] on div "window . addEventListener ( 'DOMContentLoaded' , function ( ) { const inter = s…" at bounding box center [803, 380] width 671 height 574
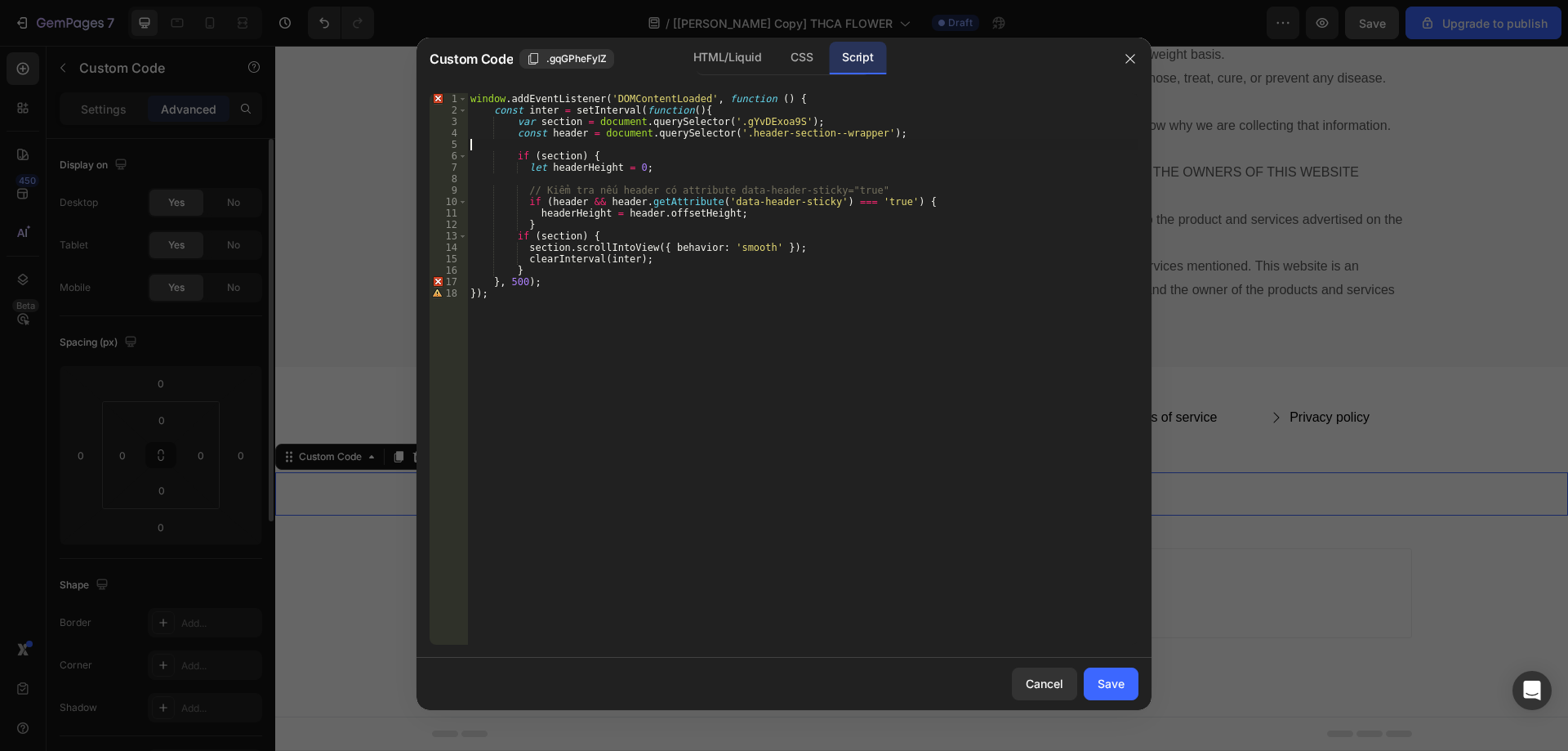
scroll to position [0, 0]
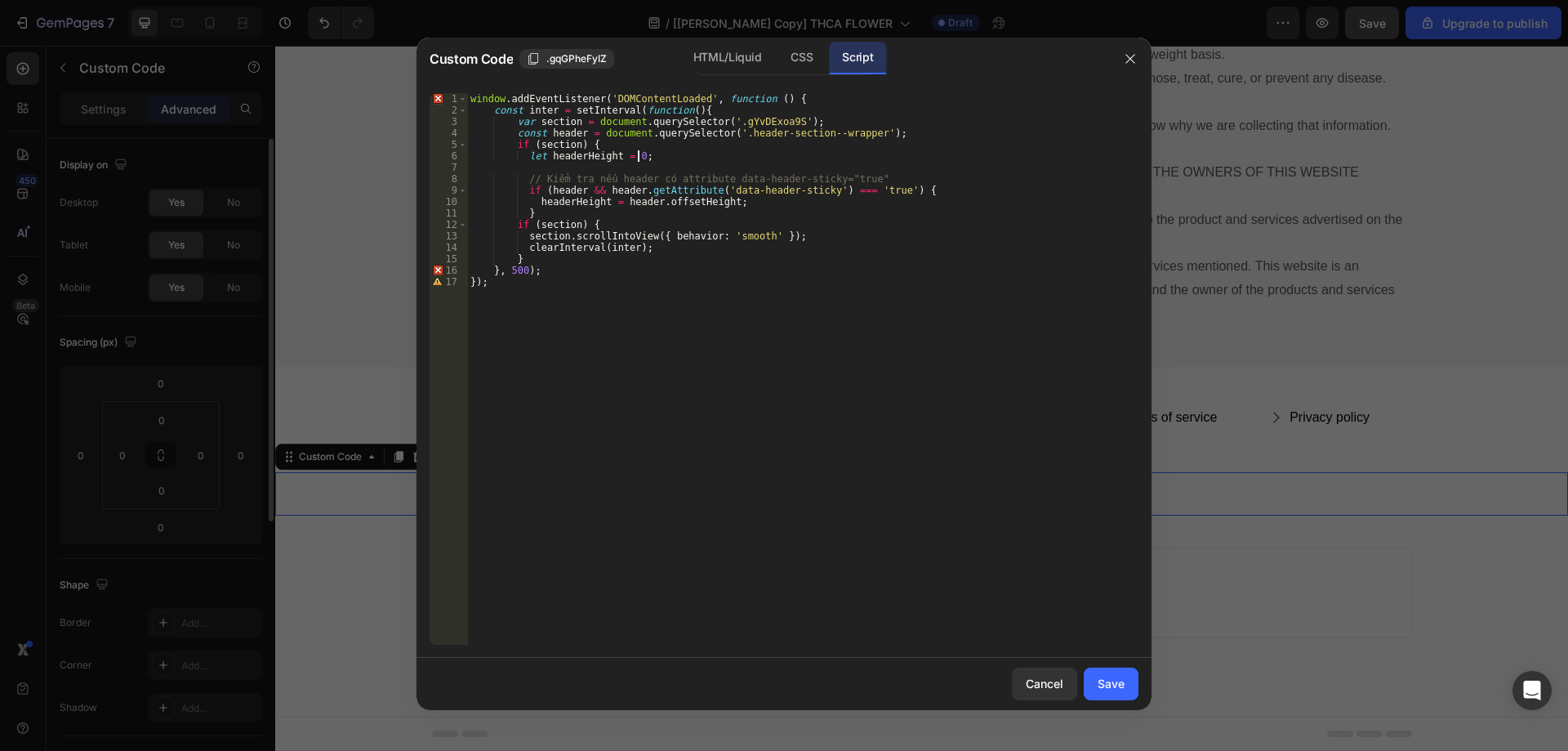
click at [653, 154] on div "window . addEventListener ( 'DOMContentLoaded' , function ( ) { const inter = s…" at bounding box center [803, 380] width 671 height 574
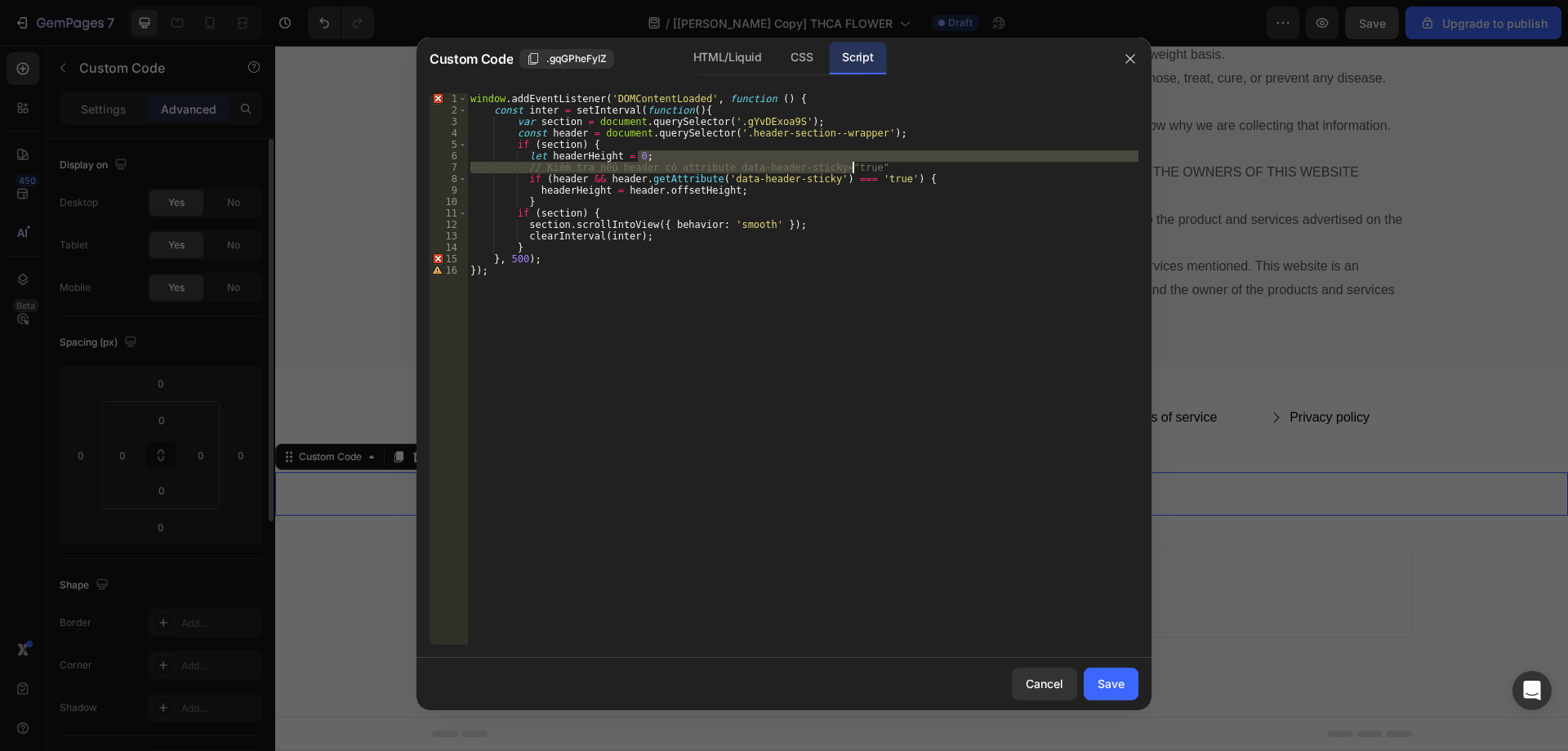
click at [882, 163] on div "window . addEventListener ( 'DOMContentLoaded' , function ( ) { const inter = s…" at bounding box center [803, 380] width 671 height 574
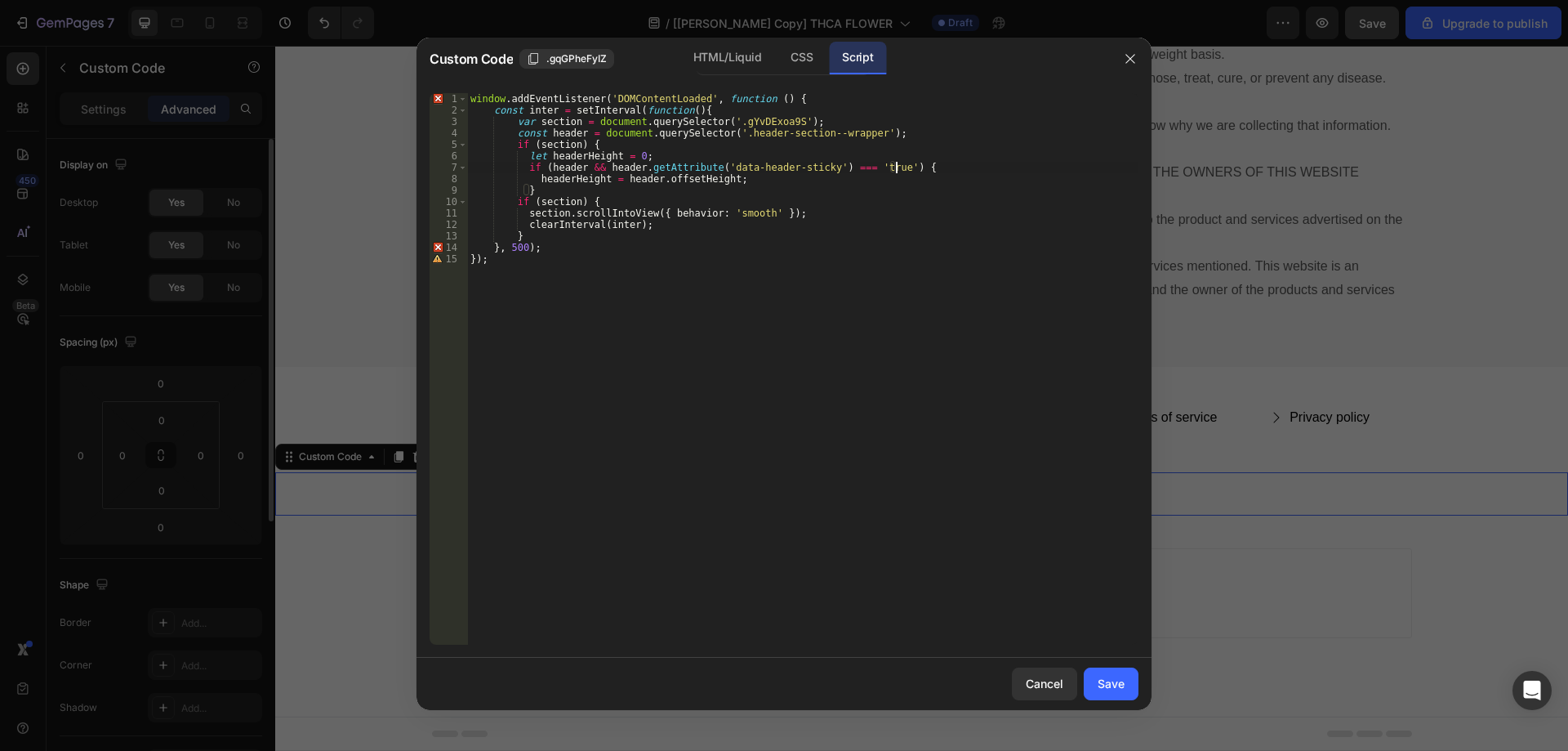
click at [902, 166] on div "window . addEventListener ( 'DOMContentLoaded' , function ( ) { const inter = s…" at bounding box center [803, 380] width 671 height 574
drag, startPoint x: 886, startPoint y: 128, endPoint x: 886, endPoint y: 141, distance: 13.0
click at [886, 141] on div "window . addEventListener ( 'DOMContentLoaded' , function ( ) { const inter = s…" at bounding box center [803, 380] width 671 height 574
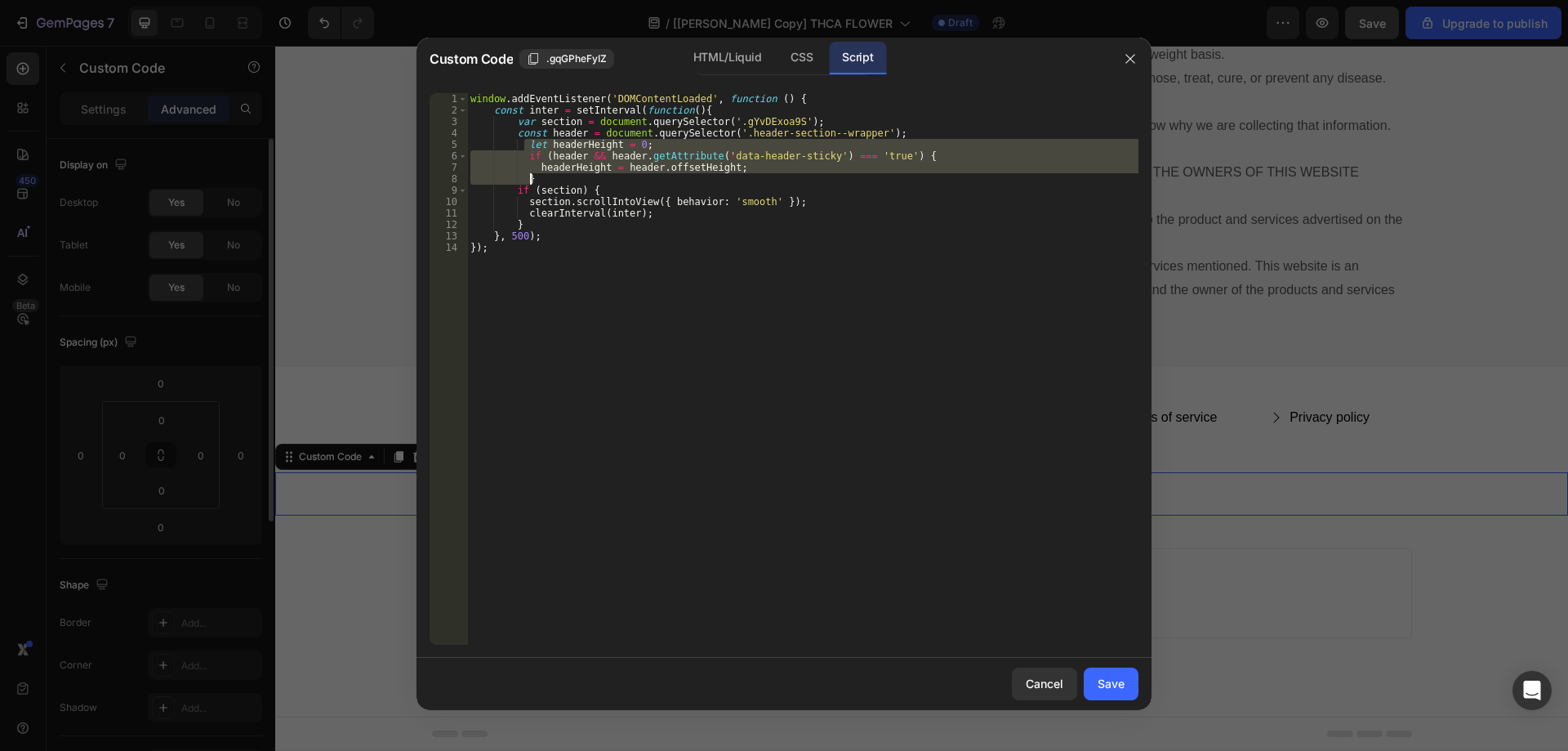
drag, startPoint x: 523, startPoint y: 144, endPoint x: 548, endPoint y: 176, distance: 40.6
click at [548, 176] on div "window . addEventListener ( 'DOMContentLoaded' , function ( ) { const inter = s…" at bounding box center [803, 380] width 671 height 574
click at [500, 174] on div "window . addEventListener ( 'DOMContentLoaded' , function ( ) { const inter = s…" at bounding box center [803, 368] width 671 height 552
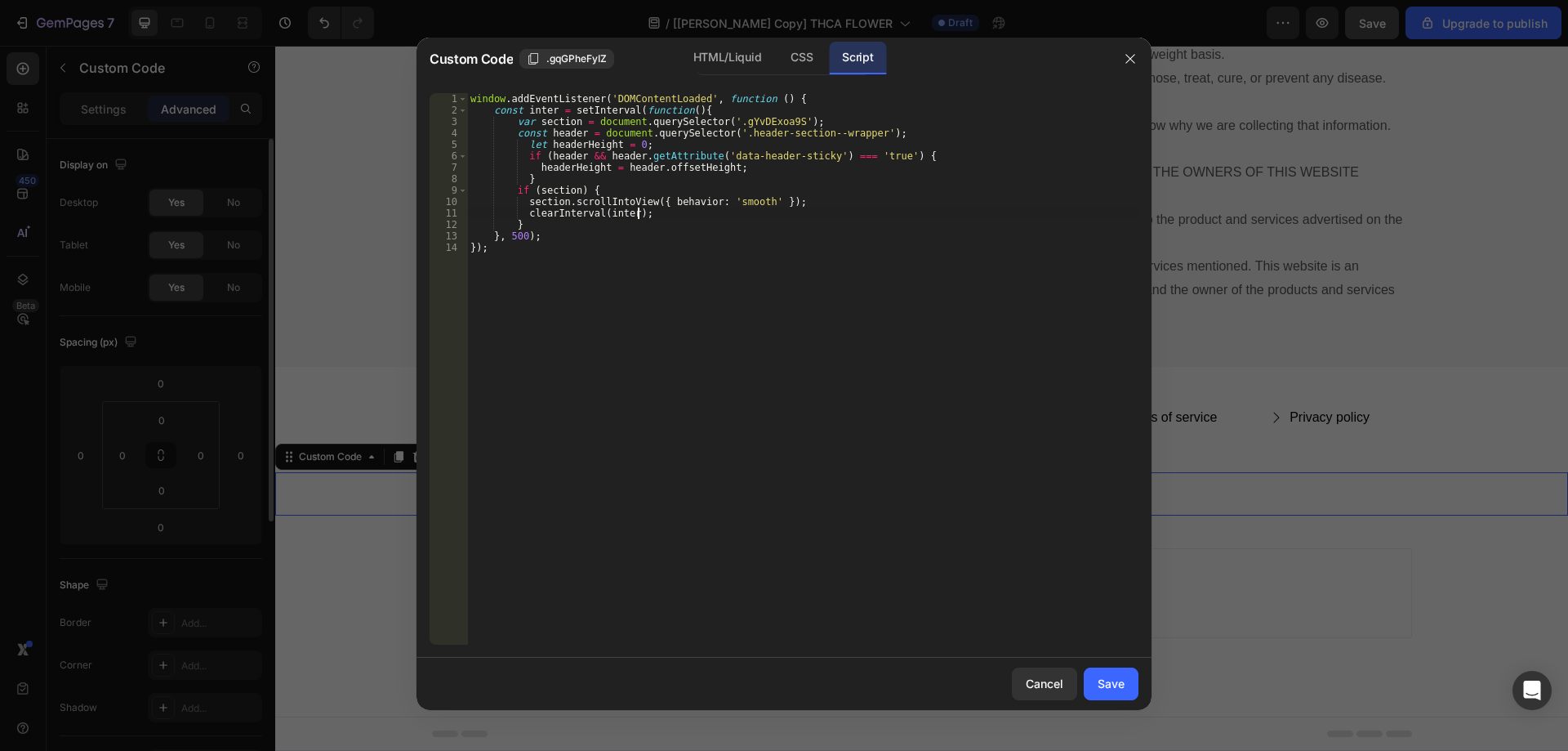
click at [677, 215] on div "window . addEventListener ( 'DOMContentLoaded' , function ( ) { const inter = s…" at bounding box center [803, 380] width 671 height 574
click at [818, 203] on div "window . addEventListener ( 'DOMContentLoaded' , function ( ) { const inter = s…" at bounding box center [803, 380] width 671 height 574
drag, startPoint x: 525, startPoint y: 199, endPoint x: 836, endPoint y: 203, distance: 311.0
click at [836, 203] on div "window . addEventListener ( 'DOMContentLoaded' , function ( ) { const inter = s…" at bounding box center [803, 380] width 671 height 574
paste textarea
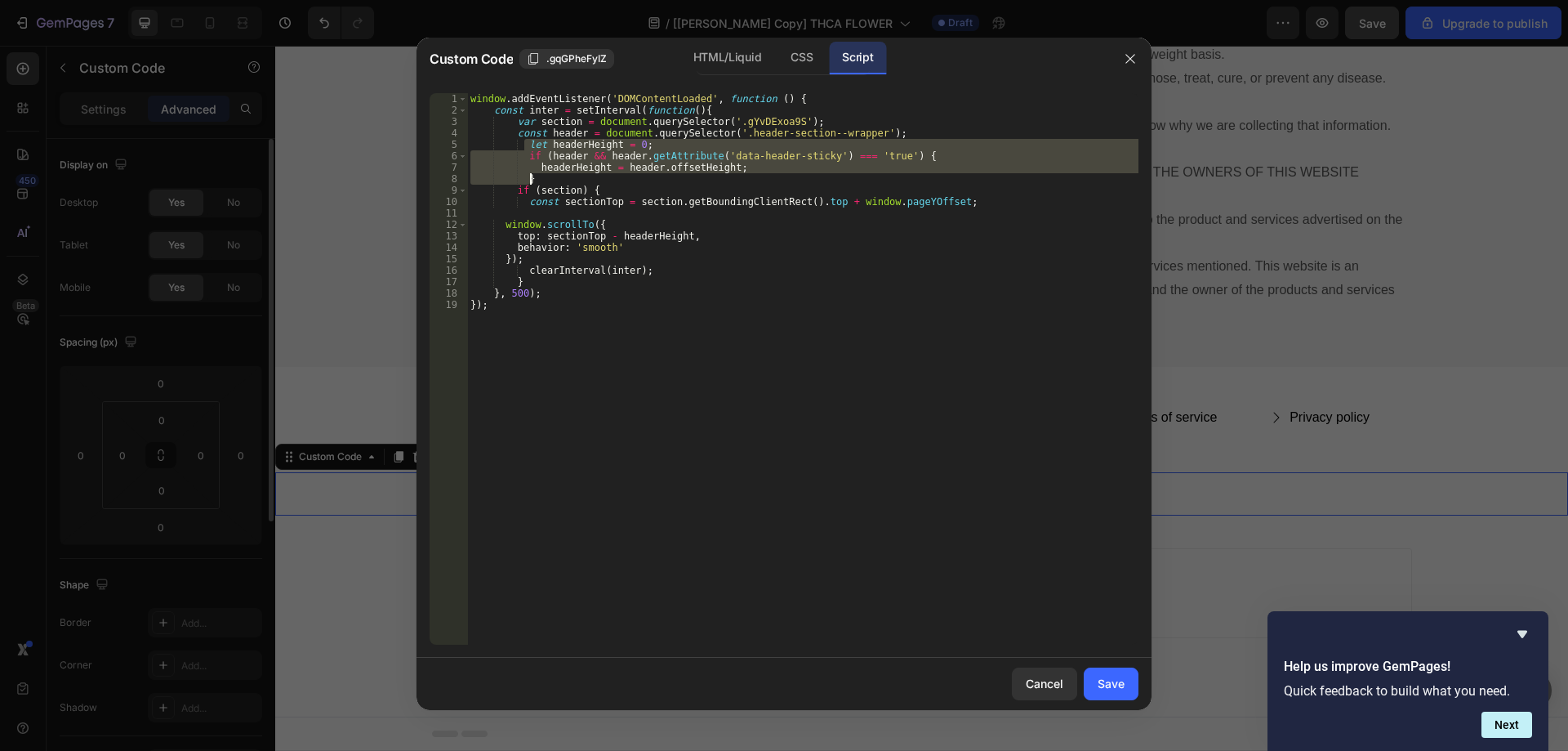
drag, startPoint x: 525, startPoint y: 143, endPoint x: 569, endPoint y: 181, distance: 58.1
click at [569, 181] on div "window . addEventListener ( 'DOMContentLoaded' , function ( ) { const inter = s…" at bounding box center [803, 380] width 671 height 574
type textarea "headerHeight = header.offsetHeight; }"
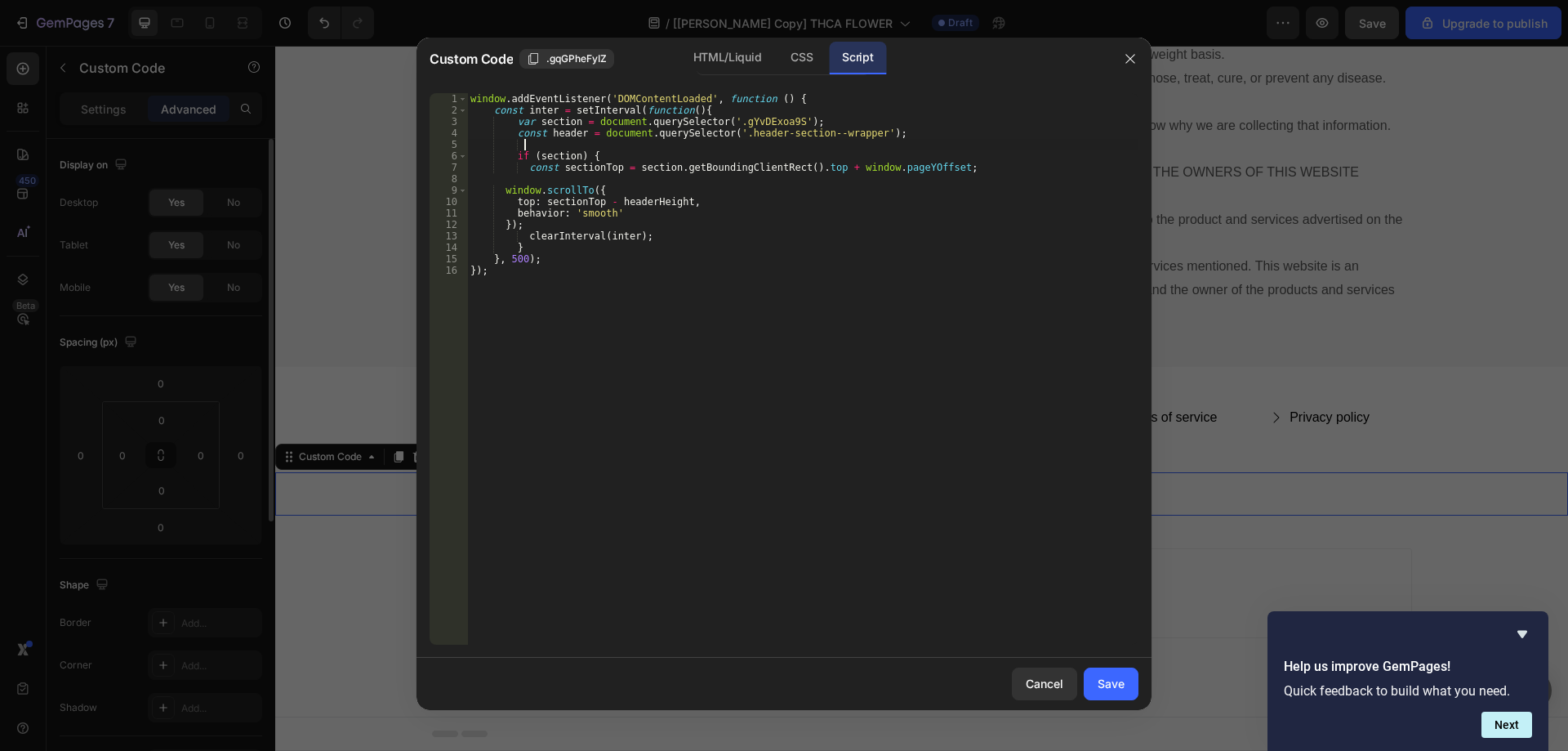
click at [618, 156] on div "window . addEventListener ( 'DOMContentLoaded' , function ( ) { const inter = s…" at bounding box center [803, 380] width 671 height 574
type textarea "if (section) {"
paste textarea "}"
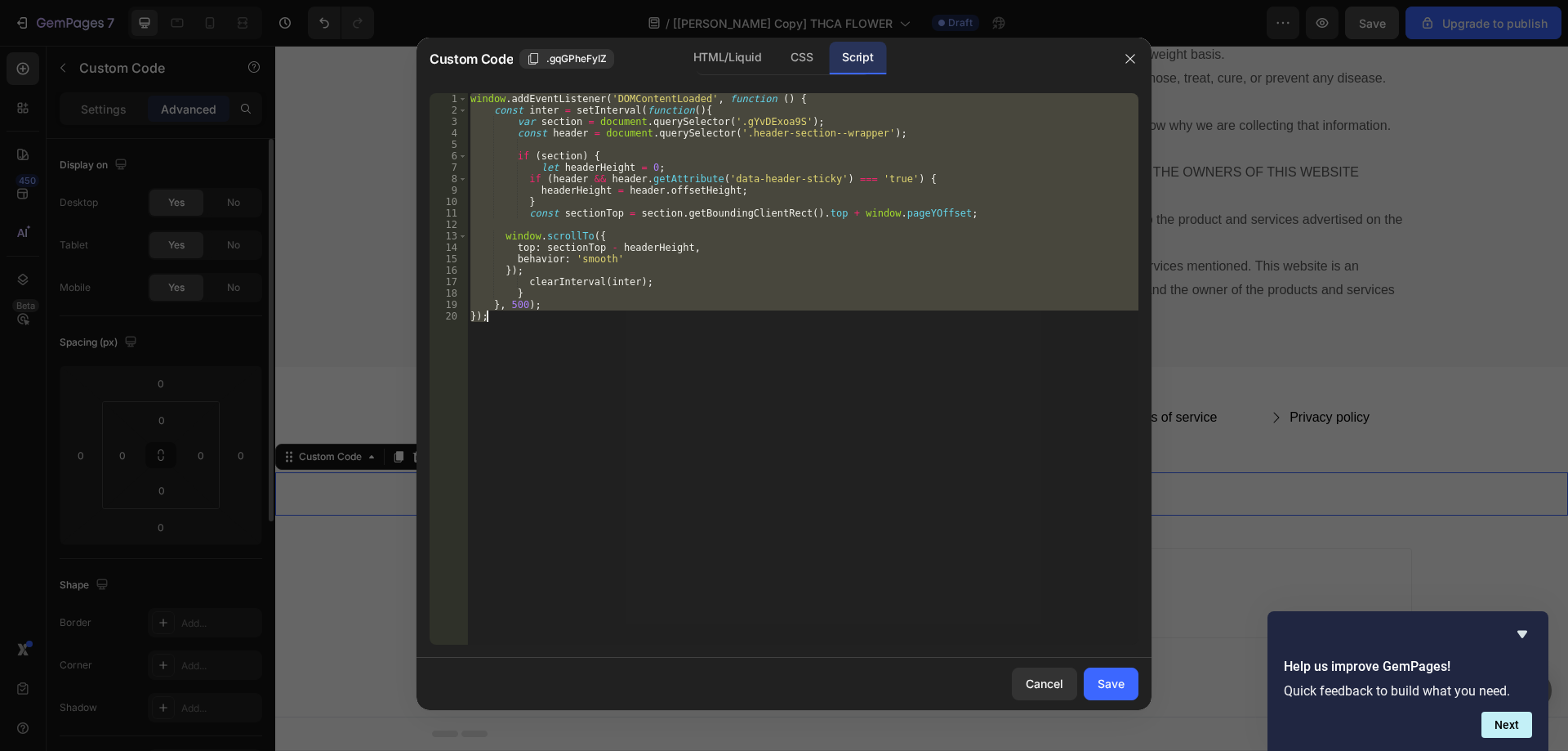
drag, startPoint x: 653, startPoint y: 468, endPoint x: 684, endPoint y: 447, distance: 37.4
click at [652, 468] on div "window . addEventListener ( 'DOMContentLoaded' , function ( ) { const inter = s…" at bounding box center [803, 368] width 671 height 552
paste textarea
type textarea "});"
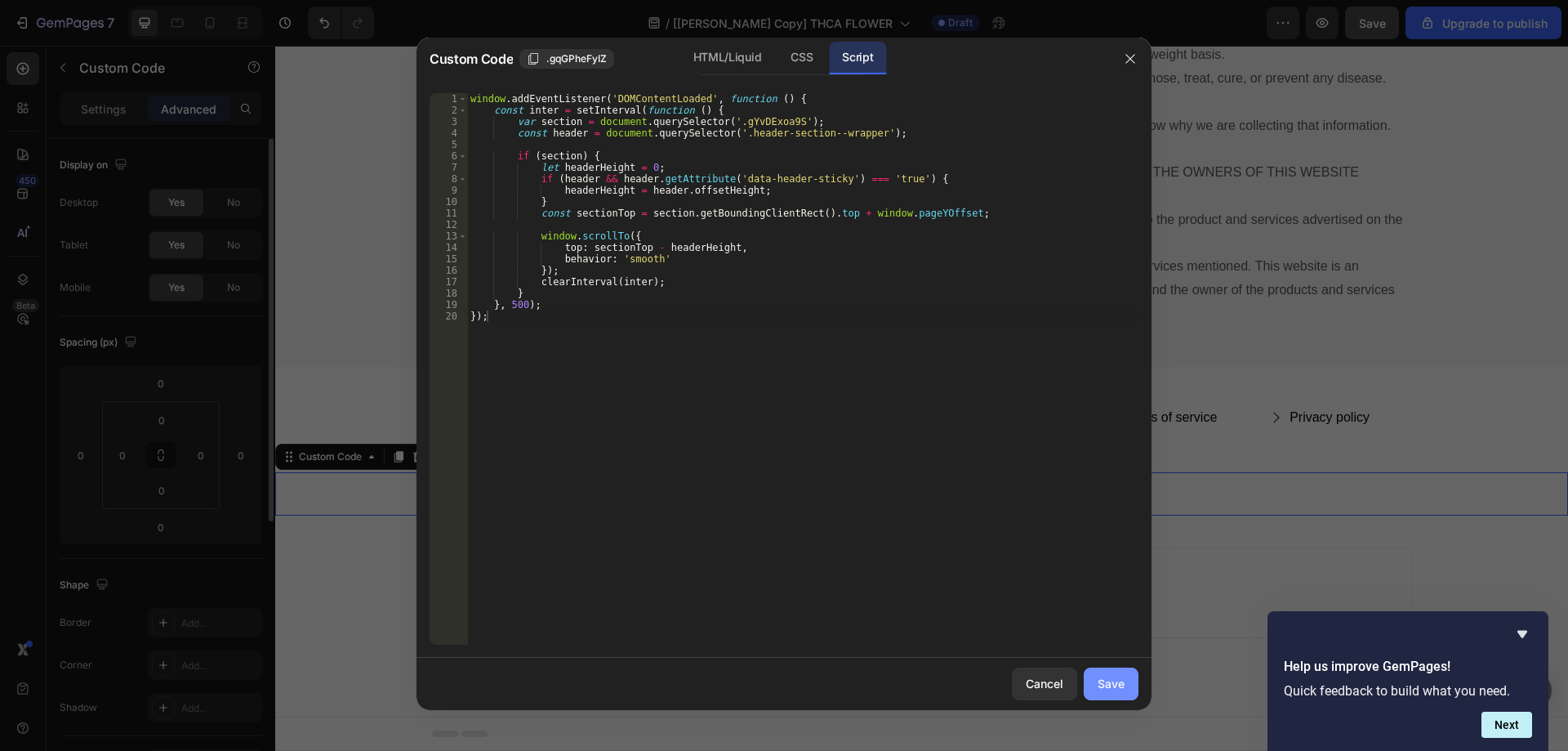
drag, startPoint x: 1104, startPoint y: 681, endPoint x: 901, endPoint y: 255, distance: 471.9
click at [1104, 681] on div "Save" at bounding box center [1111, 683] width 27 height 17
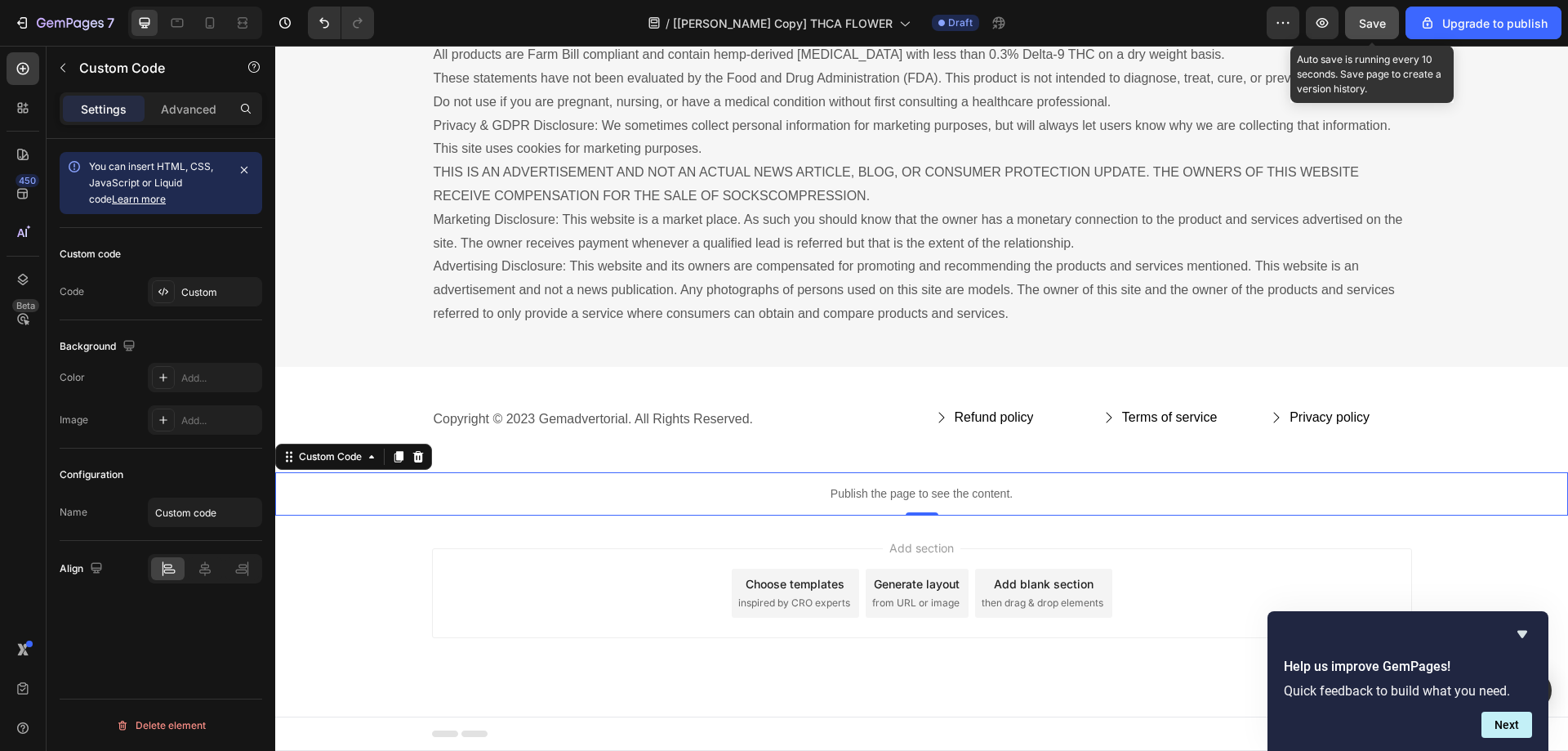
click at [1371, 27] on span "Save" at bounding box center [1372, 23] width 27 height 14
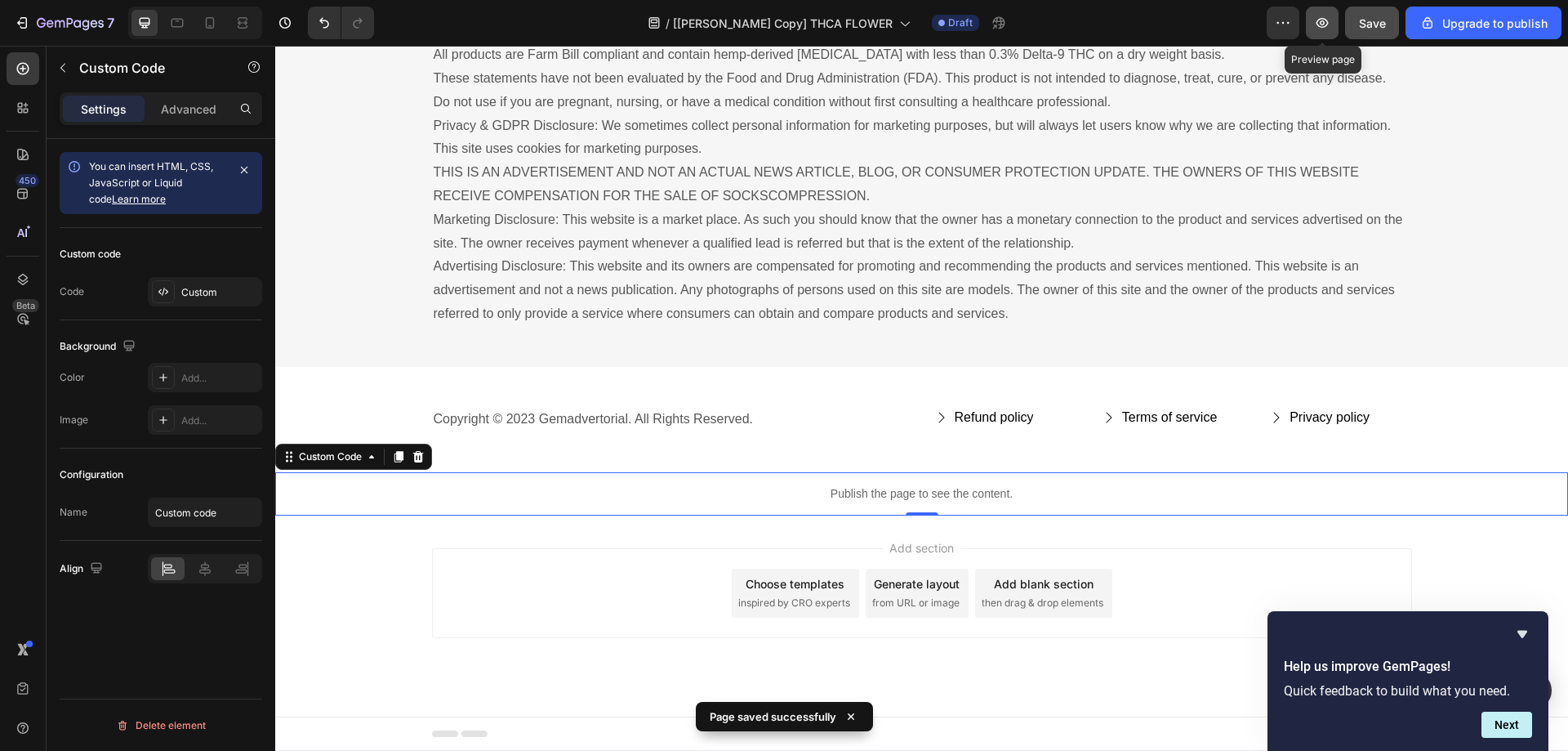
click at [1334, 23] on button "button" at bounding box center [1322, 22] width 33 height 33
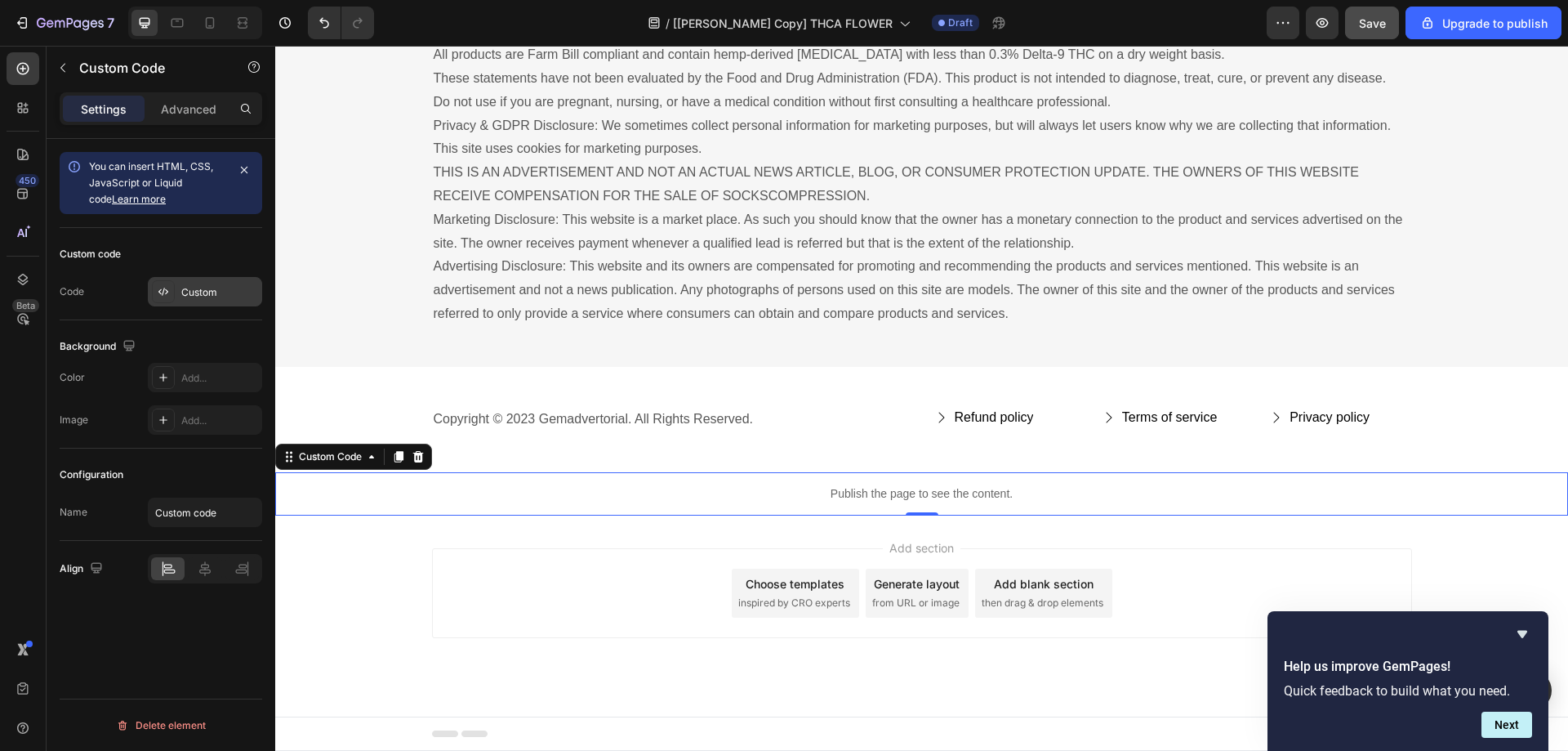
click at [218, 299] on div "Custom" at bounding box center [220, 292] width 77 height 15
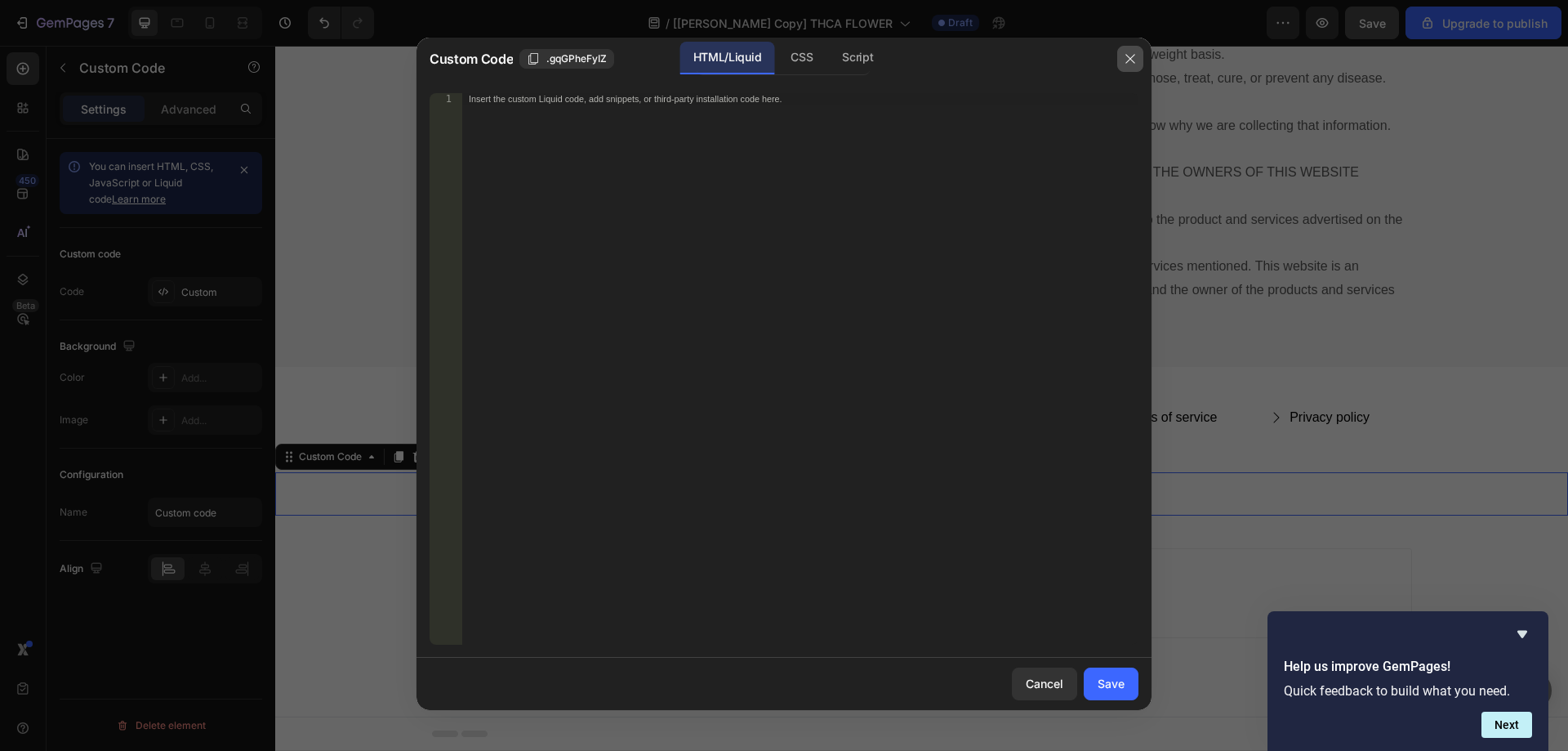
click at [1128, 63] on icon "button" at bounding box center [1130, 58] width 13 height 13
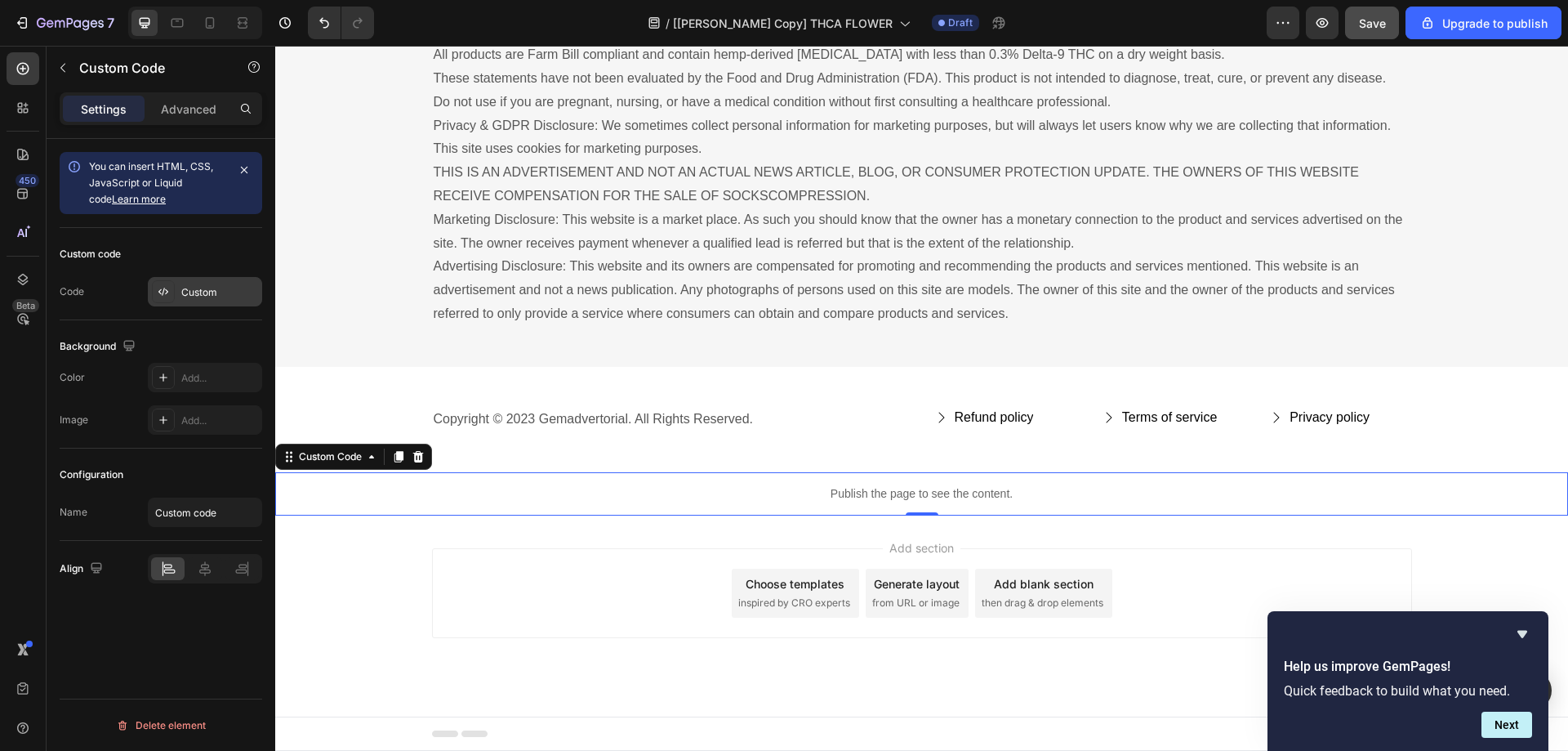
click at [187, 290] on div "Custom" at bounding box center [220, 292] width 77 height 15
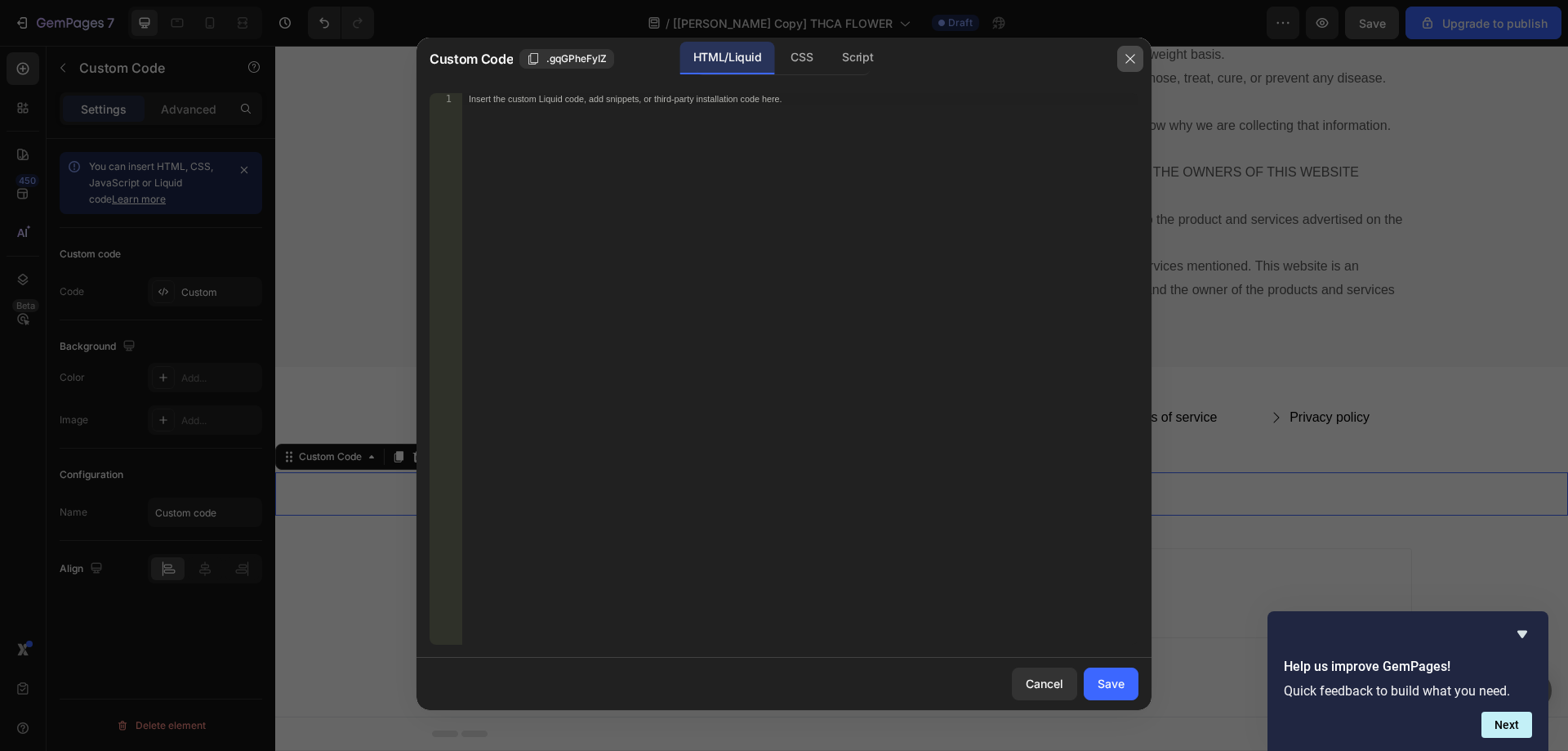
click at [1127, 58] on icon "button" at bounding box center [1130, 58] width 13 height 13
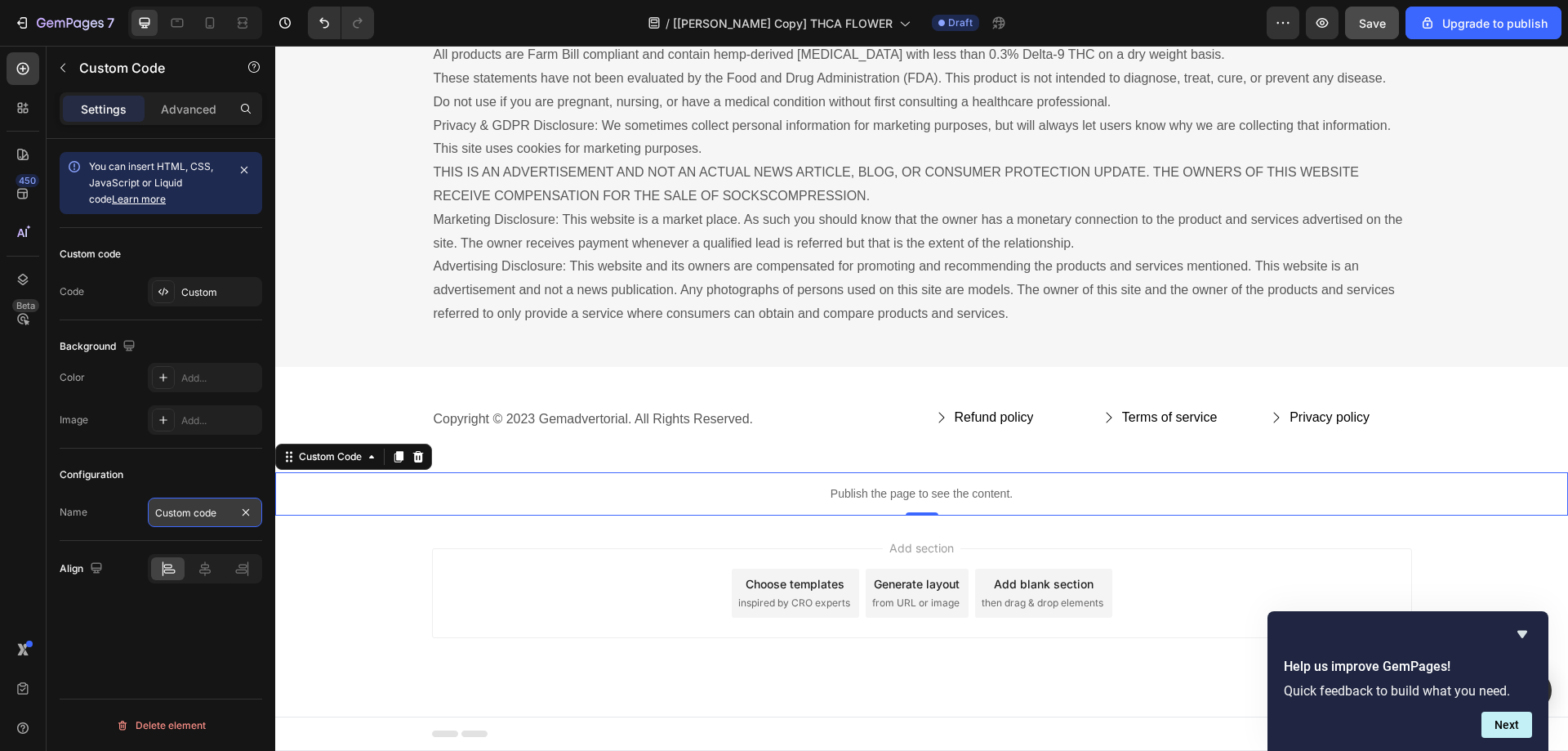
click at [207, 517] on input "Custom code" at bounding box center [205, 512] width 114 height 29
click at [210, 513] on input "Custom code" at bounding box center [205, 512] width 114 height 29
type input "Custom Scroll to Section"
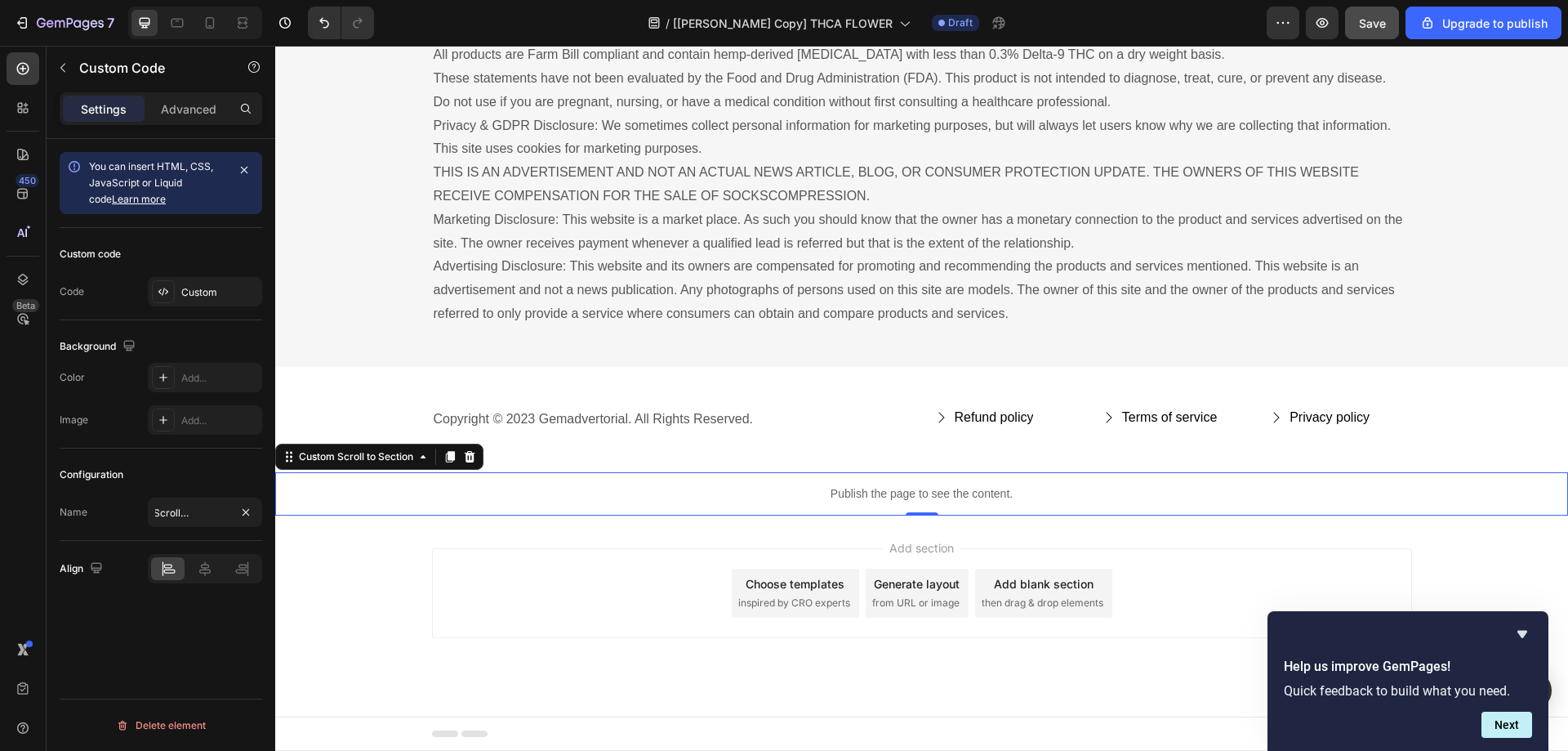
click at [423, 559] on div "Add section Choose templates inspired by CRO experts Generate layout from URL o…" at bounding box center [922, 616] width 1293 height 201
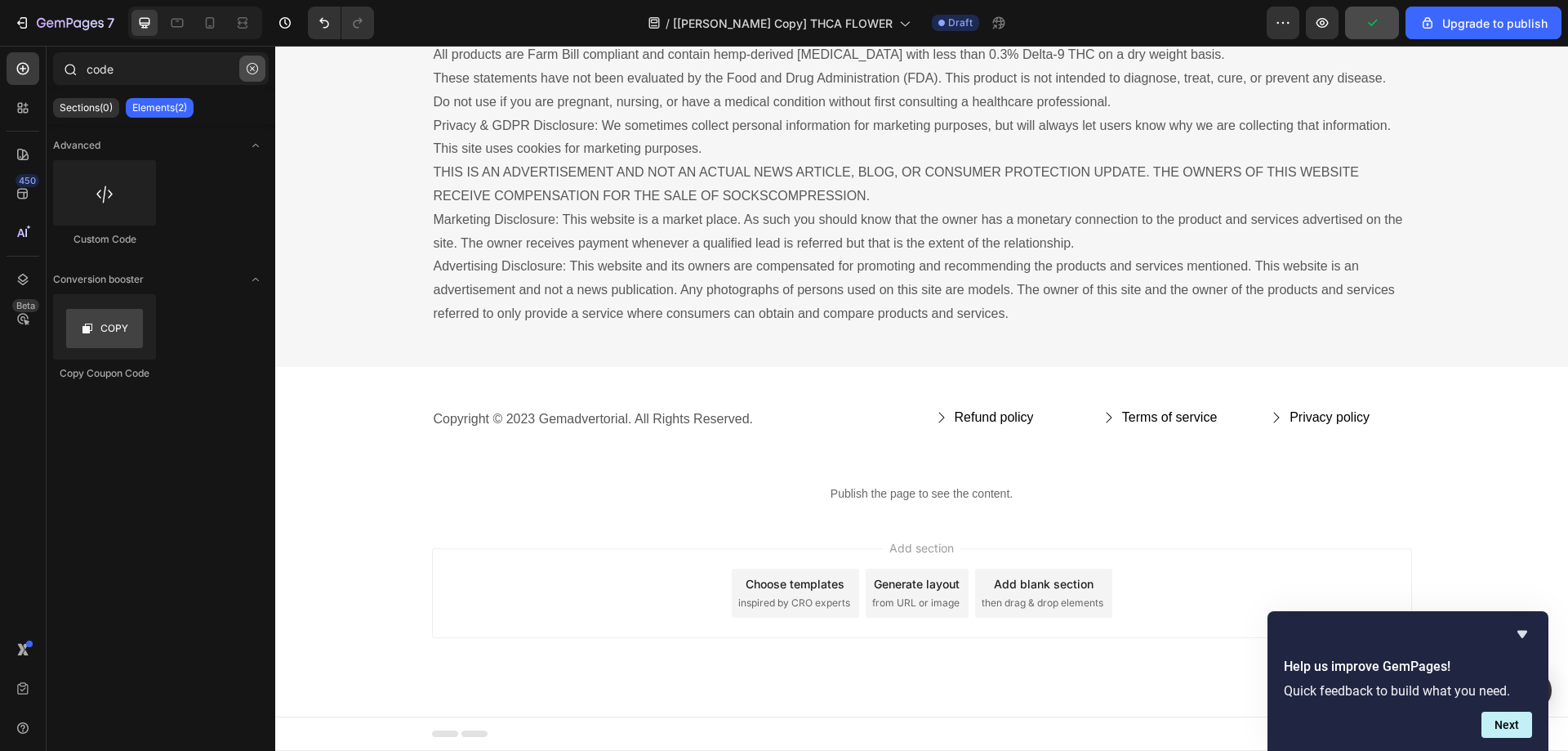
click at [253, 68] on icon "button" at bounding box center [252, 68] width 12 height 12
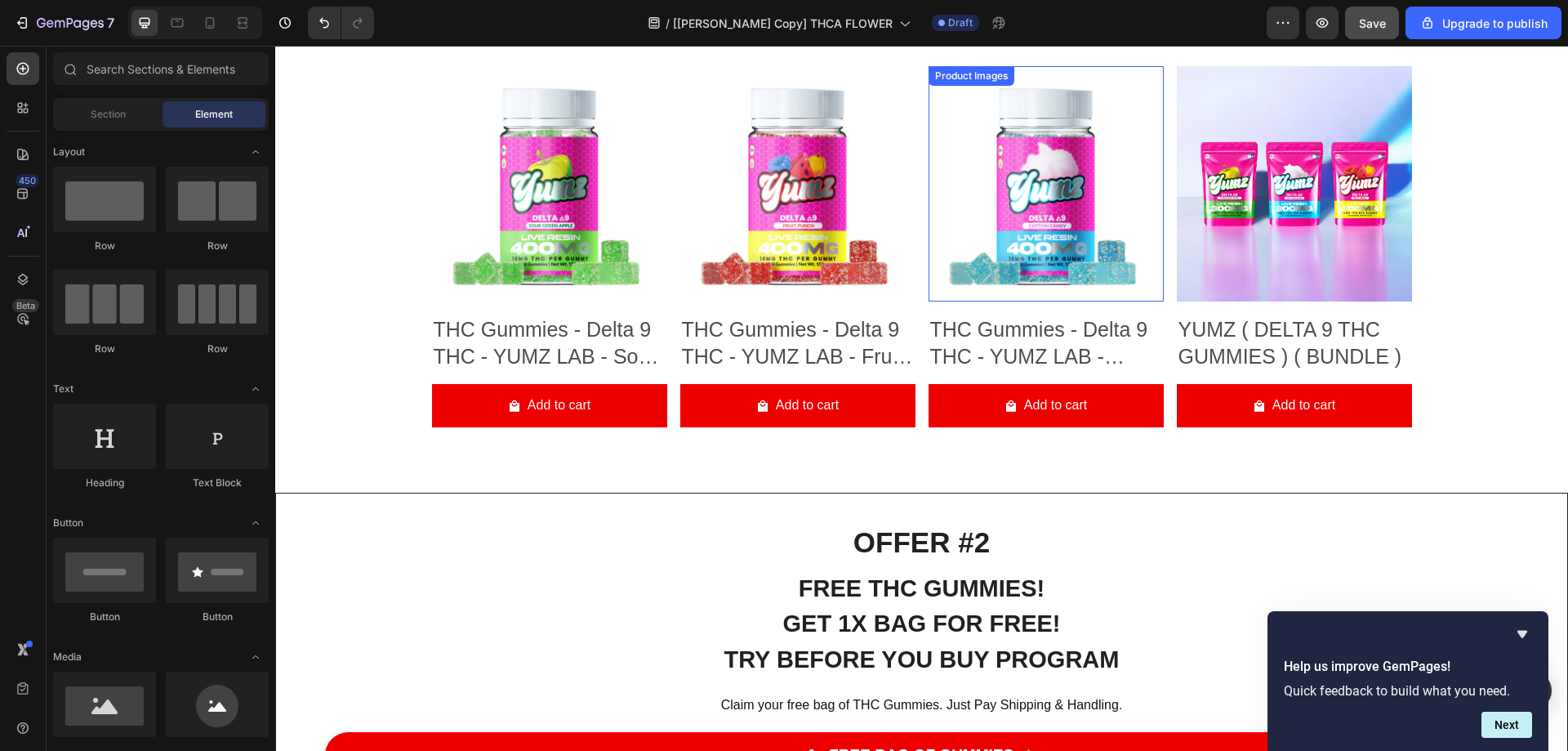
scroll to position [10100, 0]
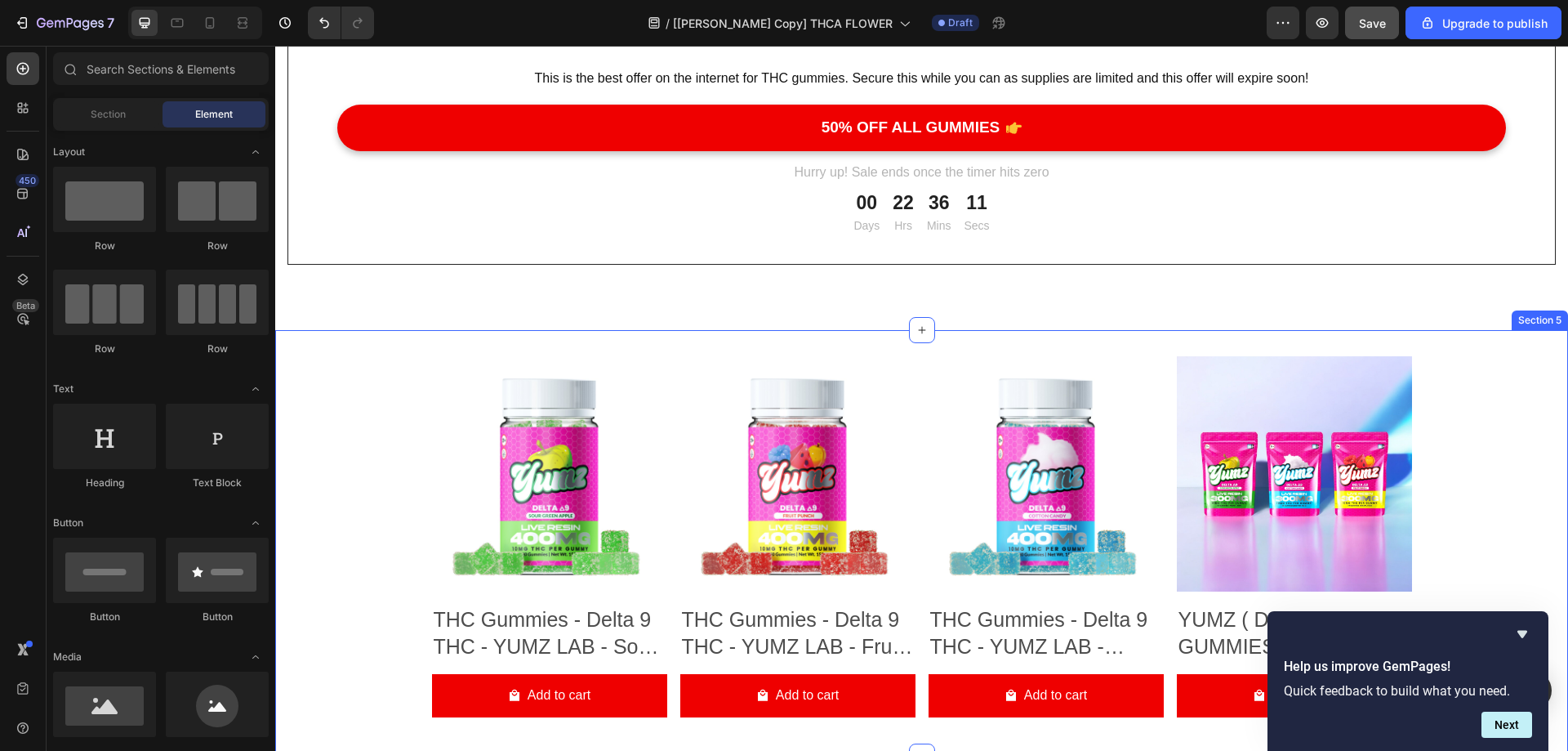
drag, startPoint x: 1508, startPoint y: 345, endPoint x: 1492, endPoint y: 345, distance: 16.0
click at [1508, 345] on div "Product Images THC Gummies - Delta 9 THC - YUMZ LAB - Sour Green Apple Product …" at bounding box center [922, 543] width 1293 height 426
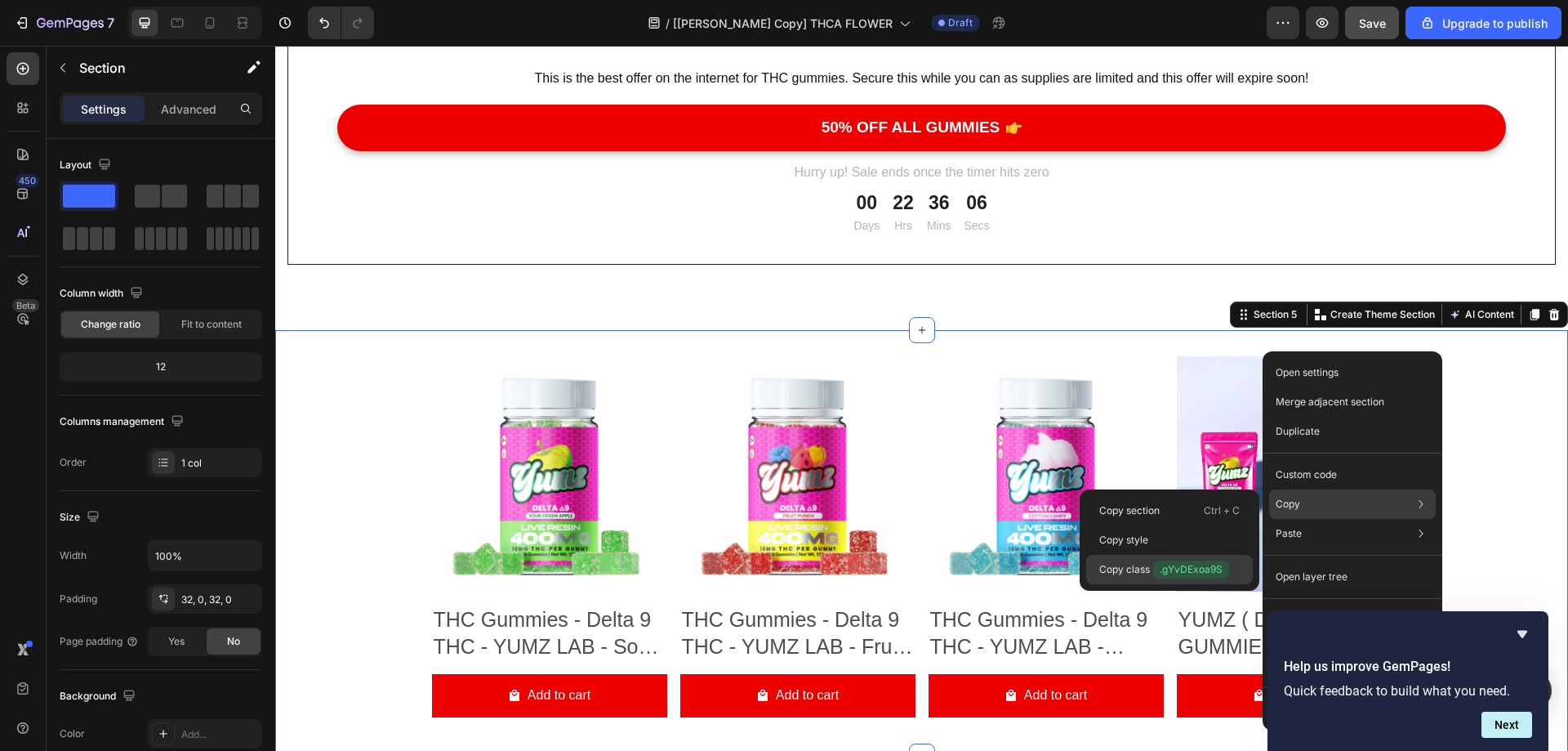
click at [1194, 564] on span ".gYvDExoa9S" at bounding box center [1191, 569] width 76 height 18
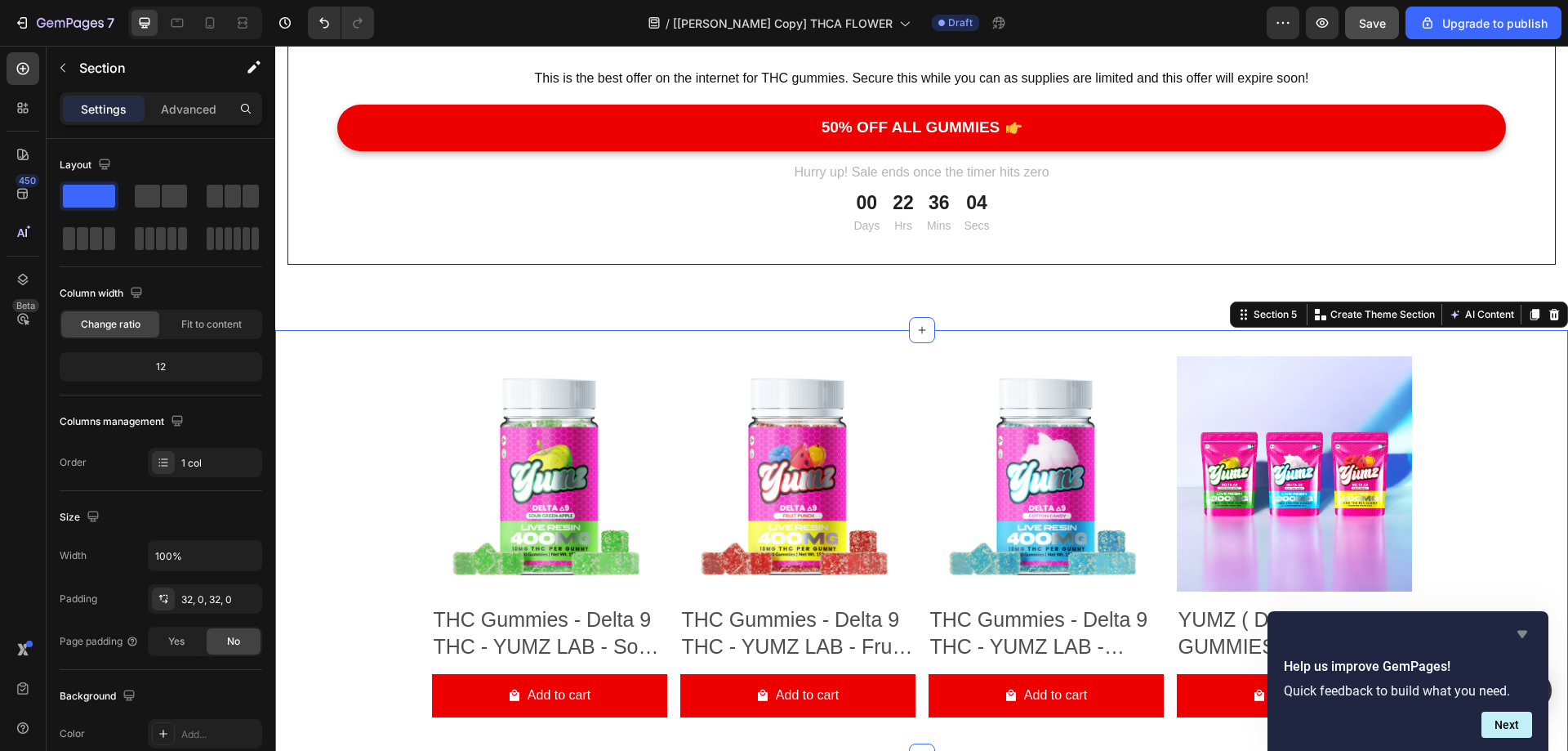
click at [1521, 626] on icon "Hide survey" at bounding box center [1522, 634] width 19 height 19
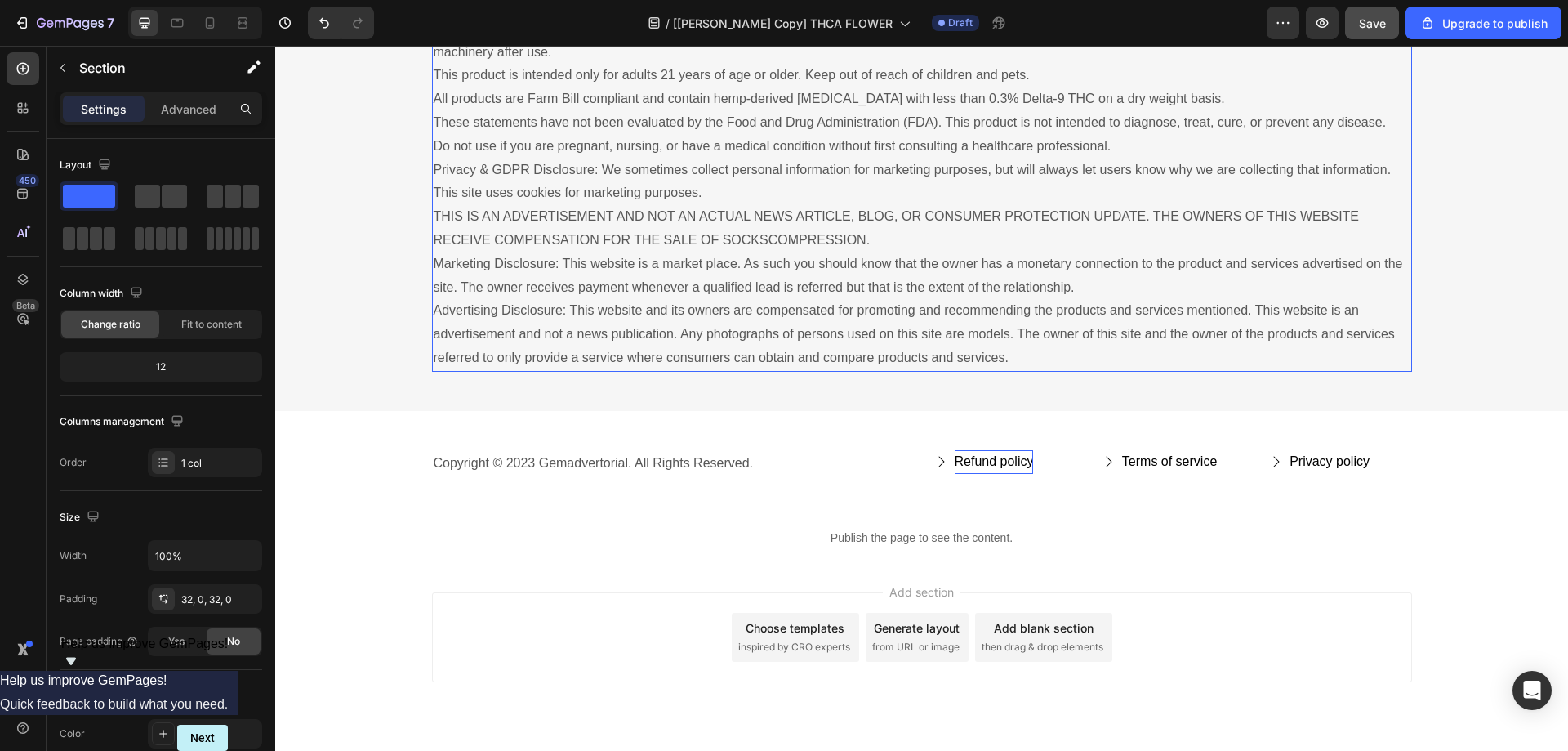
scroll to position [11702, 0]
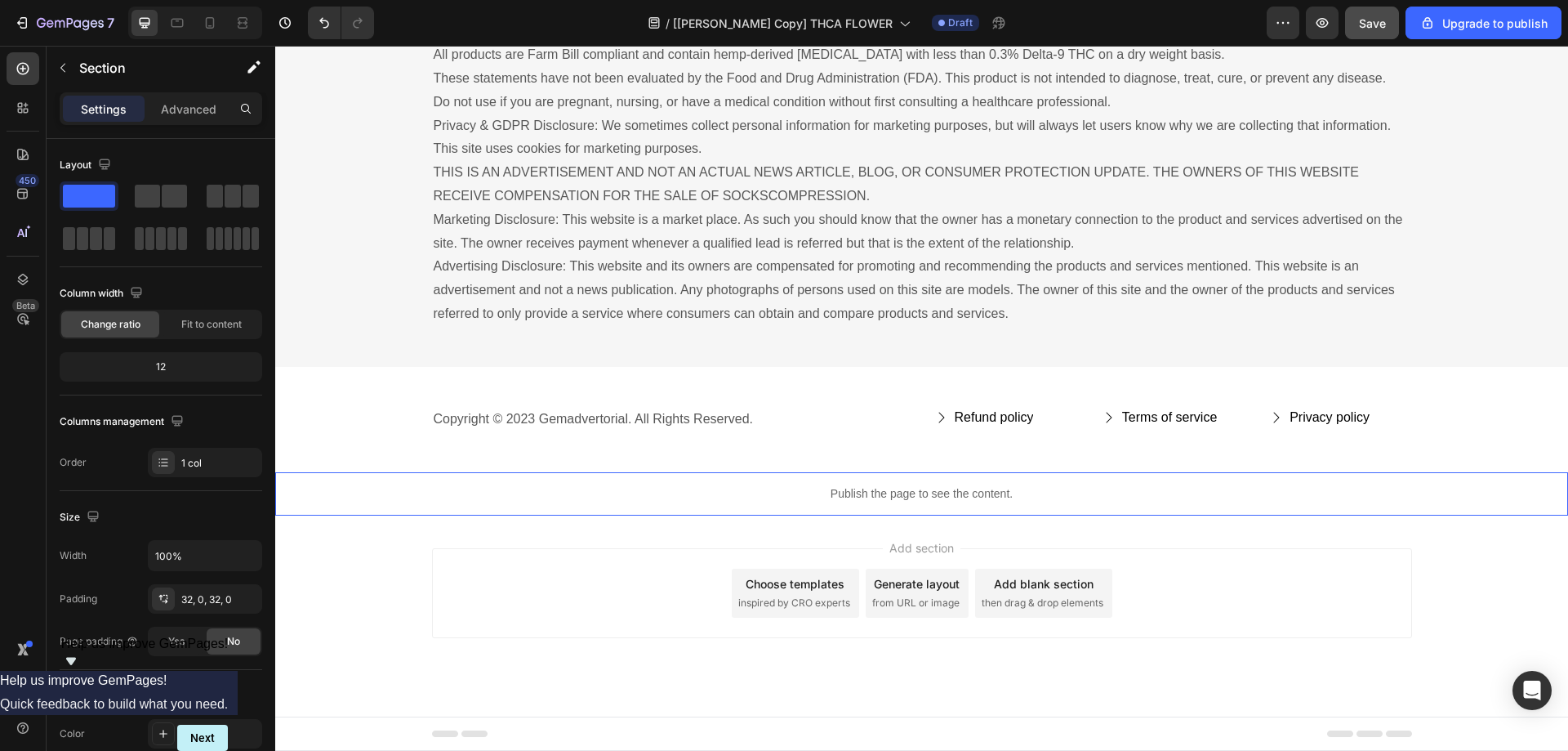
click at [919, 499] on p "Publish the page to see the content." at bounding box center [922, 493] width 1293 height 17
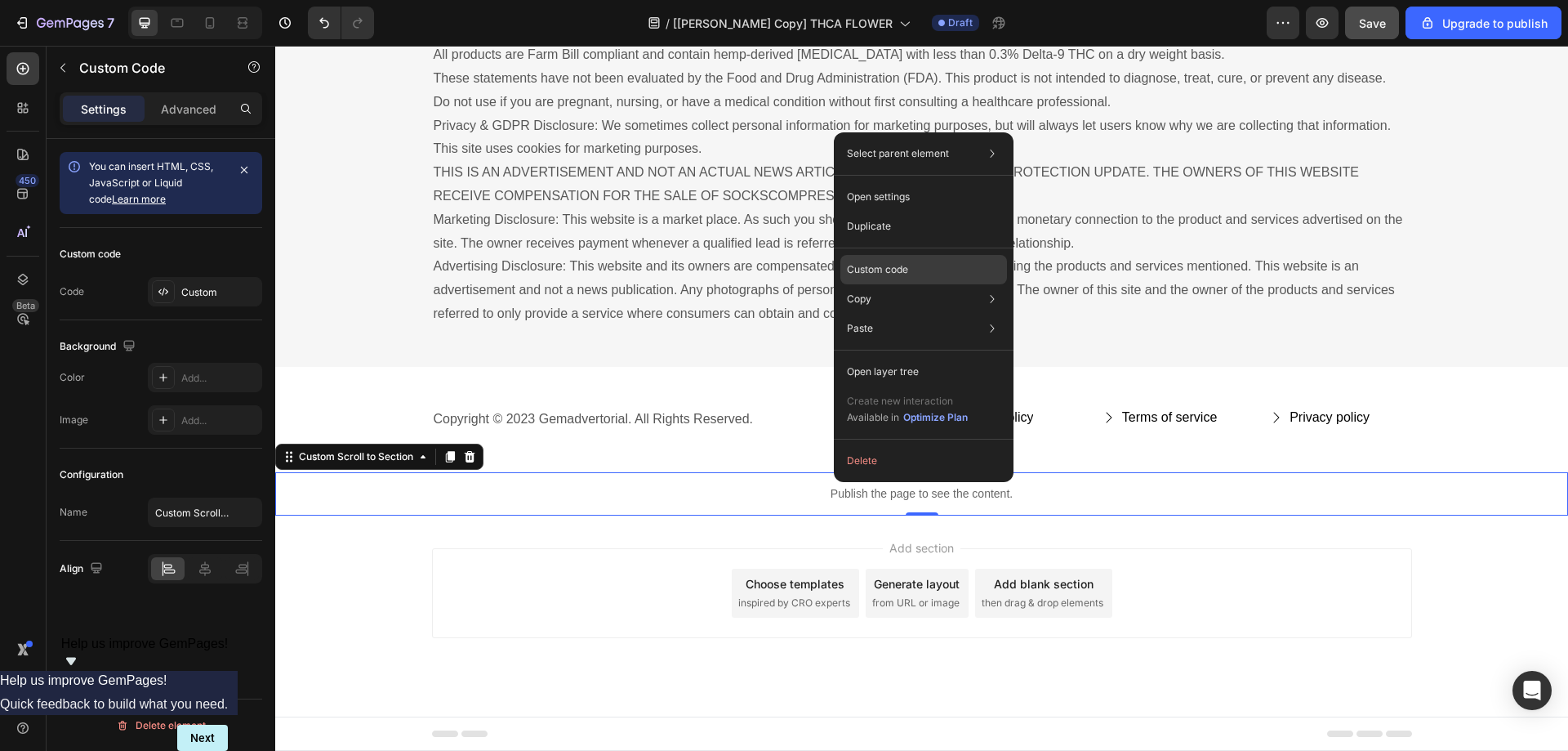
click at [873, 271] on p "Custom code" at bounding box center [877, 269] width 61 height 15
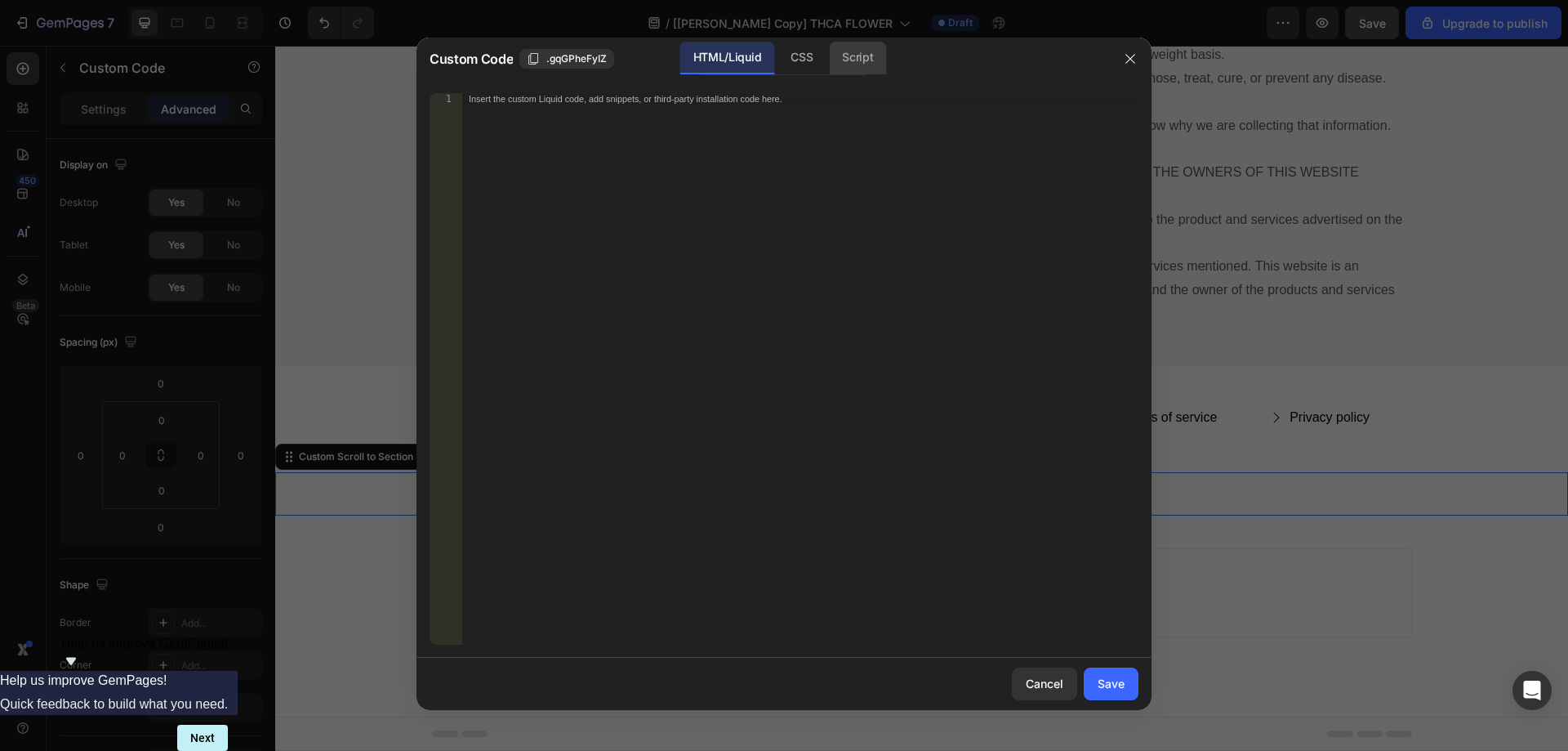
click at [852, 65] on div "Script" at bounding box center [857, 58] width 58 height 33
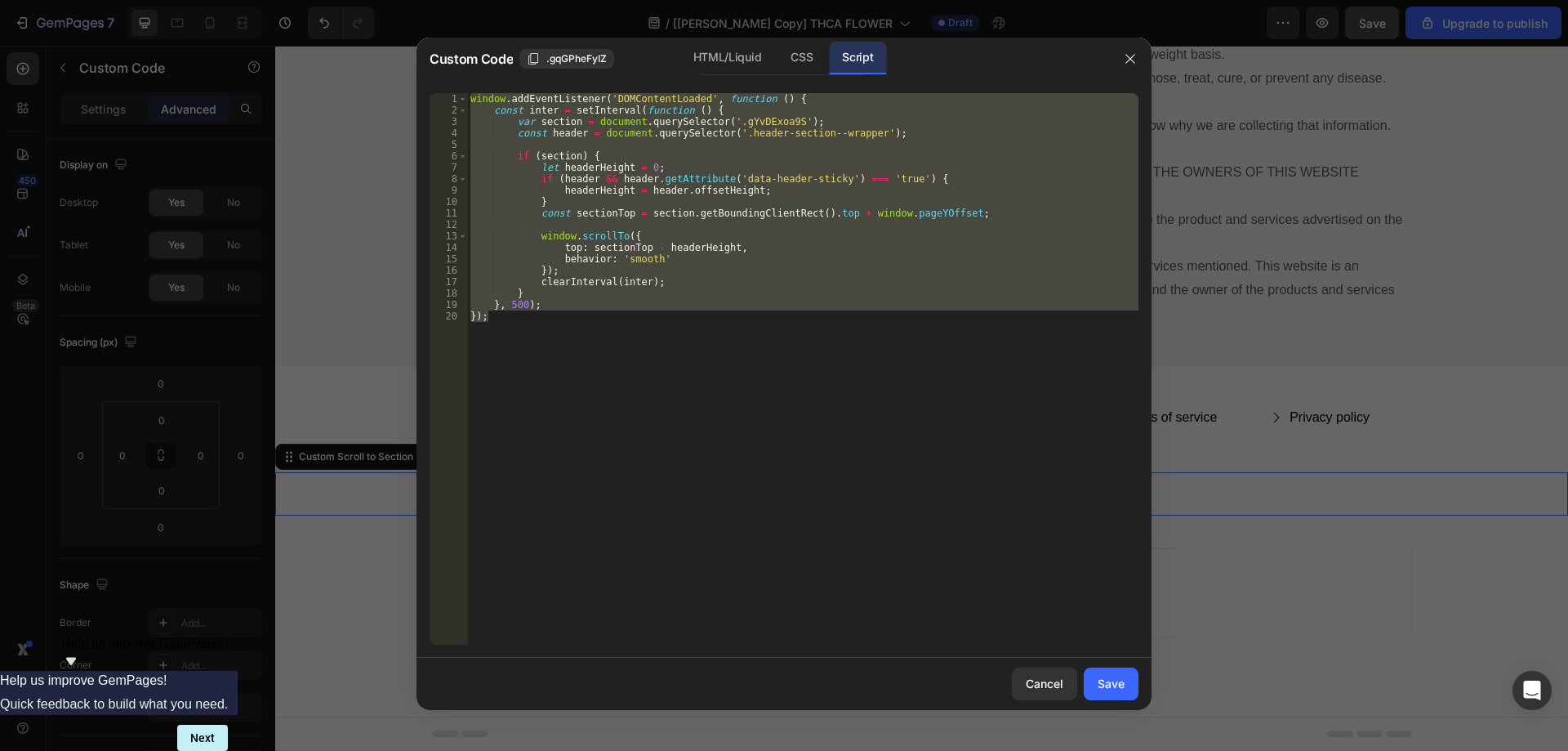
click at [879, 60] on div "Script" at bounding box center [857, 58] width 58 height 33
click at [915, 112] on div "window . addEventListener ( 'DOMContentLoaded' , function ( ) { const inter = s…" at bounding box center [803, 368] width 671 height 552
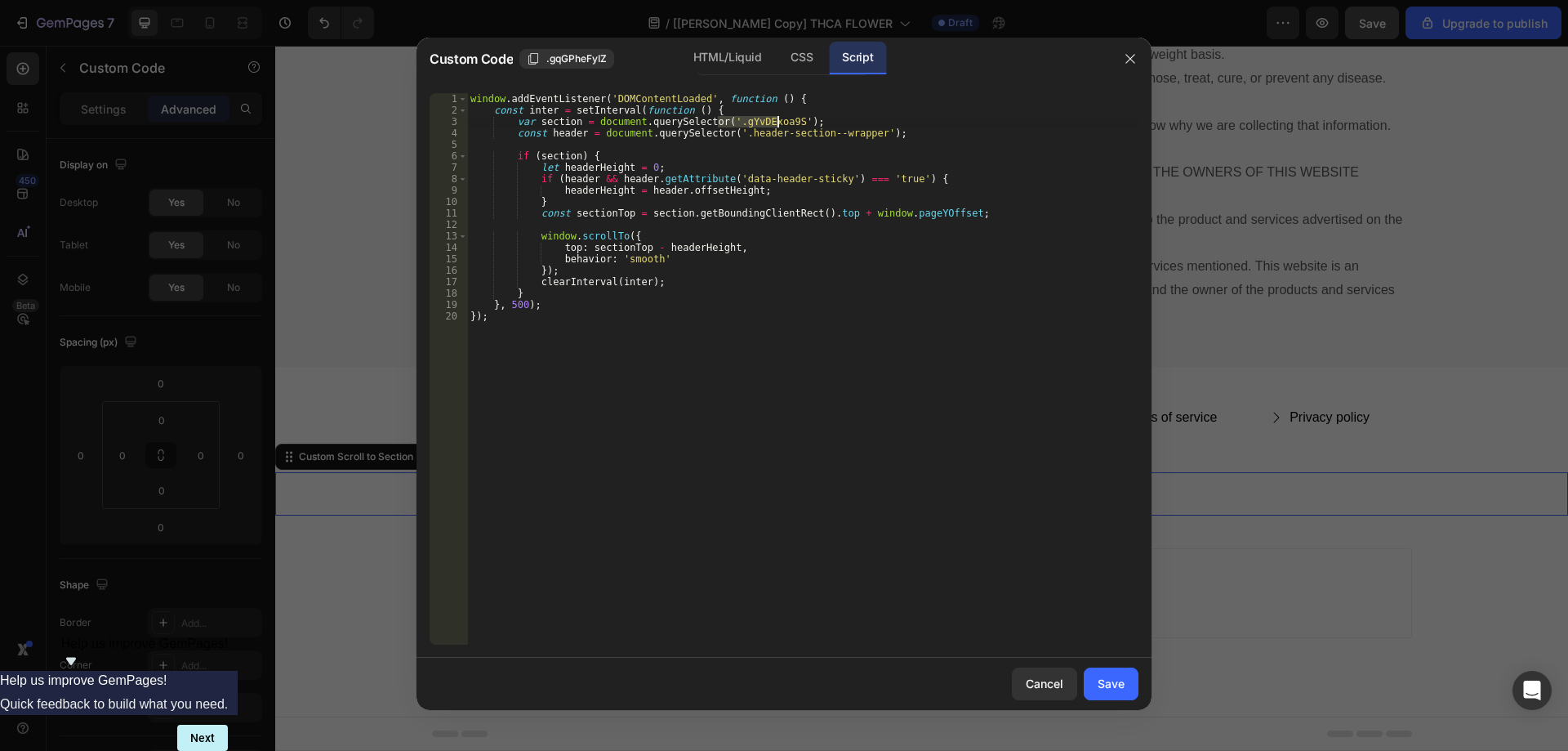
drag, startPoint x: 718, startPoint y: 118, endPoint x: 776, endPoint y: 120, distance: 58.0
click at [776, 120] on div "window . addEventListener ( 'DOMContentLoaded' , function ( ) { const inter = s…" at bounding box center [803, 380] width 671 height 574
drag, startPoint x: 721, startPoint y: 120, endPoint x: 779, endPoint y: 120, distance: 58.0
click at [779, 120] on div "window . addEventListener ( 'DOMContentLoaded' , function ( ) { const inter = s…" at bounding box center [803, 380] width 671 height 574
click at [738, 286] on div "window . addEventListener ( 'DOMContentLoaded' , function ( ) { const inter = s…" at bounding box center [803, 380] width 671 height 574
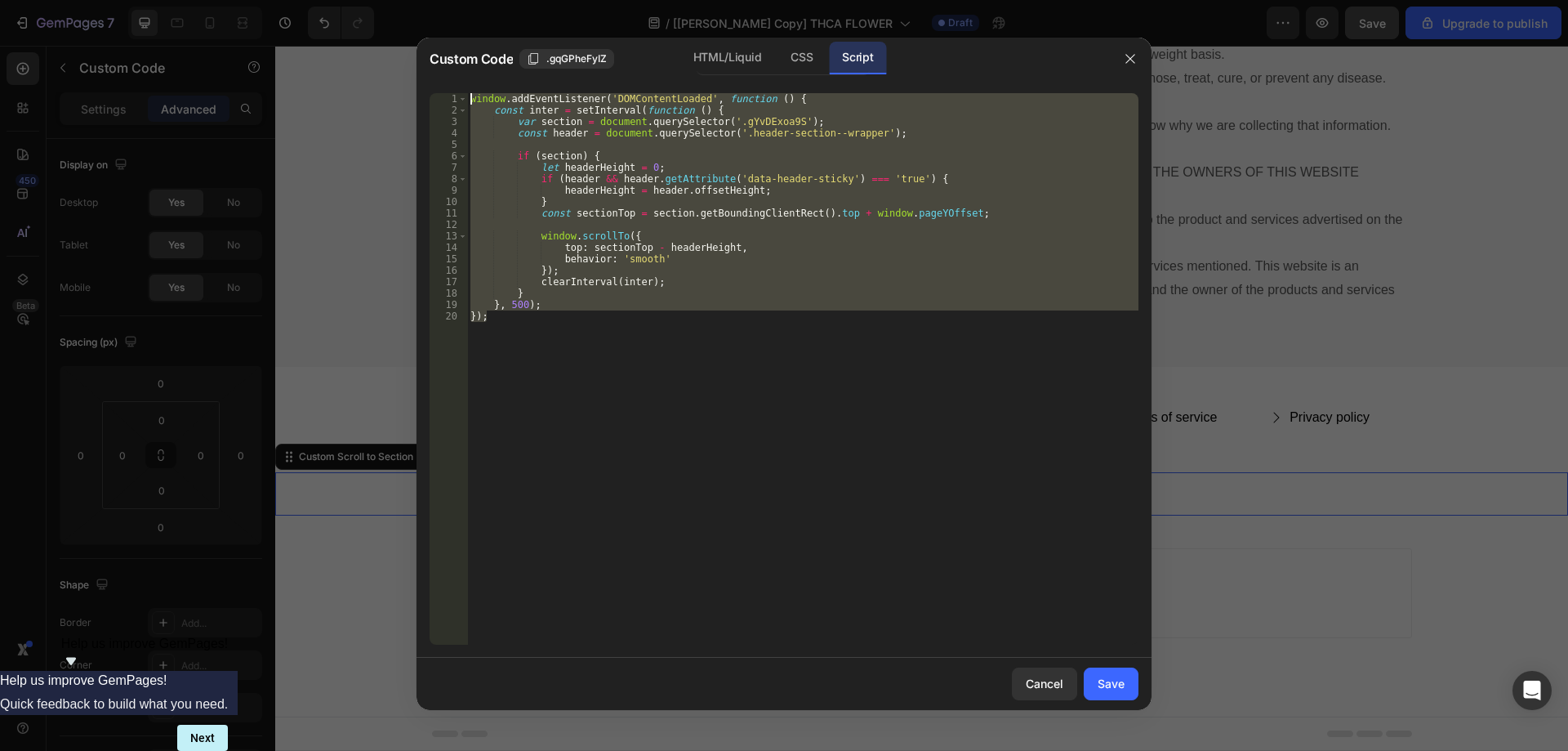
drag, startPoint x: 613, startPoint y: 345, endPoint x: 365, endPoint y: 96, distance: 351.4
click at [365, 96] on div "Custom Code .gqGPheFyIZ HTML/Liquid CSS Script clearInterval(inter); 1 2 3 4 5 …" at bounding box center [784, 376] width 1568 height 751
click at [756, 285] on div "window . addEventListener ( 'DOMContentLoaded' , function ( ) { const inter = s…" at bounding box center [803, 368] width 671 height 552
type textarea "clearInterval(inter);"
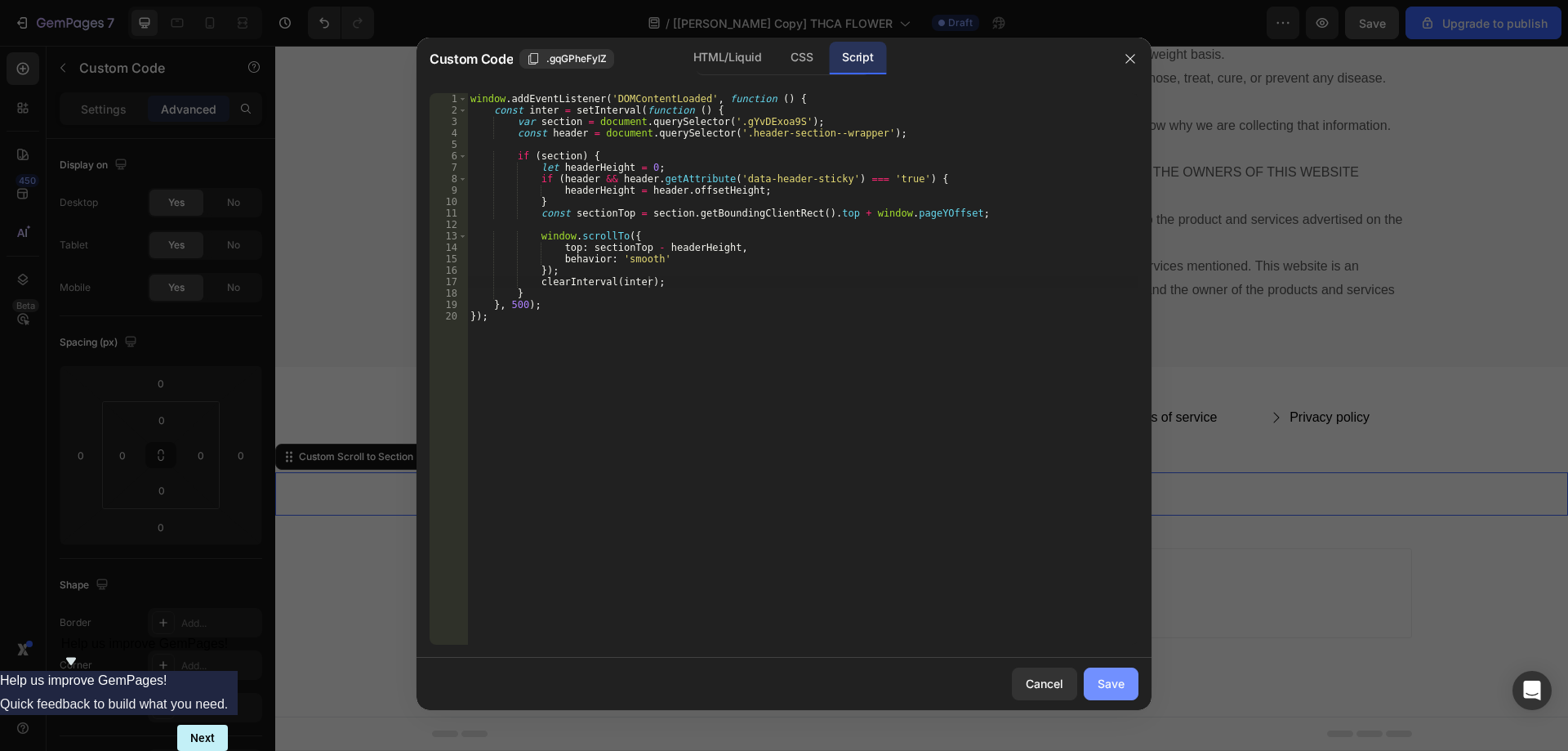
drag, startPoint x: 1118, startPoint y: 668, endPoint x: 852, endPoint y: 593, distance: 276.4
click at [1118, 668] on button "Save" at bounding box center [1111, 684] width 55 height 33
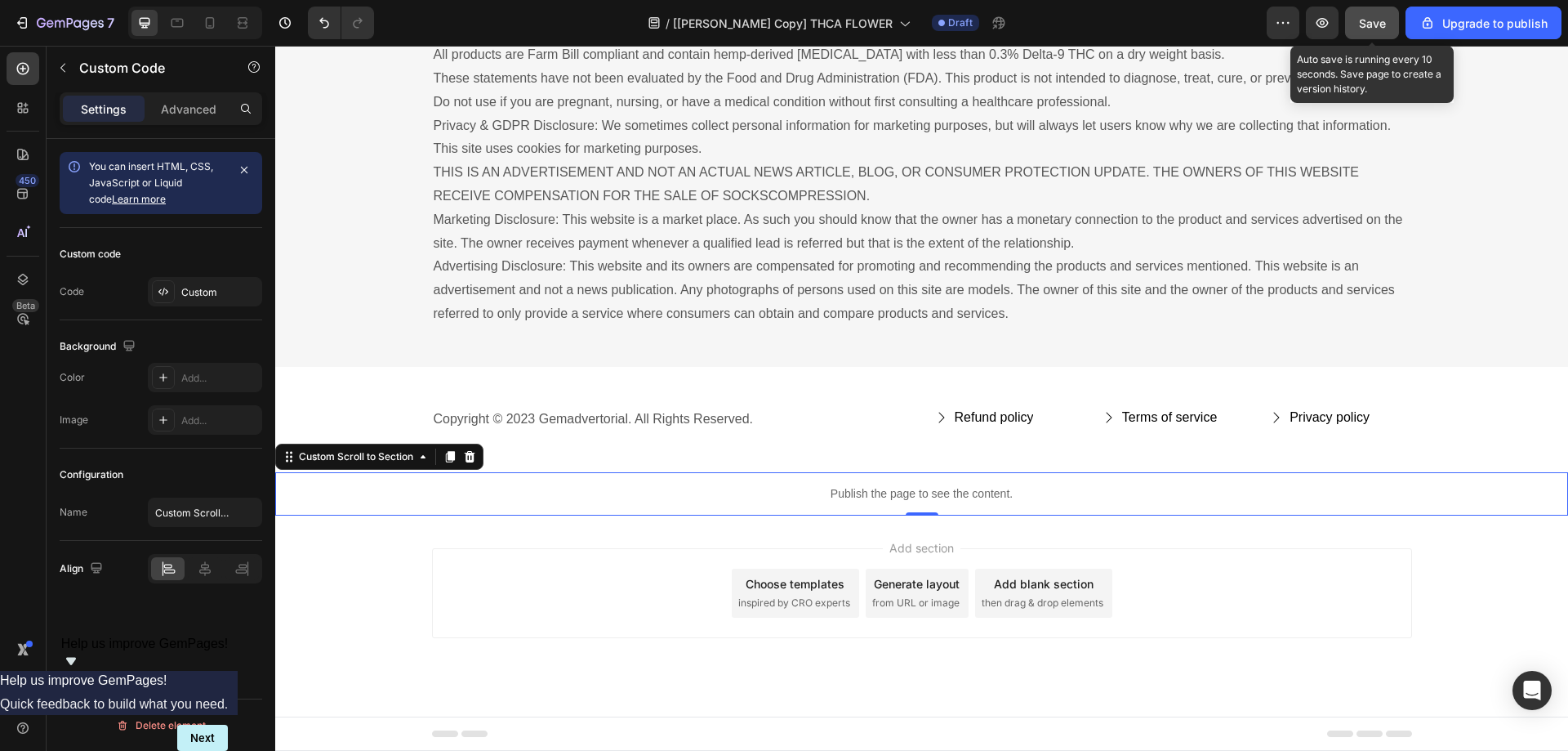
click at [1363, 24] on span "Save" at bounding box center [1372, 23] width 27 height 14
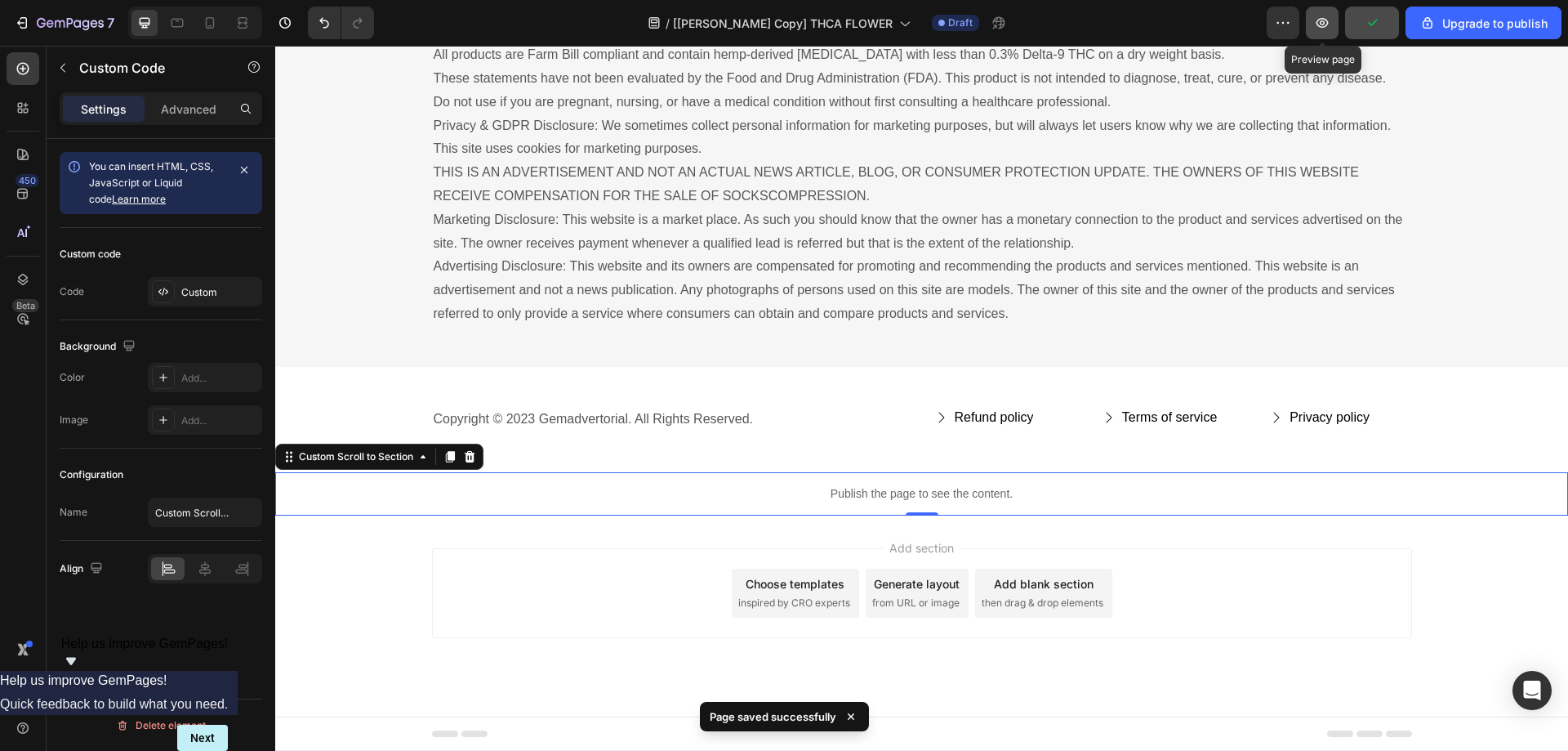
click at [1323, 20] on icon "button" at bounding box center [1322, 23] width 16 height 16
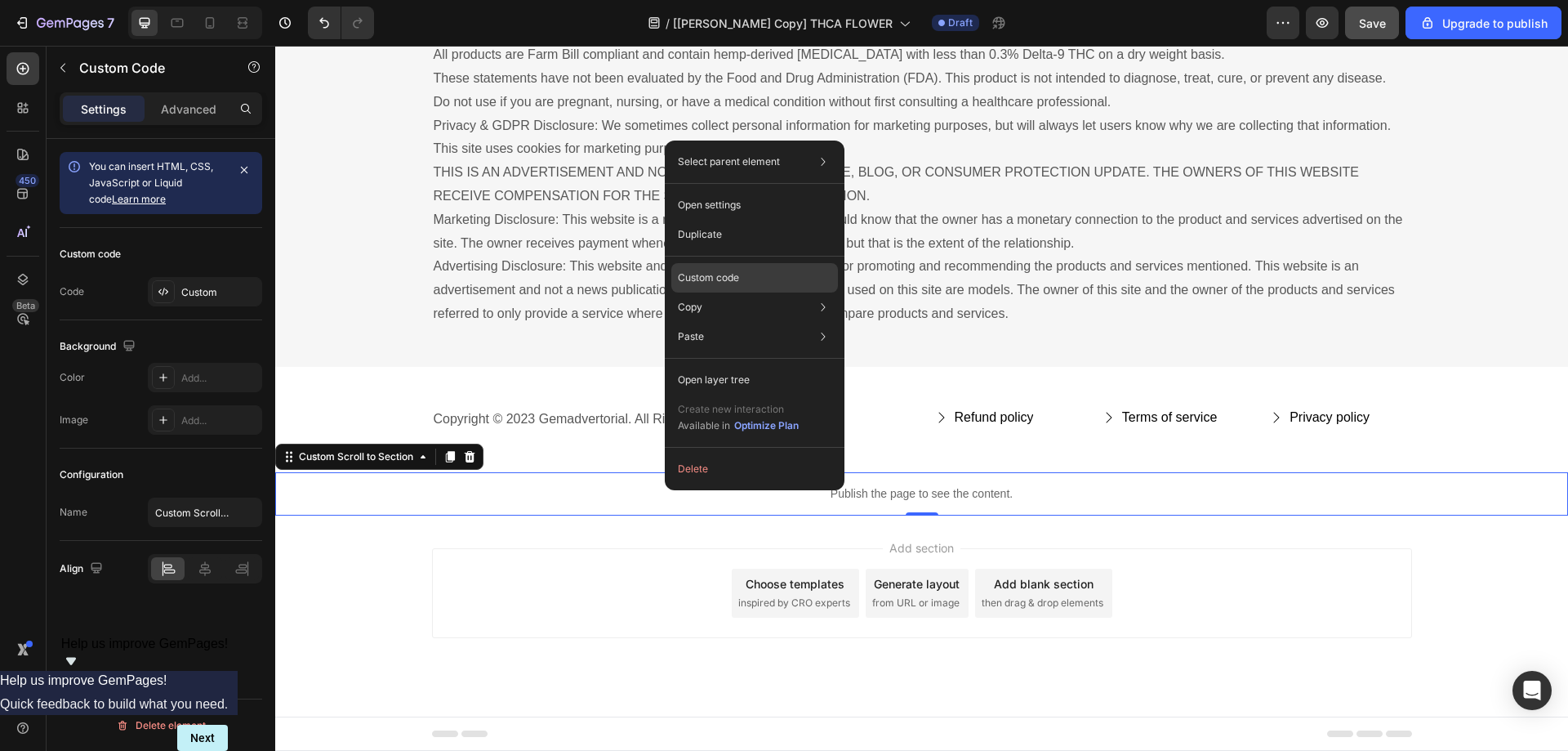
click at [706, 267] on div "Custom code" at bounding box center [754, 277] width 166 height 29
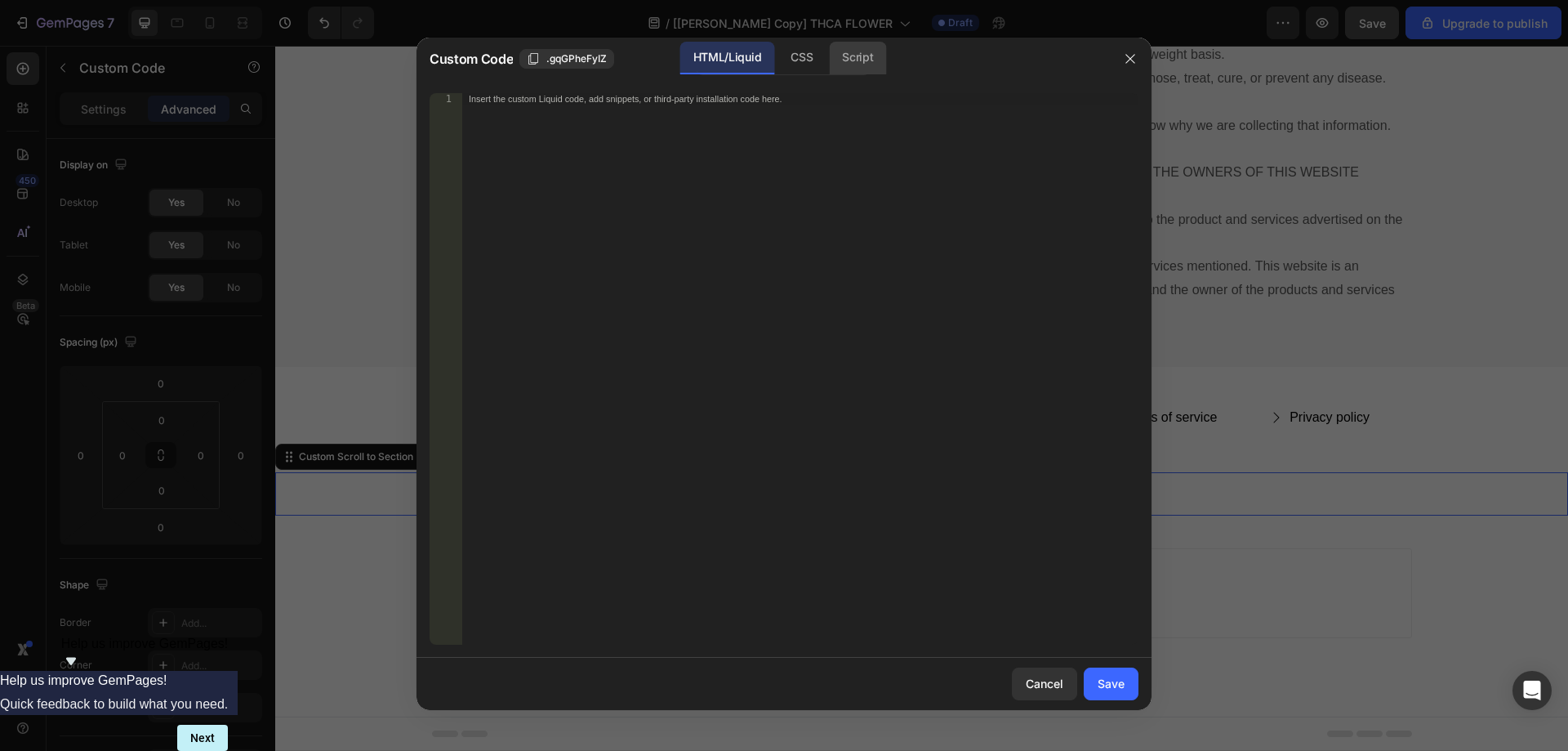
click at [847, 63] on div "Script" at bounding box center [857, 58] width 58 height 33
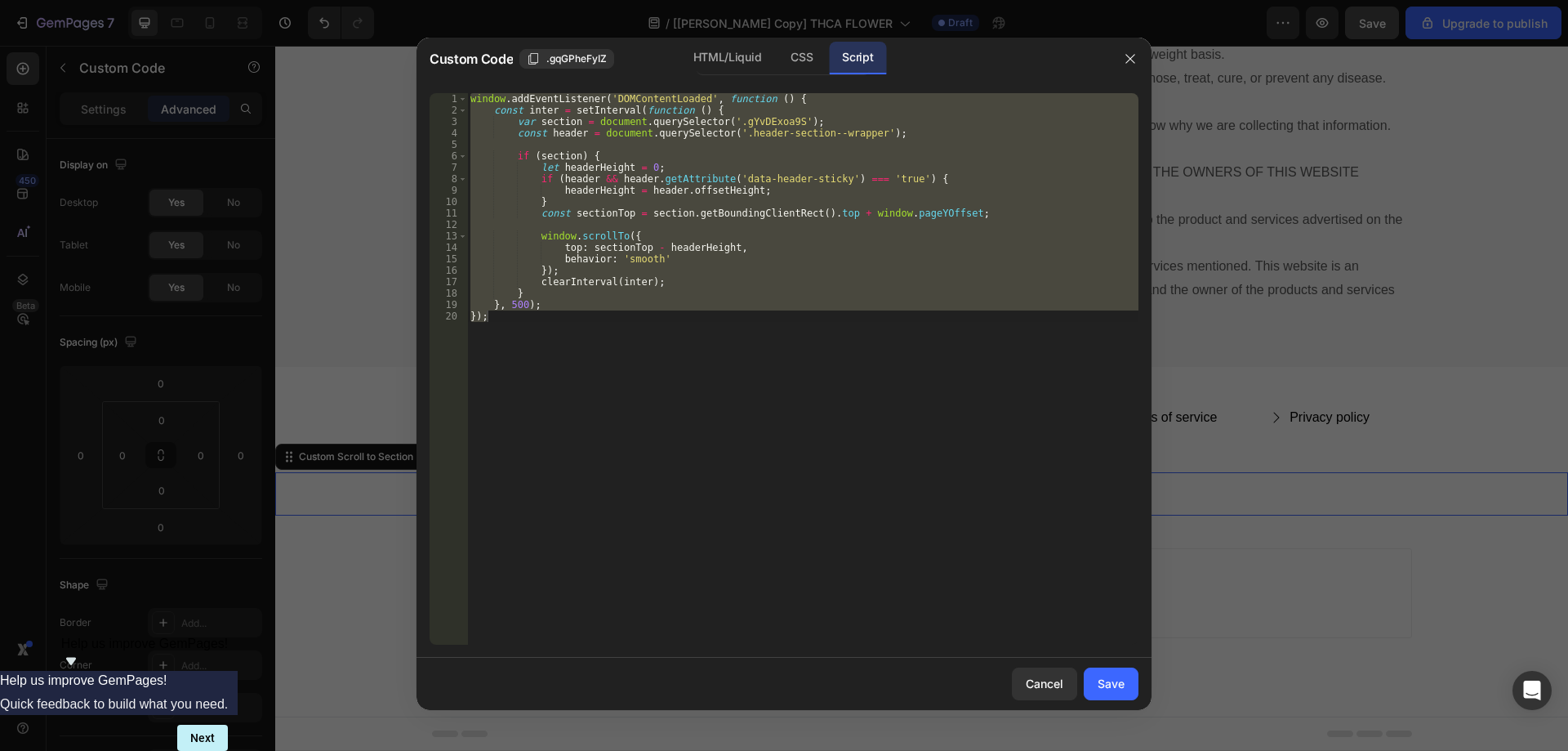
click at [775, 190] on div "window . addEventListener ( 'DOMContentLoaded' , function ( ) { const inter = s…" at bounding box center [803, 368] width 671 height 552
type textarea "headerHeight = header.offsetHeight;"
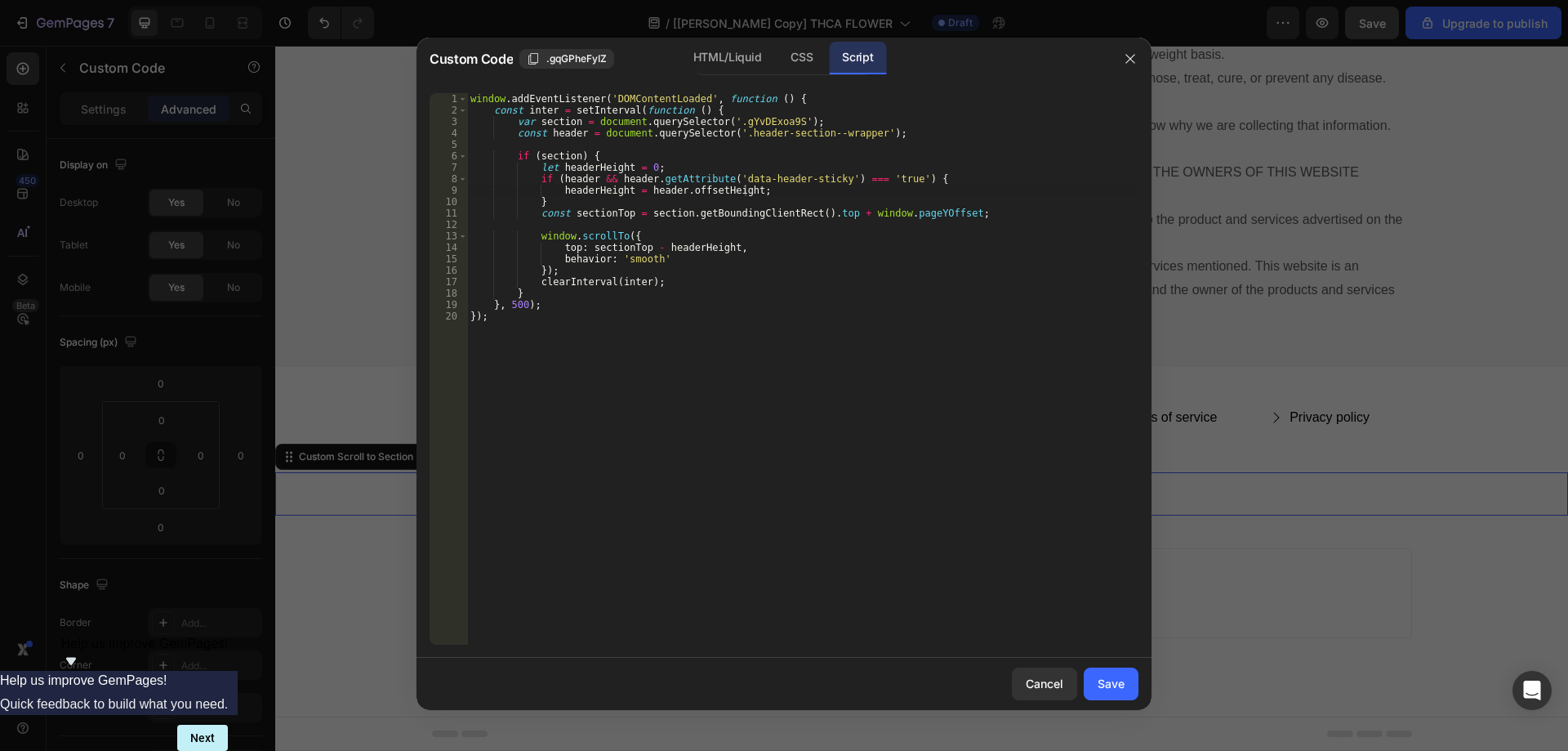
click at [1088, 3] on div at bounding box center [784, 376] width 1568 height 751
